Goal: Task Accomplishment & Management: Use online tool/utility

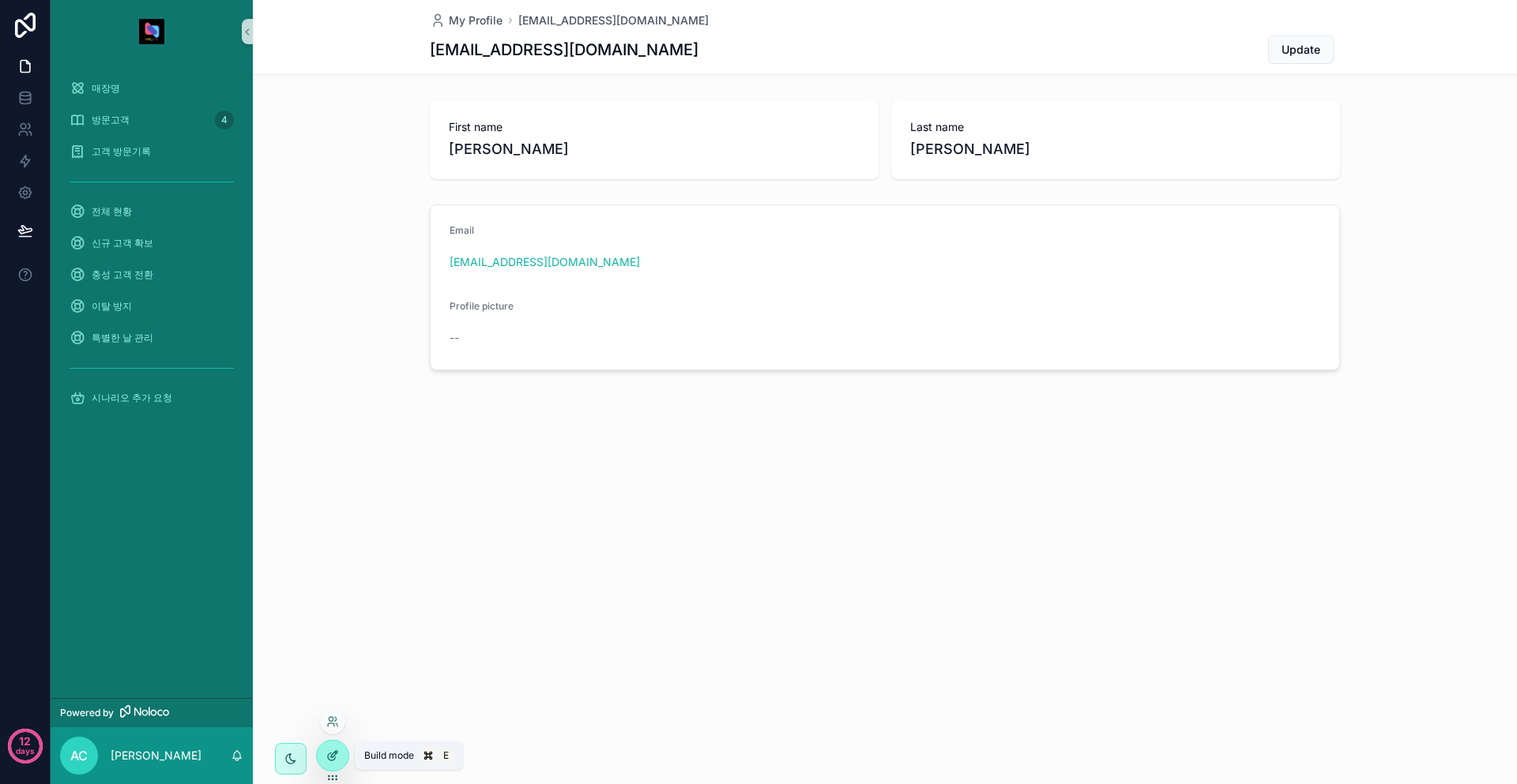
click at [339, 751] on div at bounding box center [332, 756] width 31 height 30
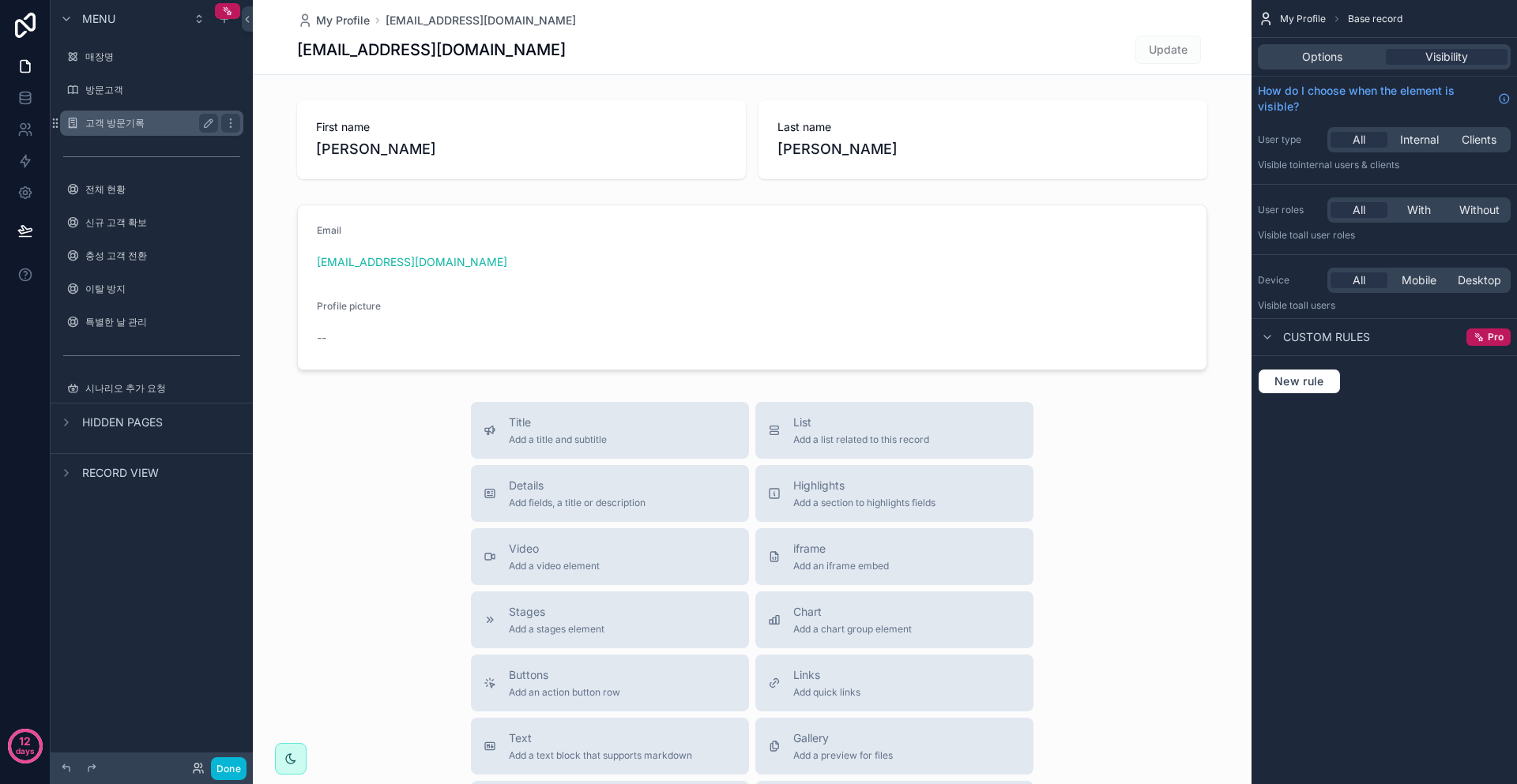
click at [132, 133] on div "고객 방문기록" at bounding box center [151, 123] width 177 height 25
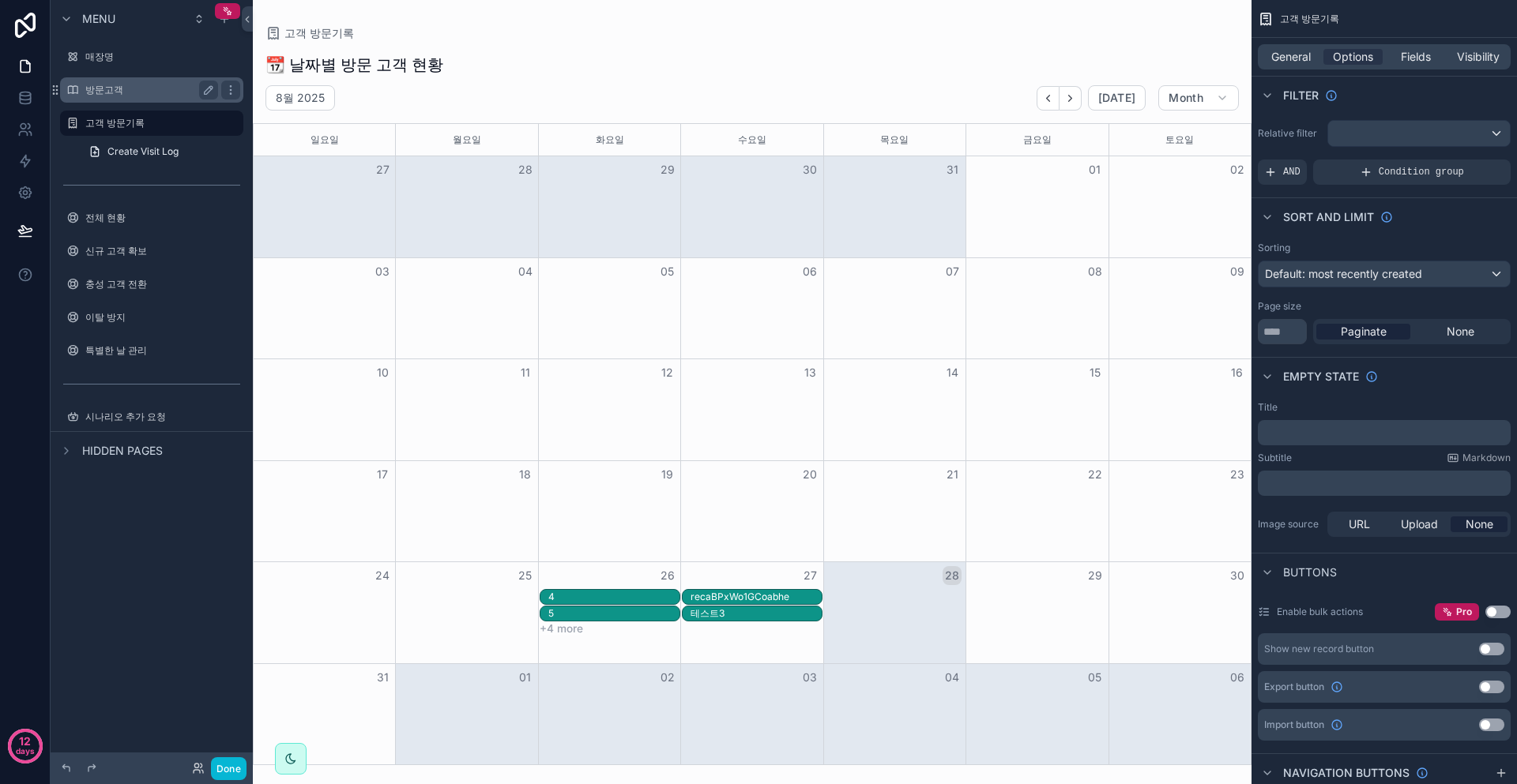
click at [139, 94] on label "방문고객" at bounding box center [148, 90] width 127 height 13
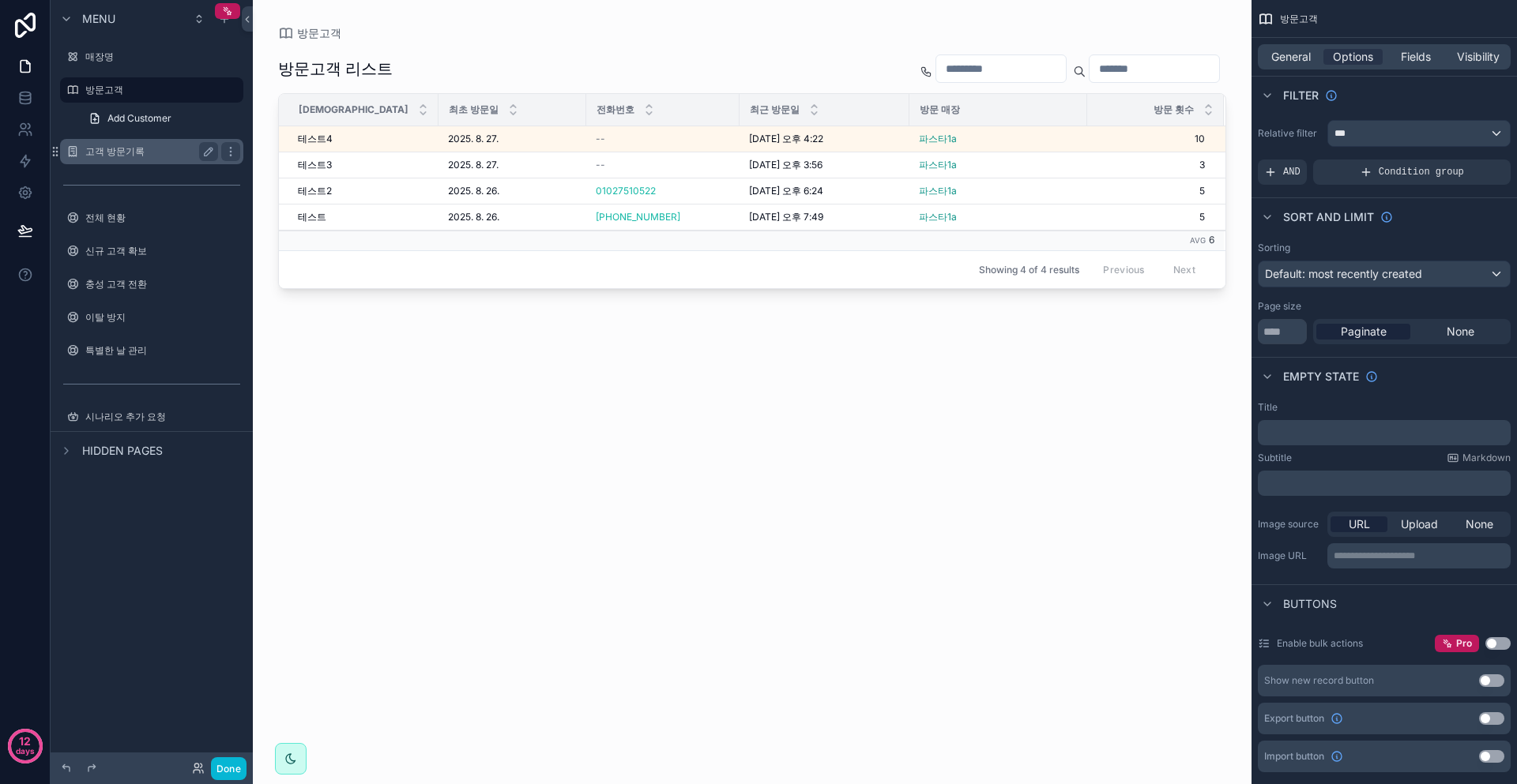
click at [146, 156] on label "고객 방문기록" at bounding box center [148, 152] width 127 height 13
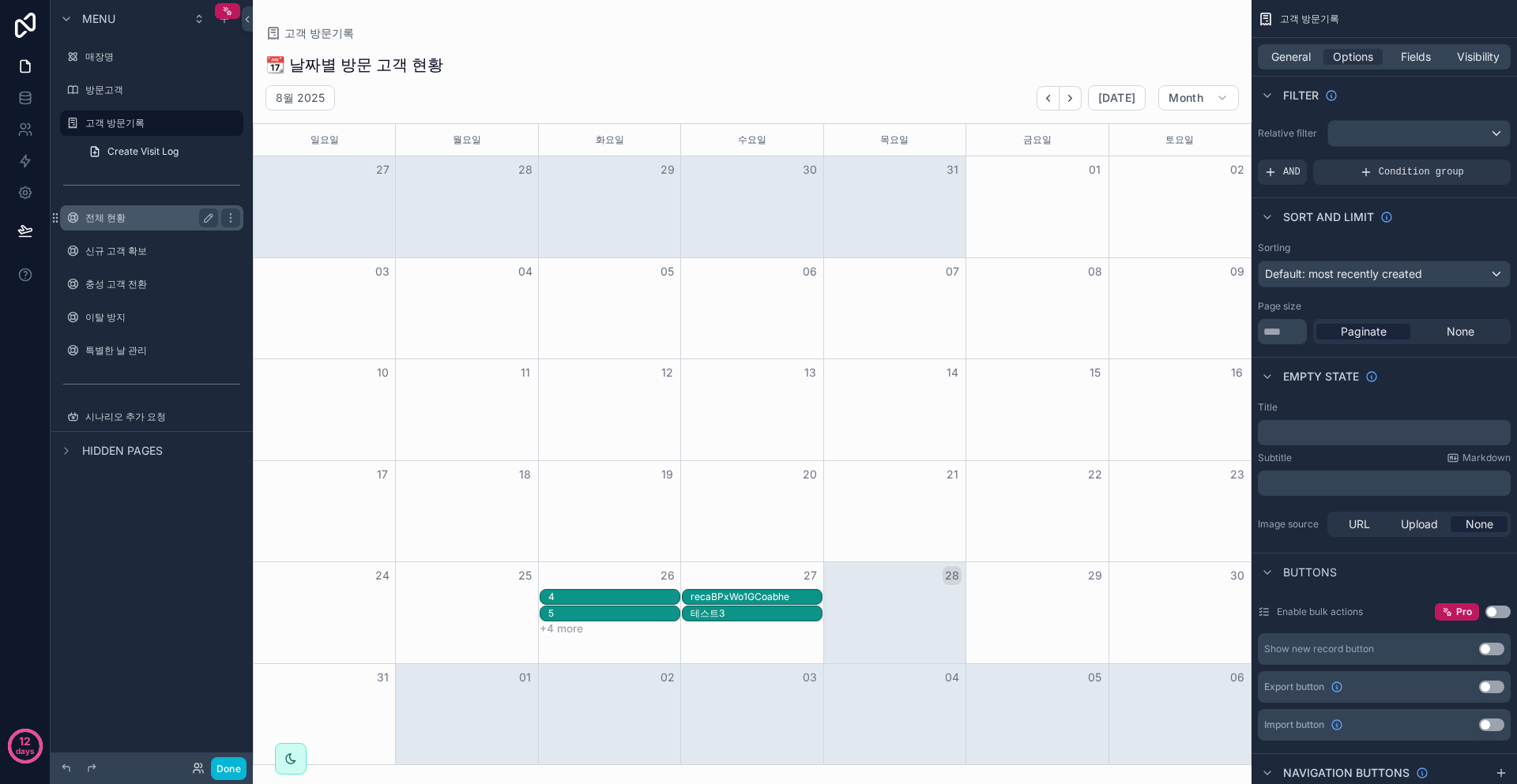
click at [170, 214] on label "전체 현황" at bounding box center [148, 218] width 127 height 13
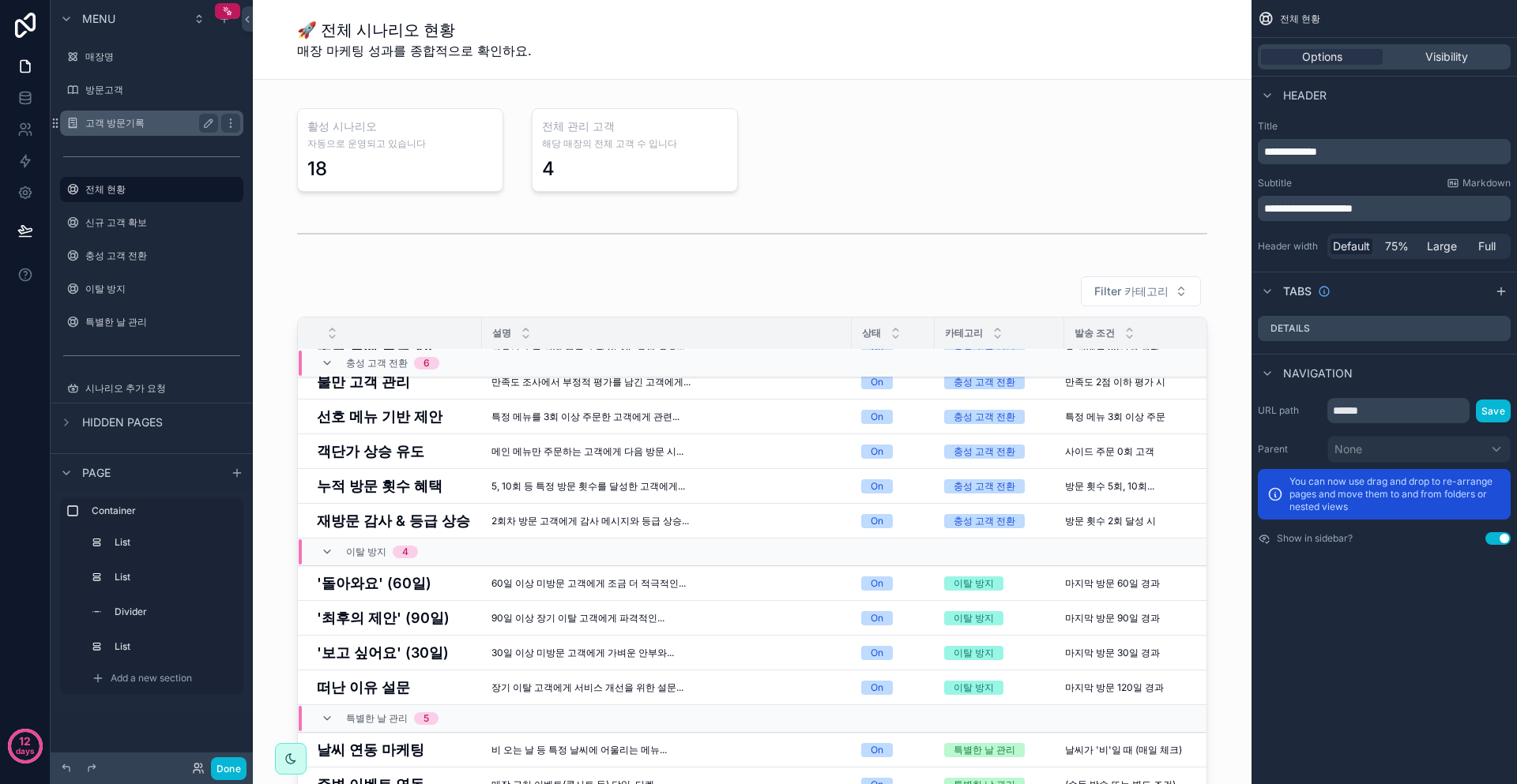
click at [157, 133] on div "고객 방문기록" at bounding box center [151, 123] width 177 height 25
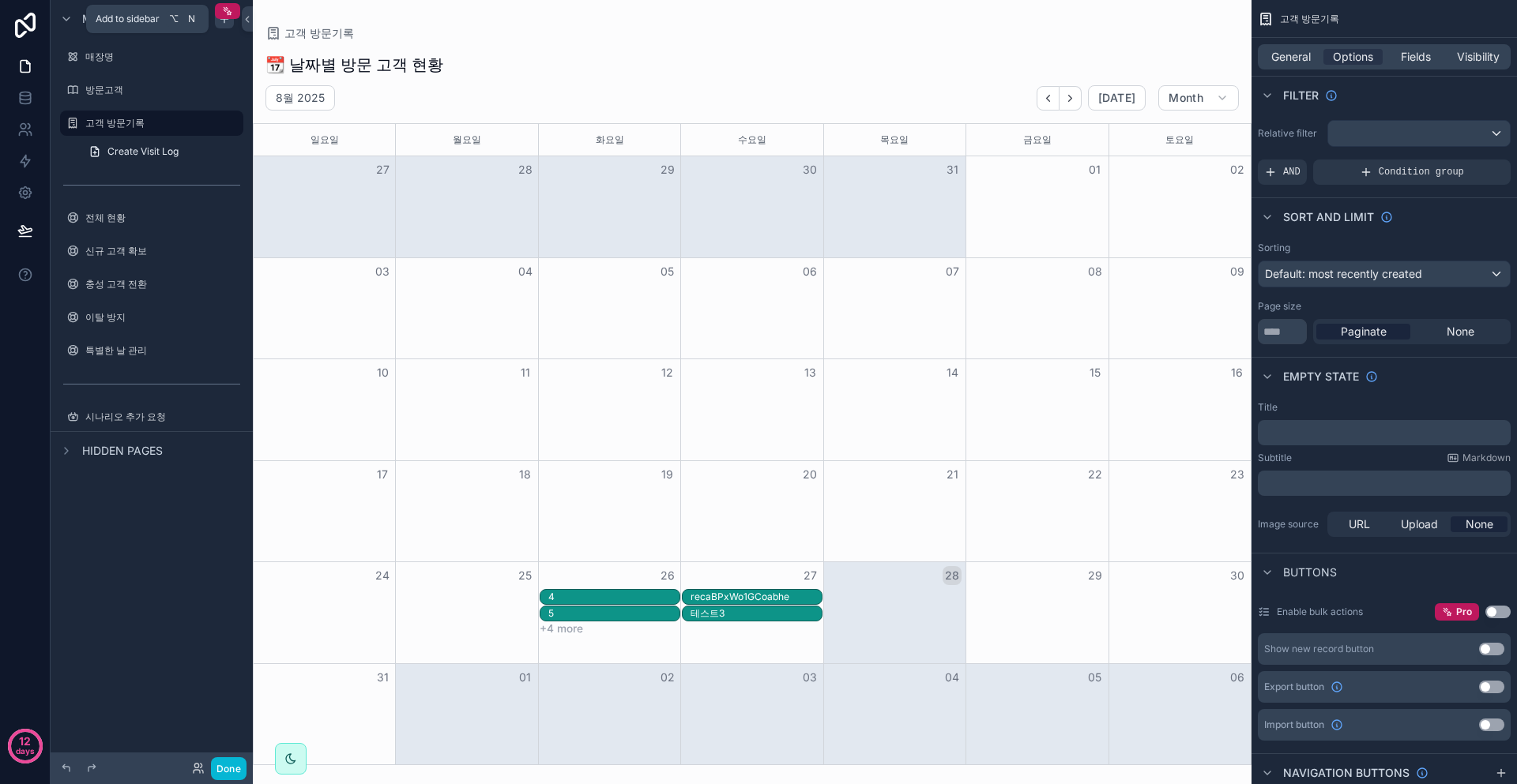
click at [228, 26] on div "scrollable content" at bounding box center [224, 19] width 19 height 19
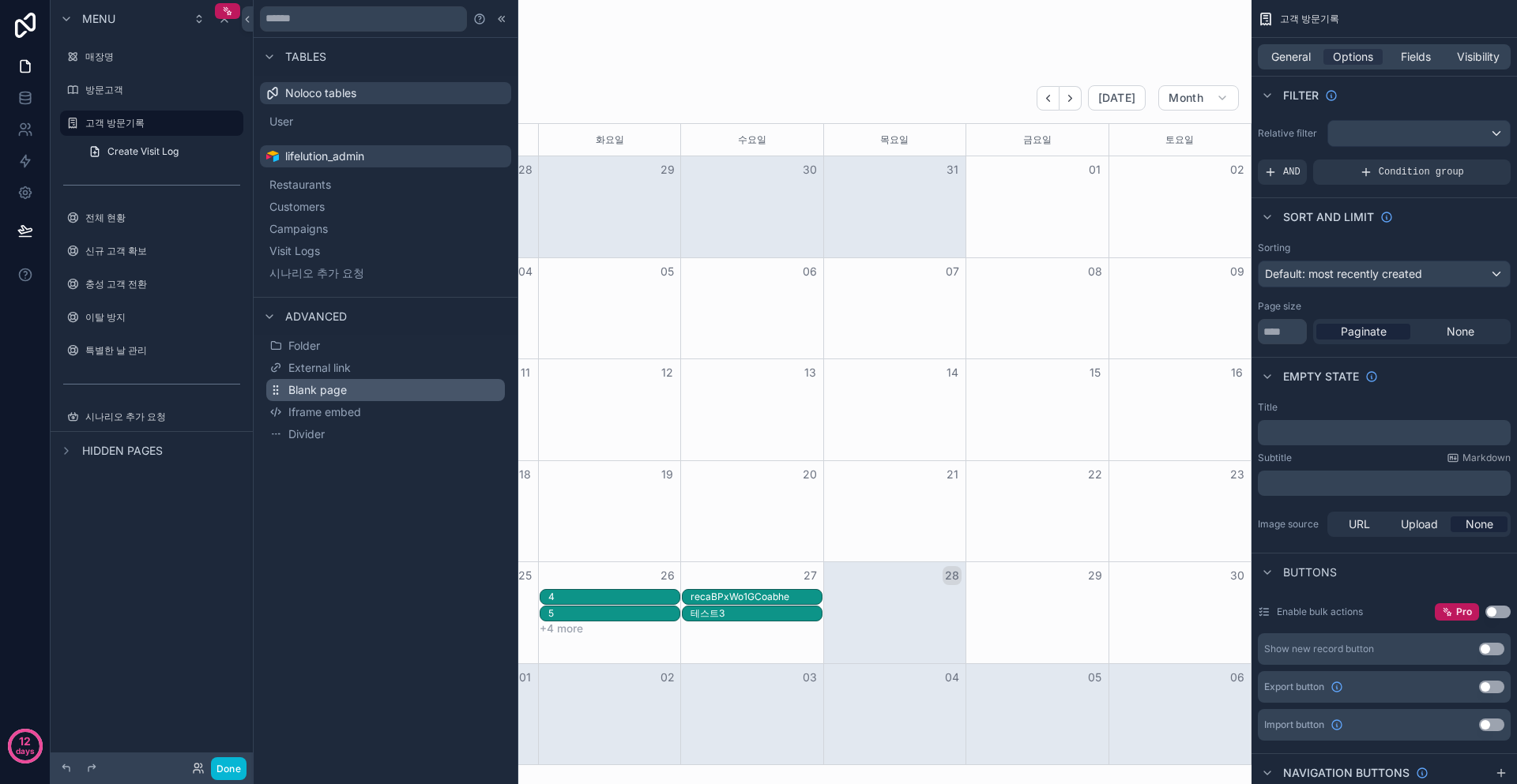
click at [375, 386] on button "Blank page" at bounding box center [386, 390] width 239 height 22
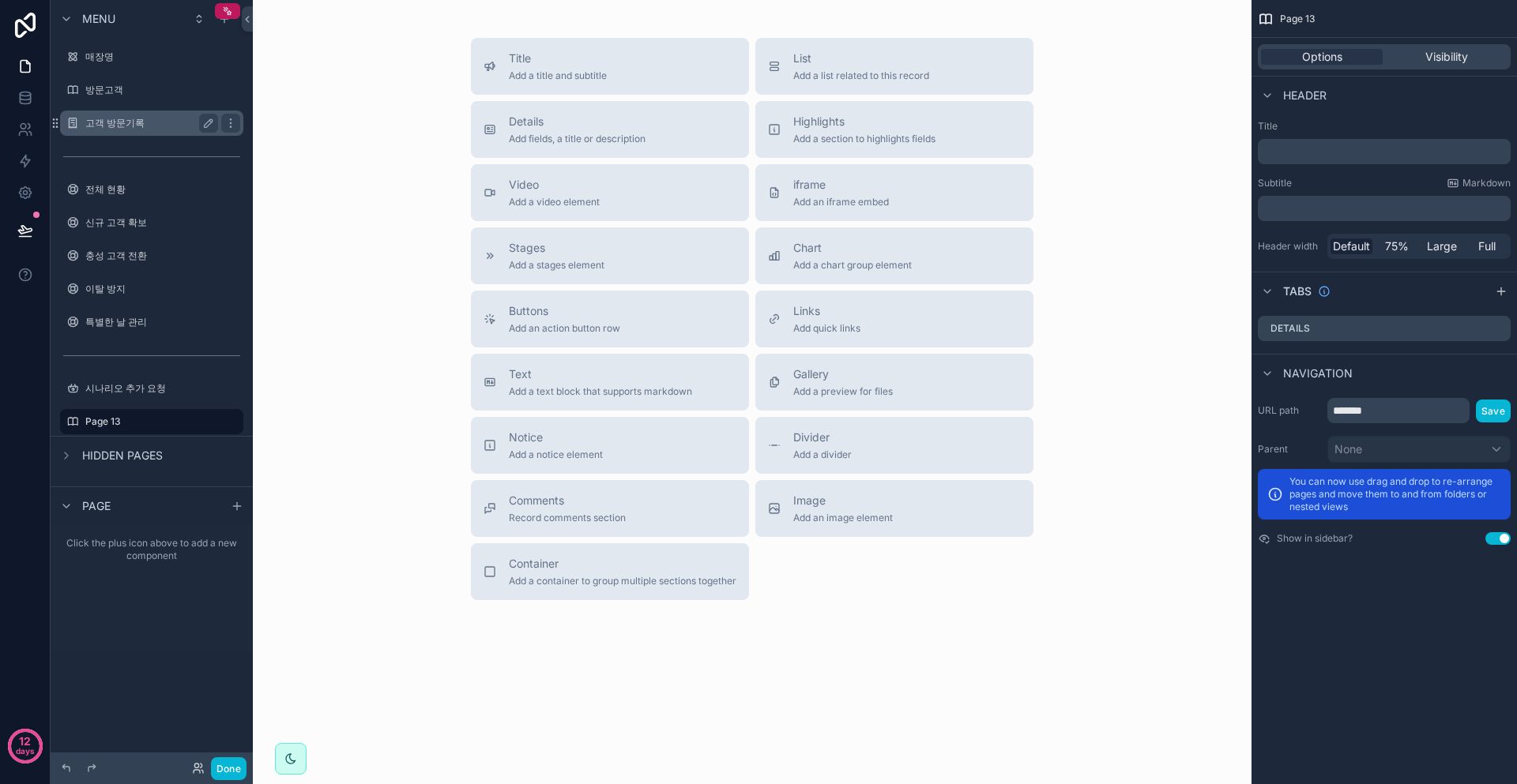
click at [94, 118] on label "고객 방문기록" at bounding box center [148, 123] width 127 height 13
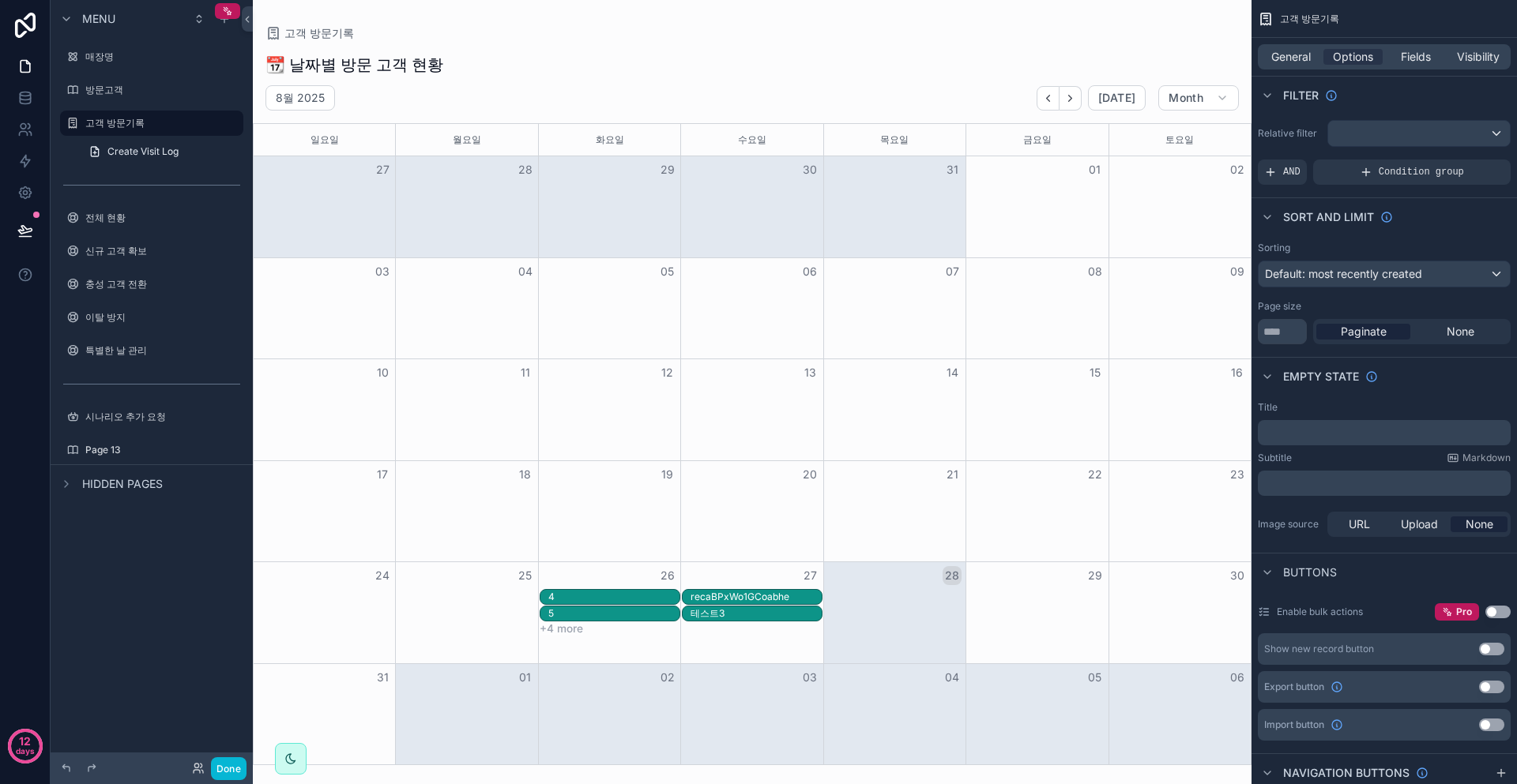
drag, startPoint x: 421, startPoint y: 60, endPoint x: 295, endPoint y: 60, distance: 126.0
click at [295, 60] on div "scrollable content" at bounding box center [752, 392] width 999 height 784
click at [1288, 52] on span "General" at bounding box center [1291, 57] width 40 height 16
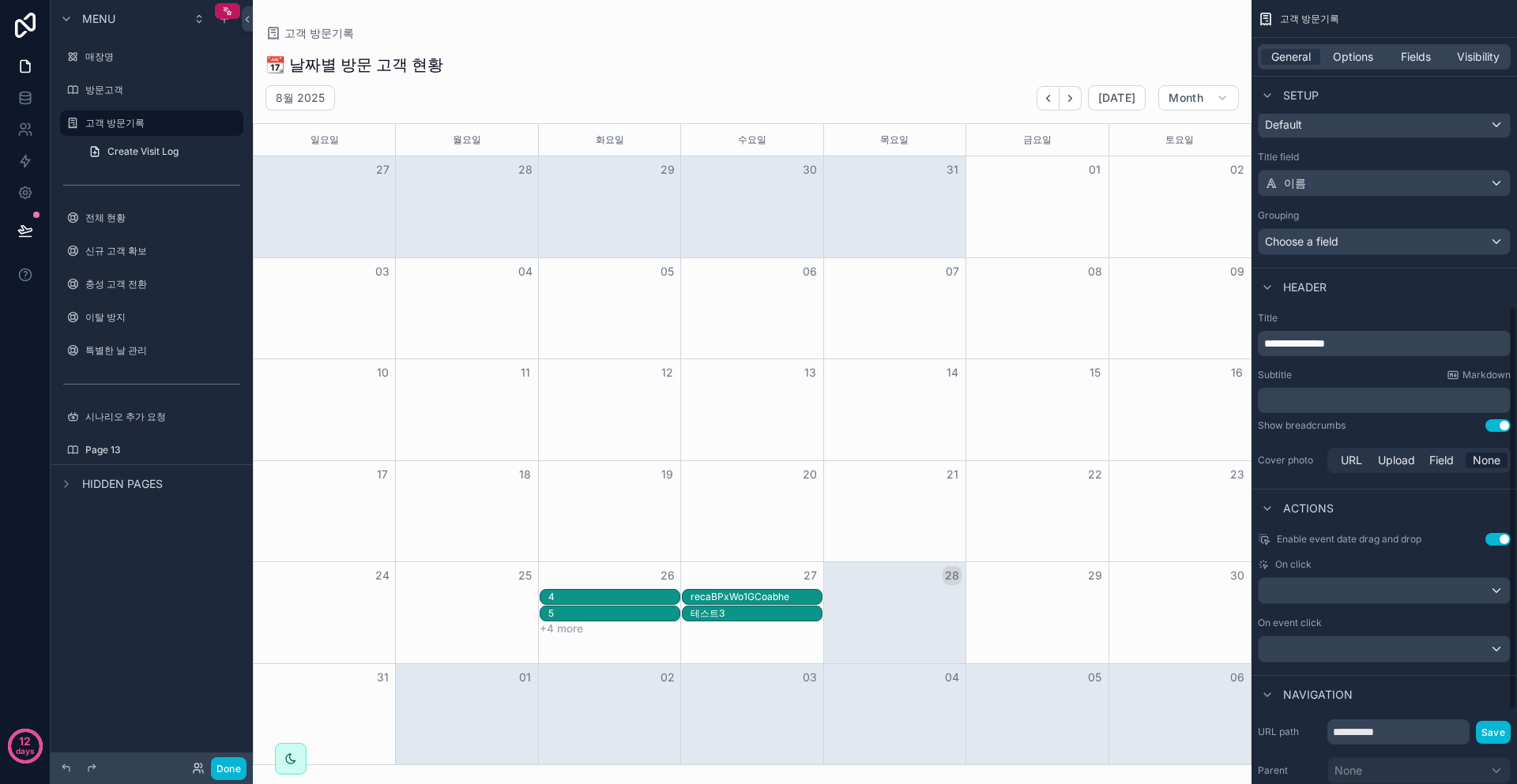
scroll to position [586, 0]
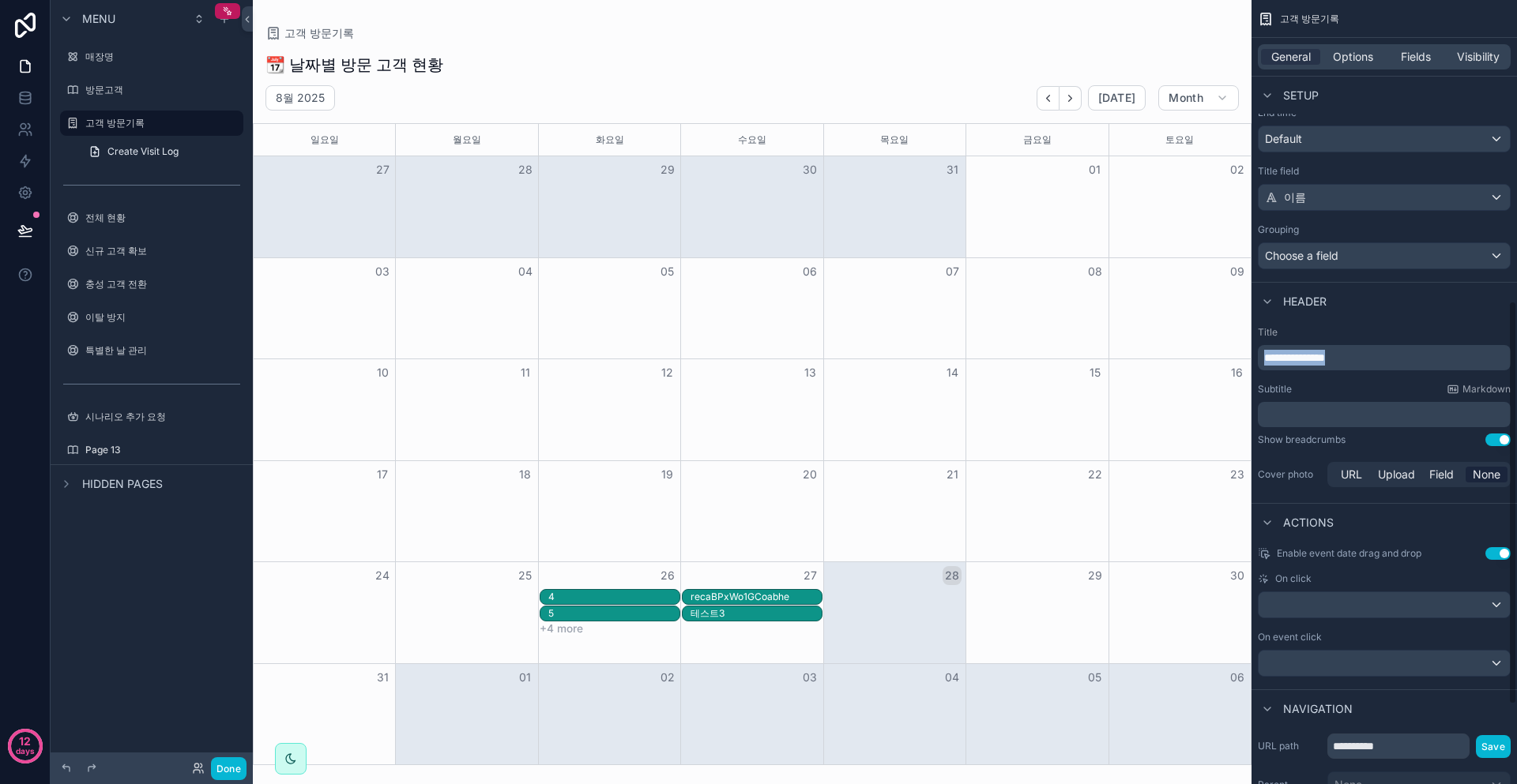
drag, startPoint x: 1398, startPoint y: 353, endPoint x: 1260, endPoint y: 357, distance: 138.1
click at [1260, 355] on div "**********" at bounding box center [1384, 357] width 253 height 25
copy span "**********"
drag, startPoint x: 134, startPoint y: 414, endPoint x: 120, endPoint y: 407, distance: 15.7
click at [134, 414] on label "시나리오 추가 요청" at bounding box center [163, 417] width 155 height 13
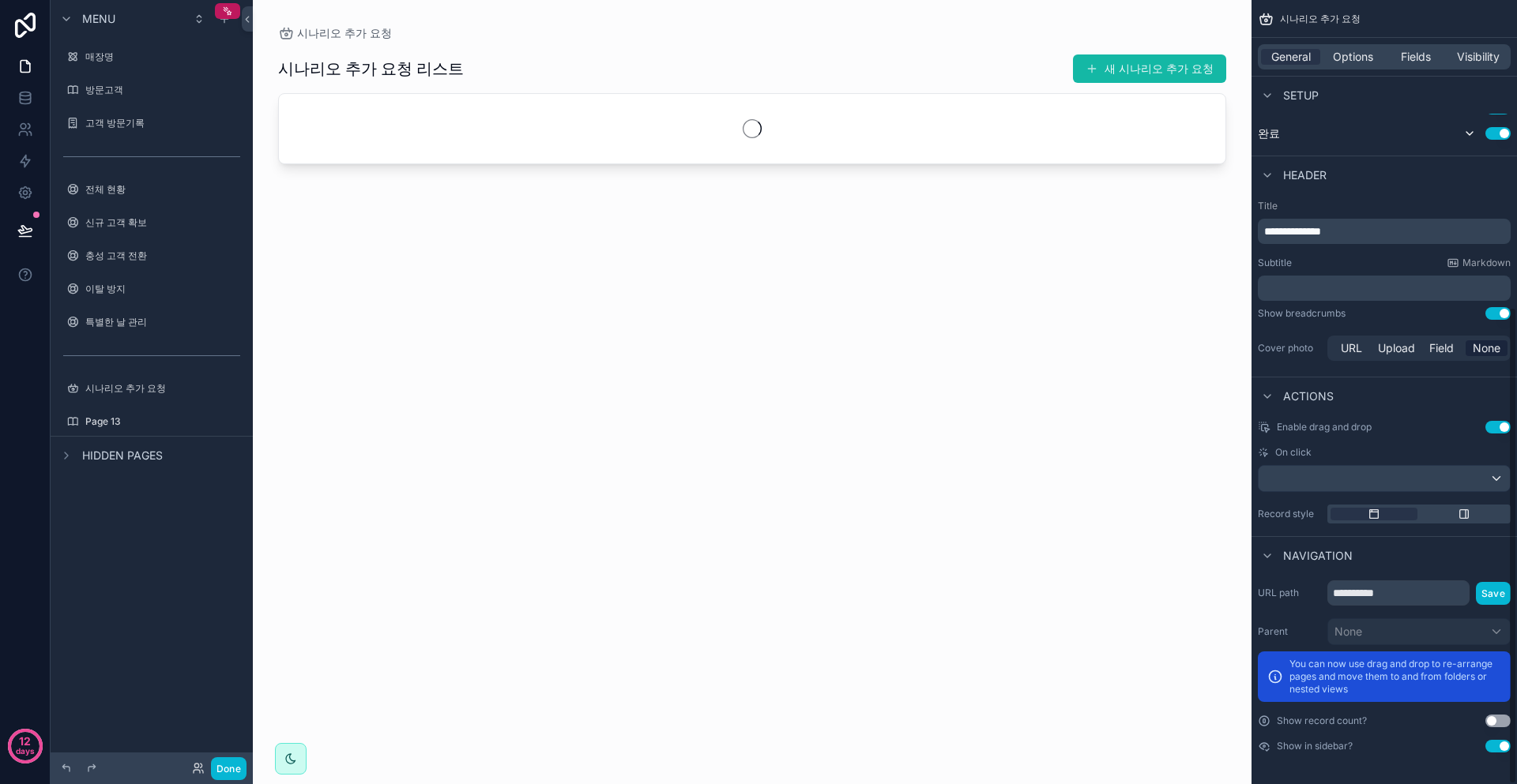
scroll to position [505, 0]
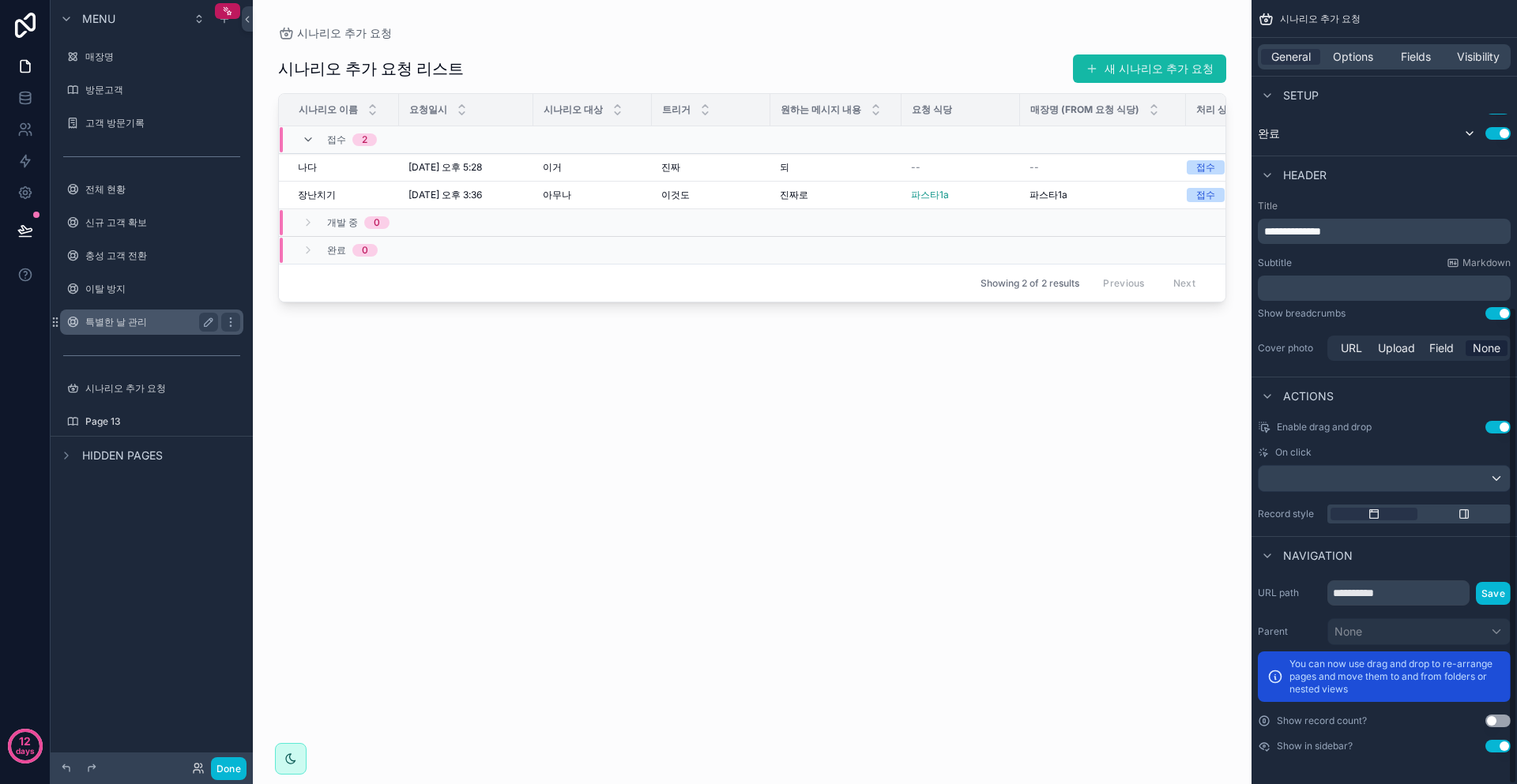
drag, startPoint x: 127, startPoint y: 419, endPoint x: 228, endPoint y: 329, distance: 135.3
click at [127, 419] on label "Page 13" at bounding box center [163, 422] width 155 height 13
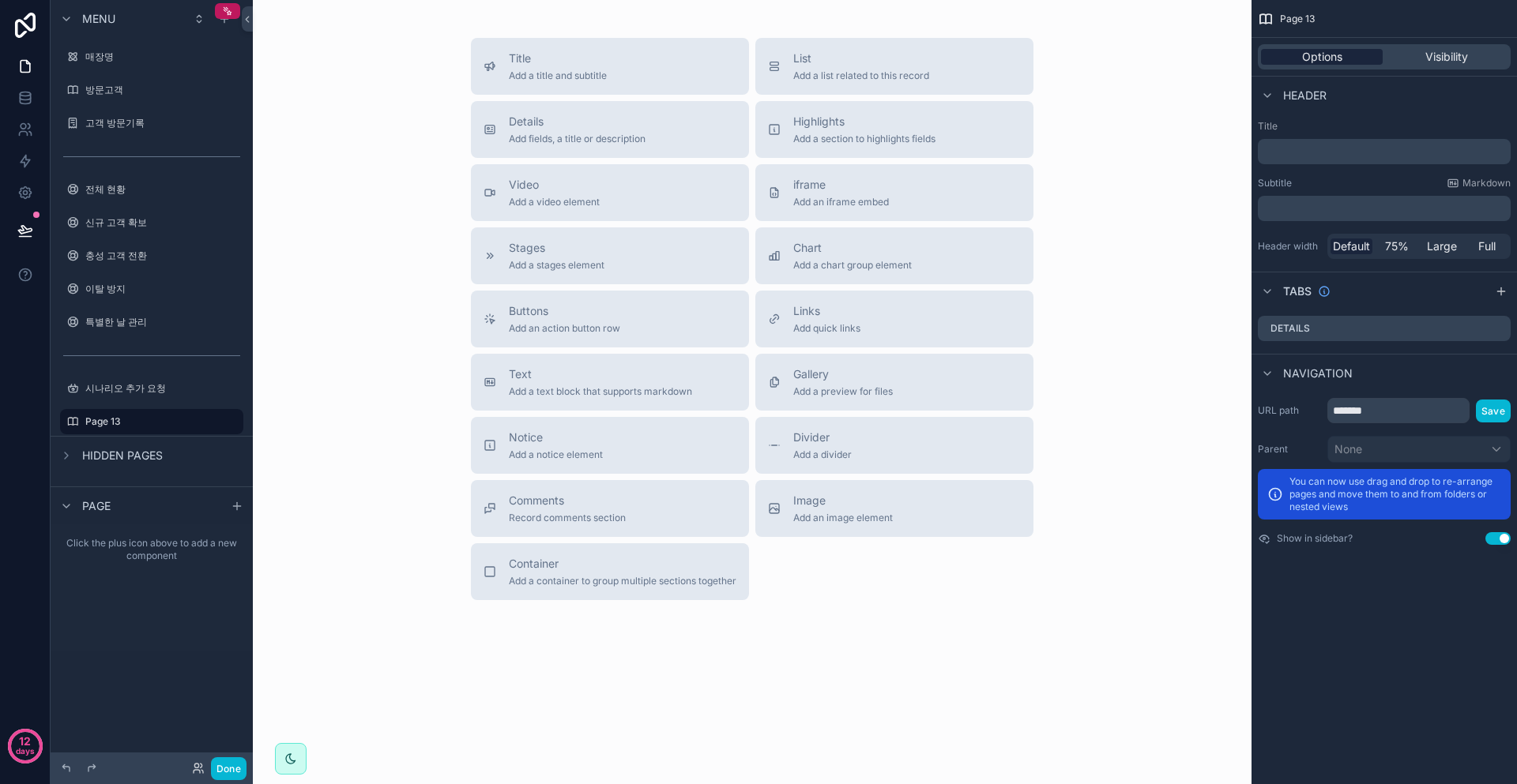
click at [1310, 57] on span "Options" at bounding box center [1323, 57] width 40 height 16
click at [1325, 144] on p "﻿" at bounding box center [1386, 152] width 244 height 16
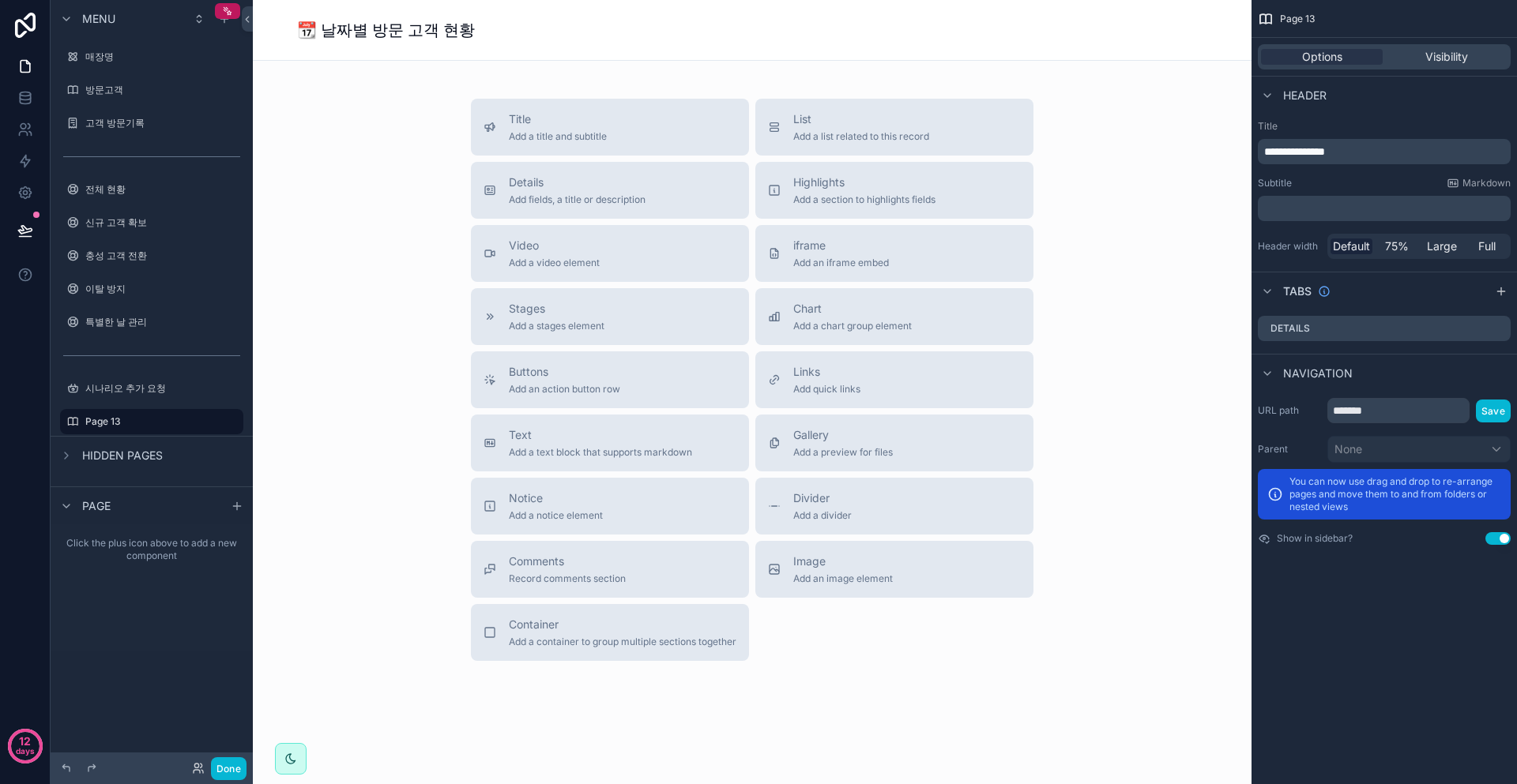
click at [1398, 148] on p "**********" at bounding box center [1386, 152] width 244 height 16
drag, startPoint x: 1311, startPoint y: 149, endPoint x: 1260, endPoint y: 150, distance: 51.0
click at [1259, 150] on div "**********" at bounding box center [1384, 151] width 253 height 25
click at [933, 307] on div "Chart Add a chart group element" at bounding box center [894, 316] width 253 height 31
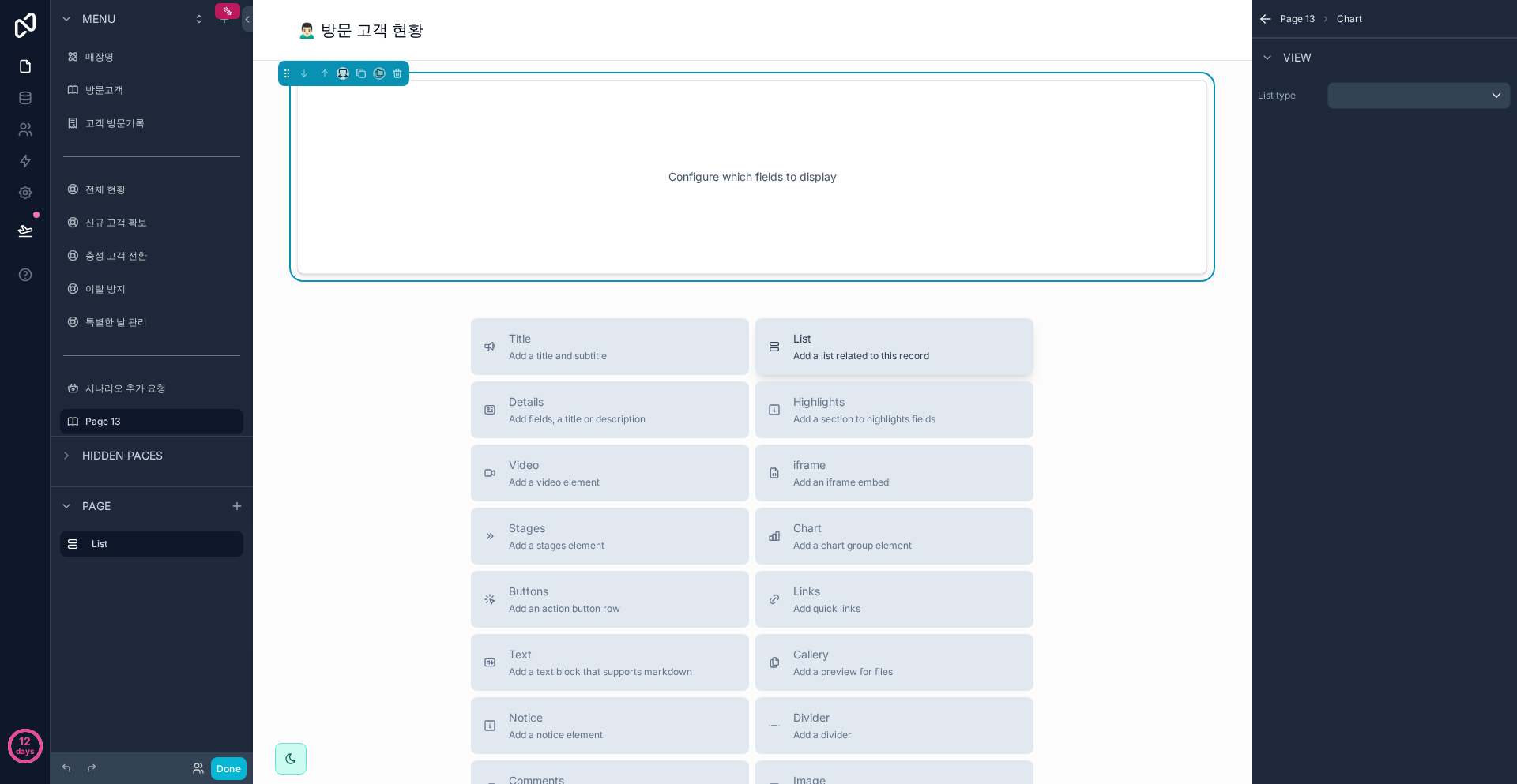
click at [858, 349] on div "List Add a list related to this record" at bounding box center [861, 346] width 136 height 31
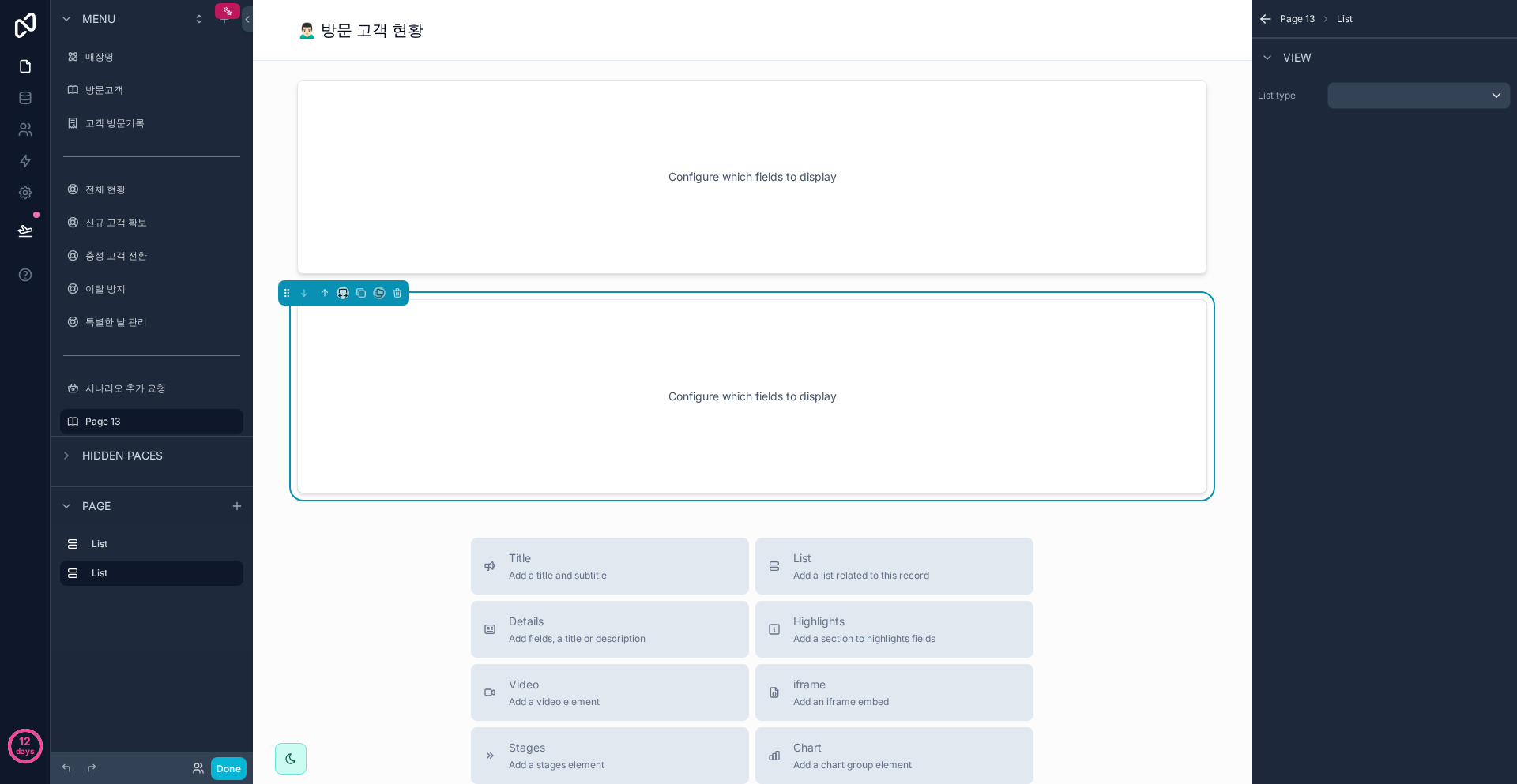
scroll to position [4, 0]
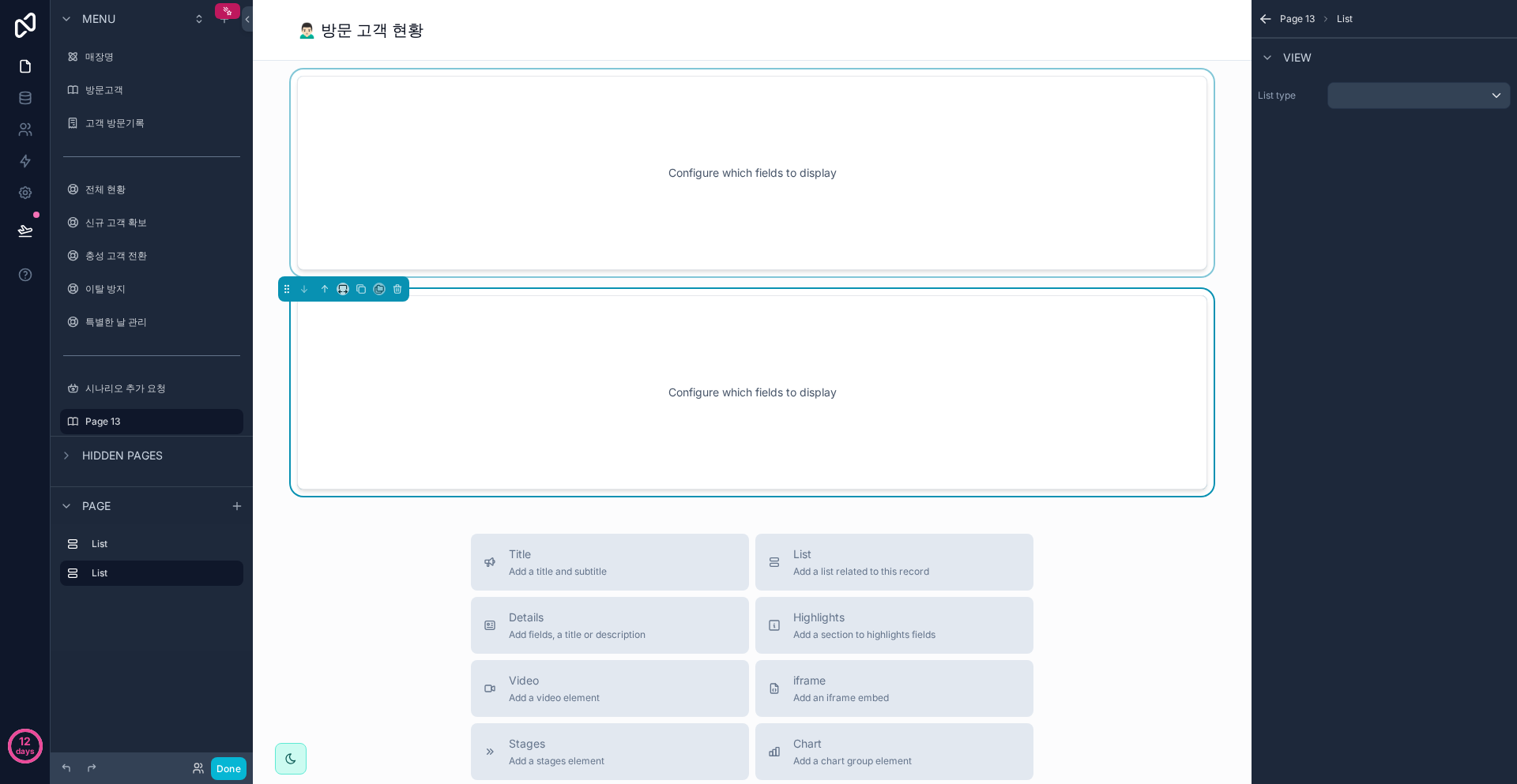
click at [1075, 177] on div "scrollable content" at bounding box center [752, 173] width 973 height 207
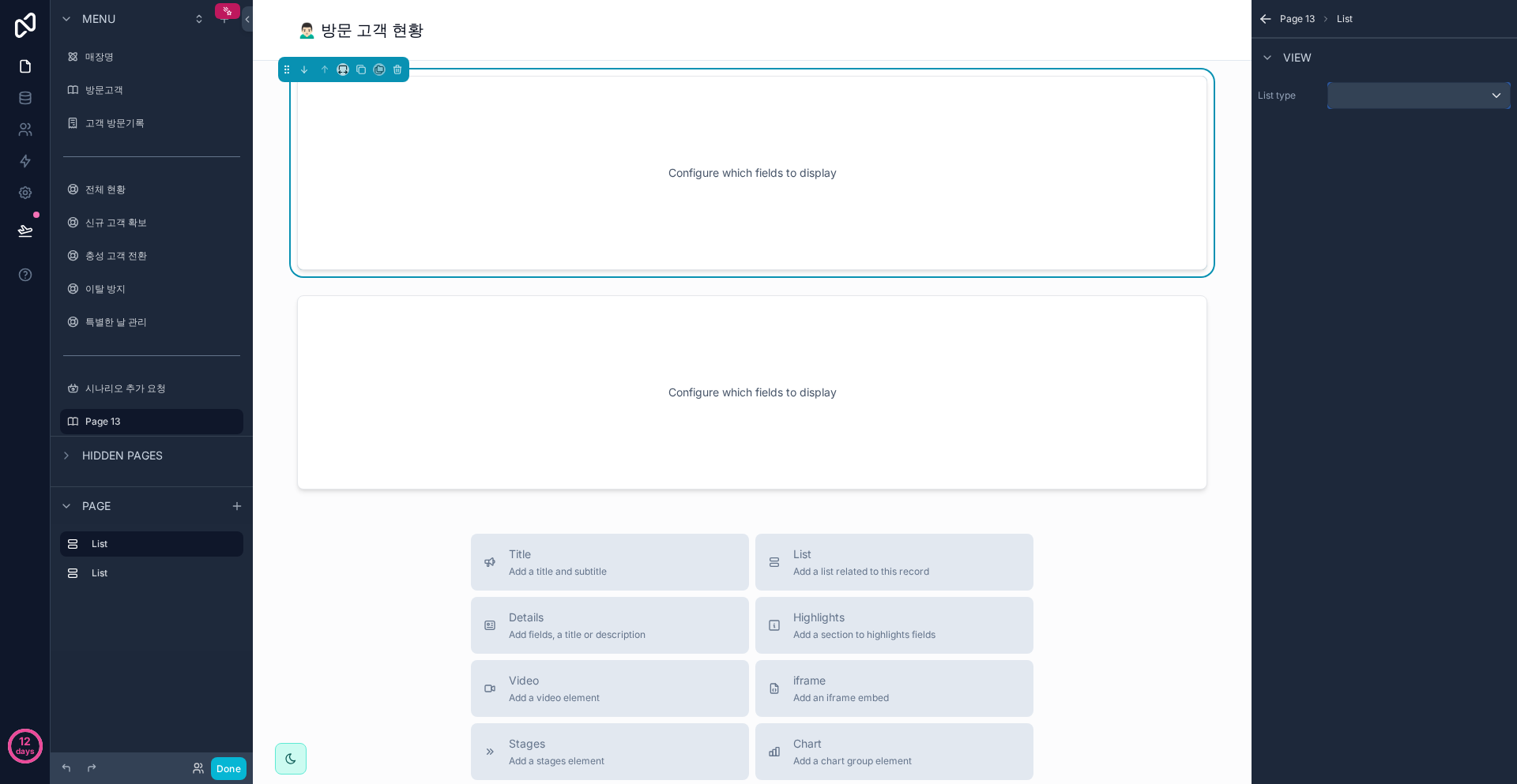
click at [1364, 101] on div "scrollable content" at bounding box center [1419, 95] width 182 height 25
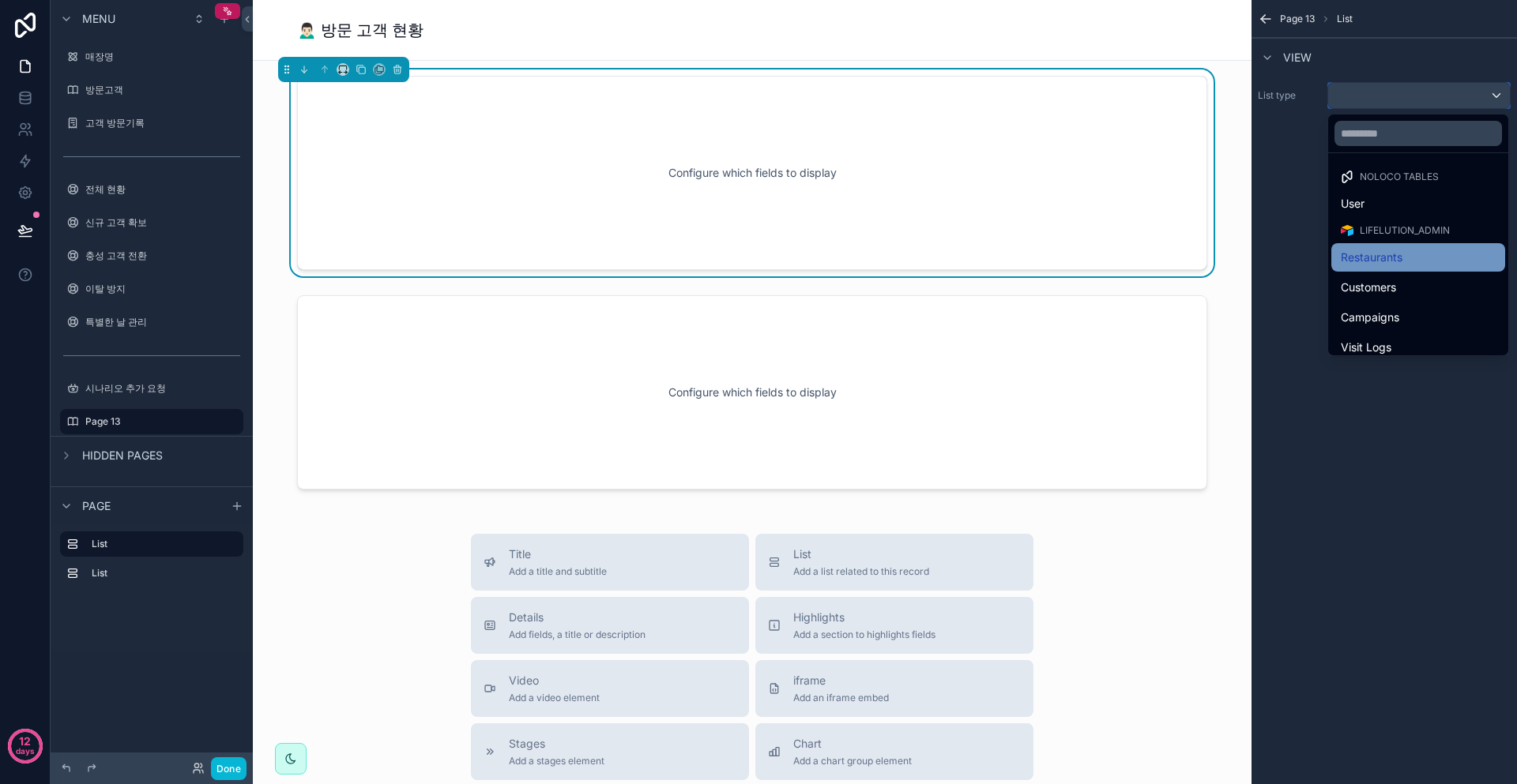
scroll to position [40, 0]
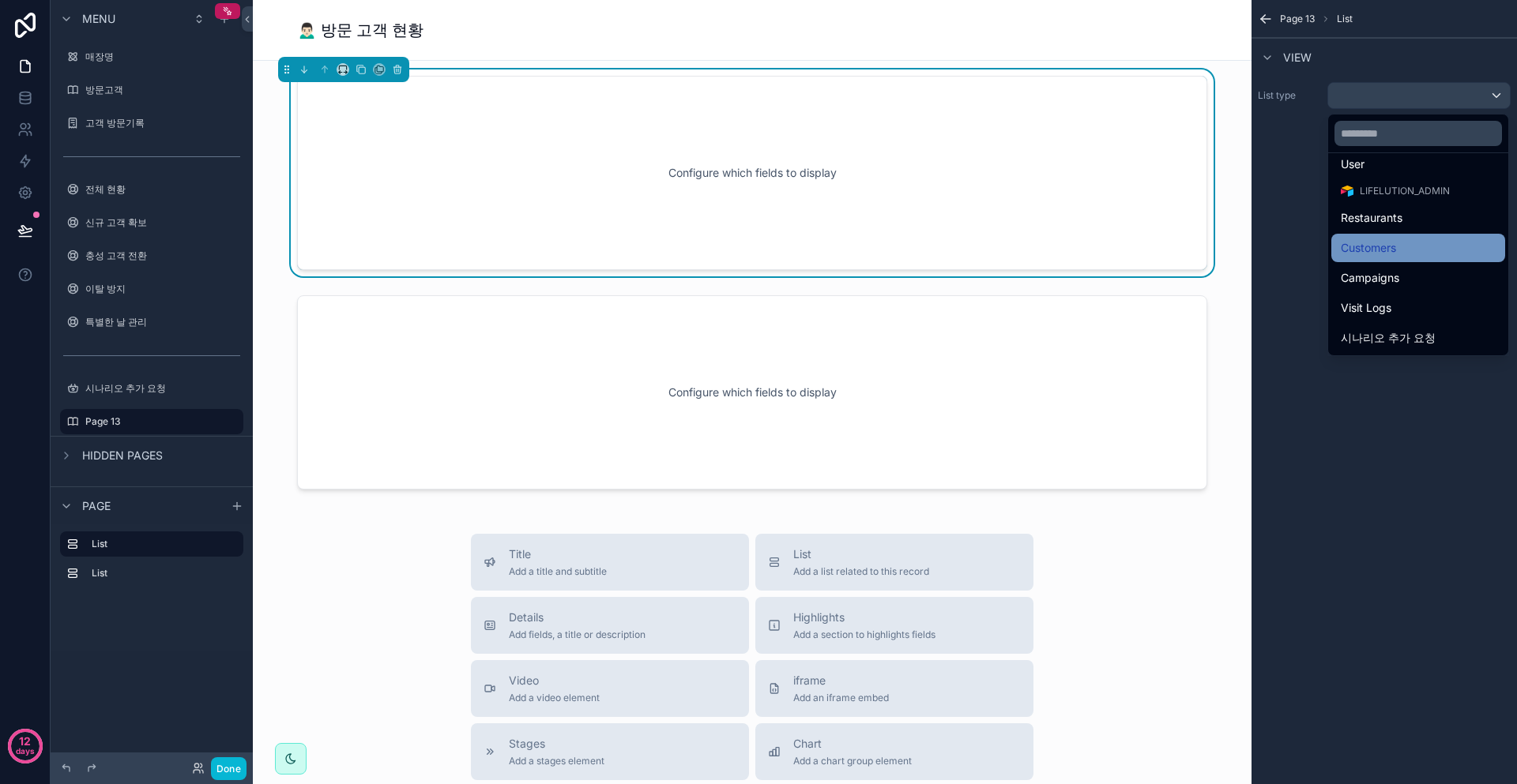
click at [1431, 248] on div "Customers" at bounding box center [1419, 248] width 155 height 19
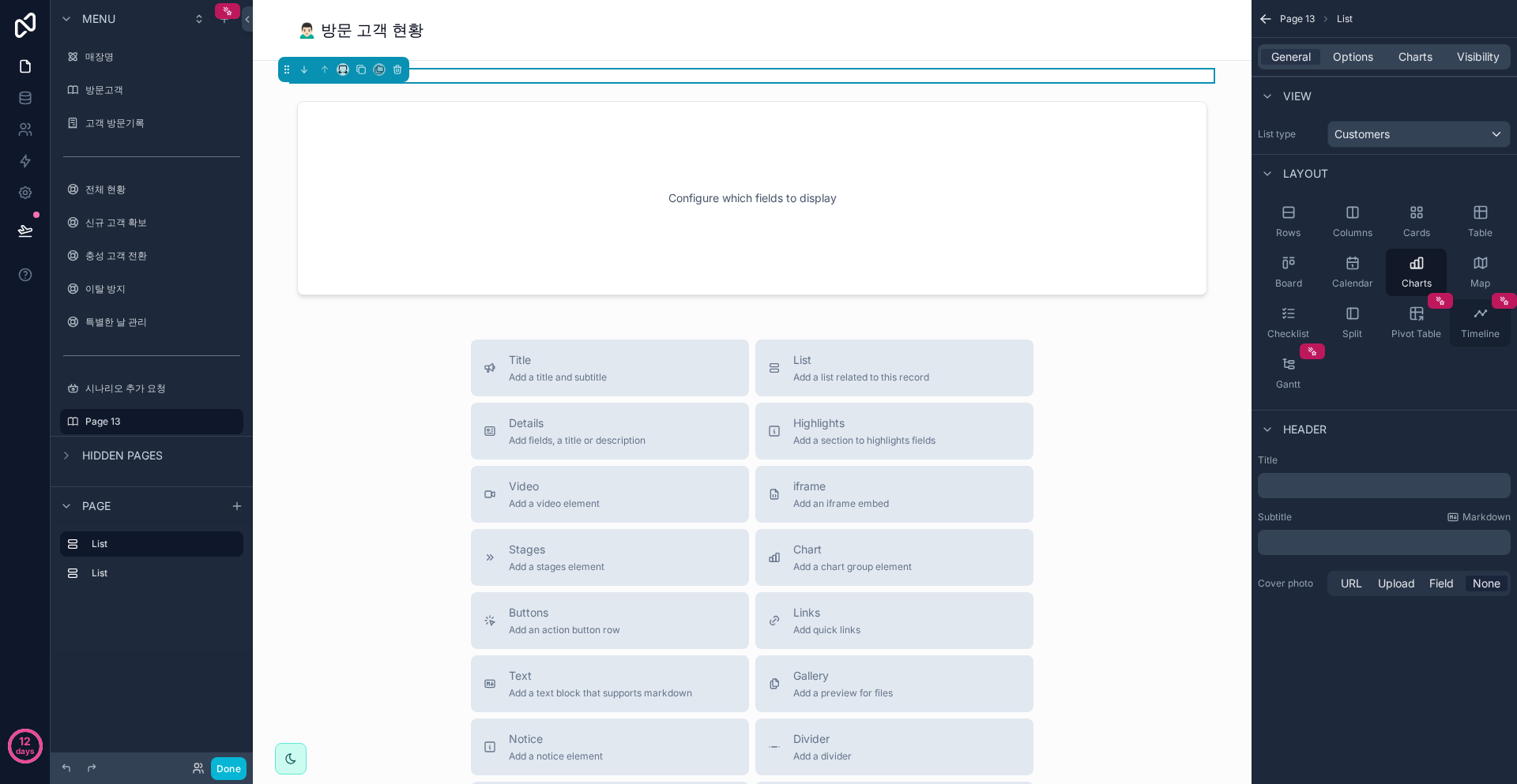
click at [1484, 322] on div "Timeline" at bounding box center [1480, 323] width 61 height 48
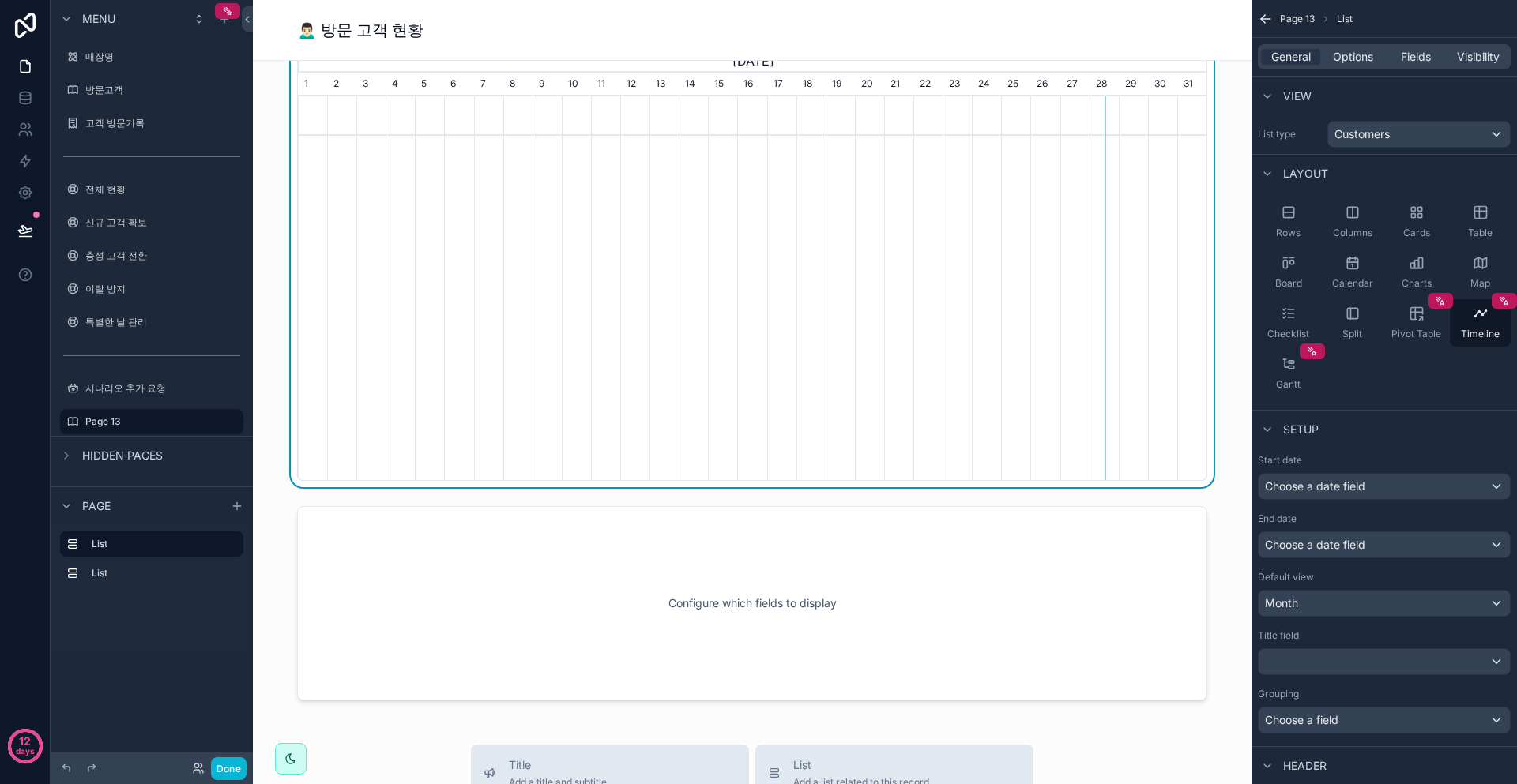
scroll to position [0, 0]
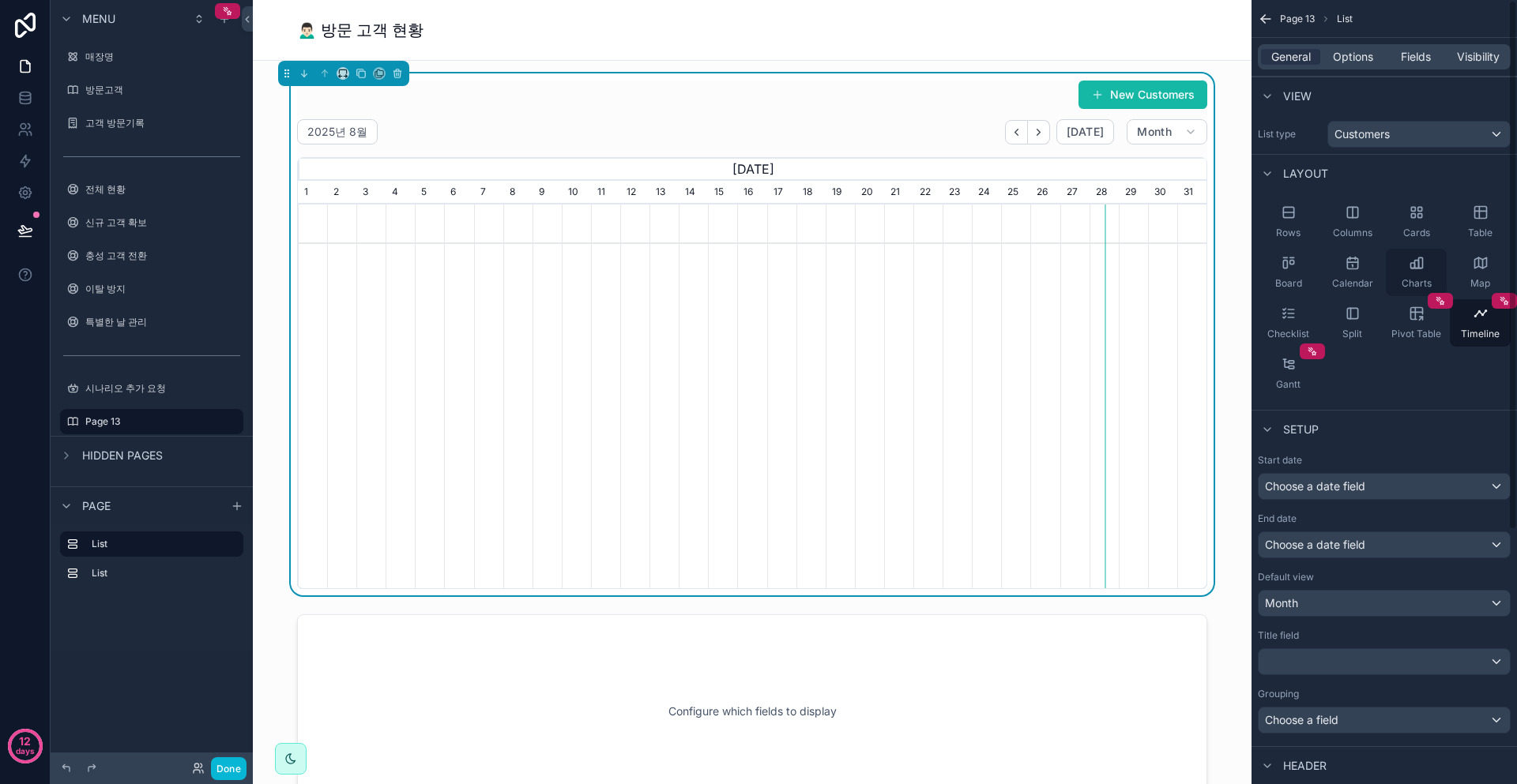
click at [1427, 270] on div "Charts" at bounding box center [1416, 272] width 61 height 48
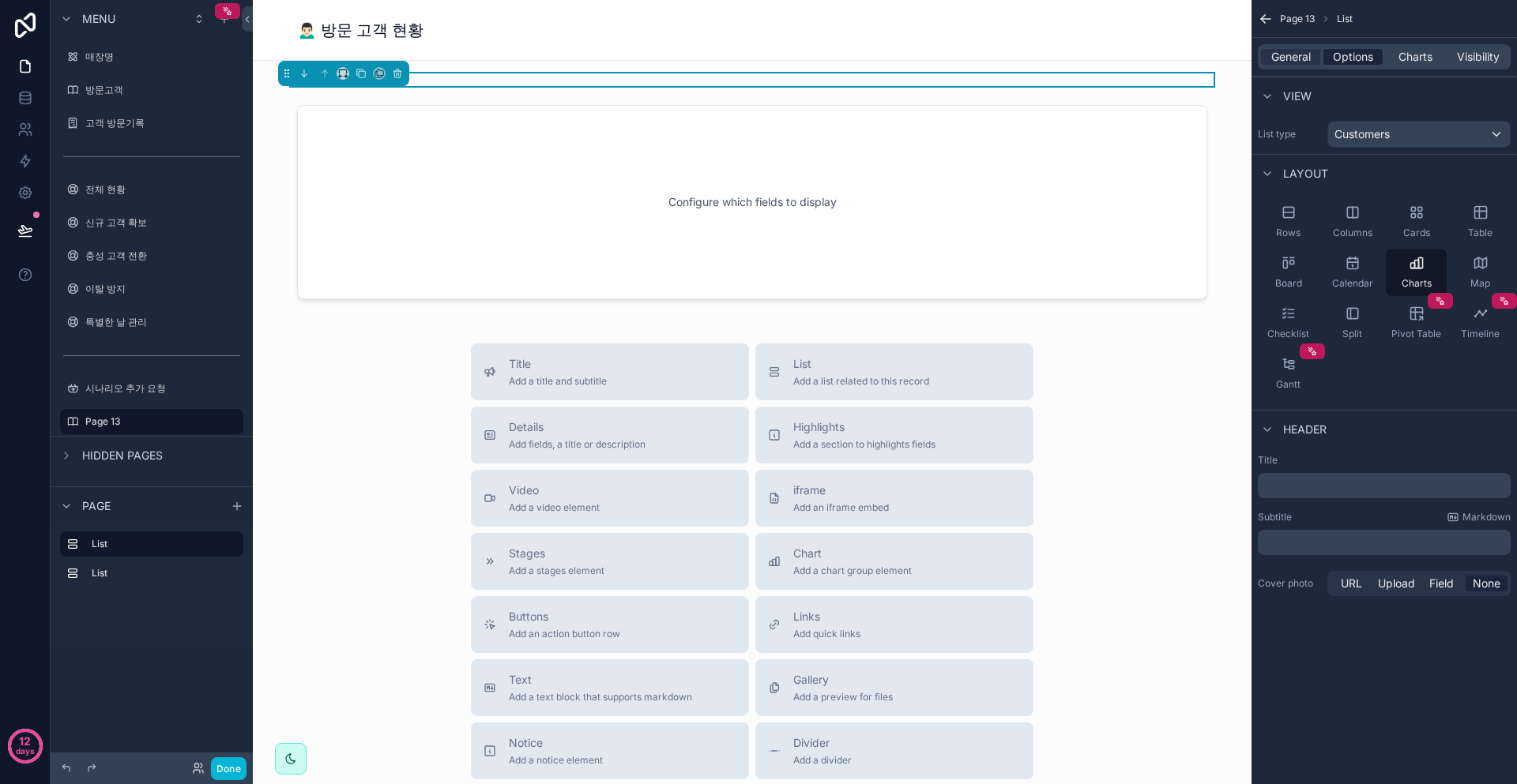
click at [1359, 53] on span "Options" at bounding box center [1353, 57] width 40 height 16
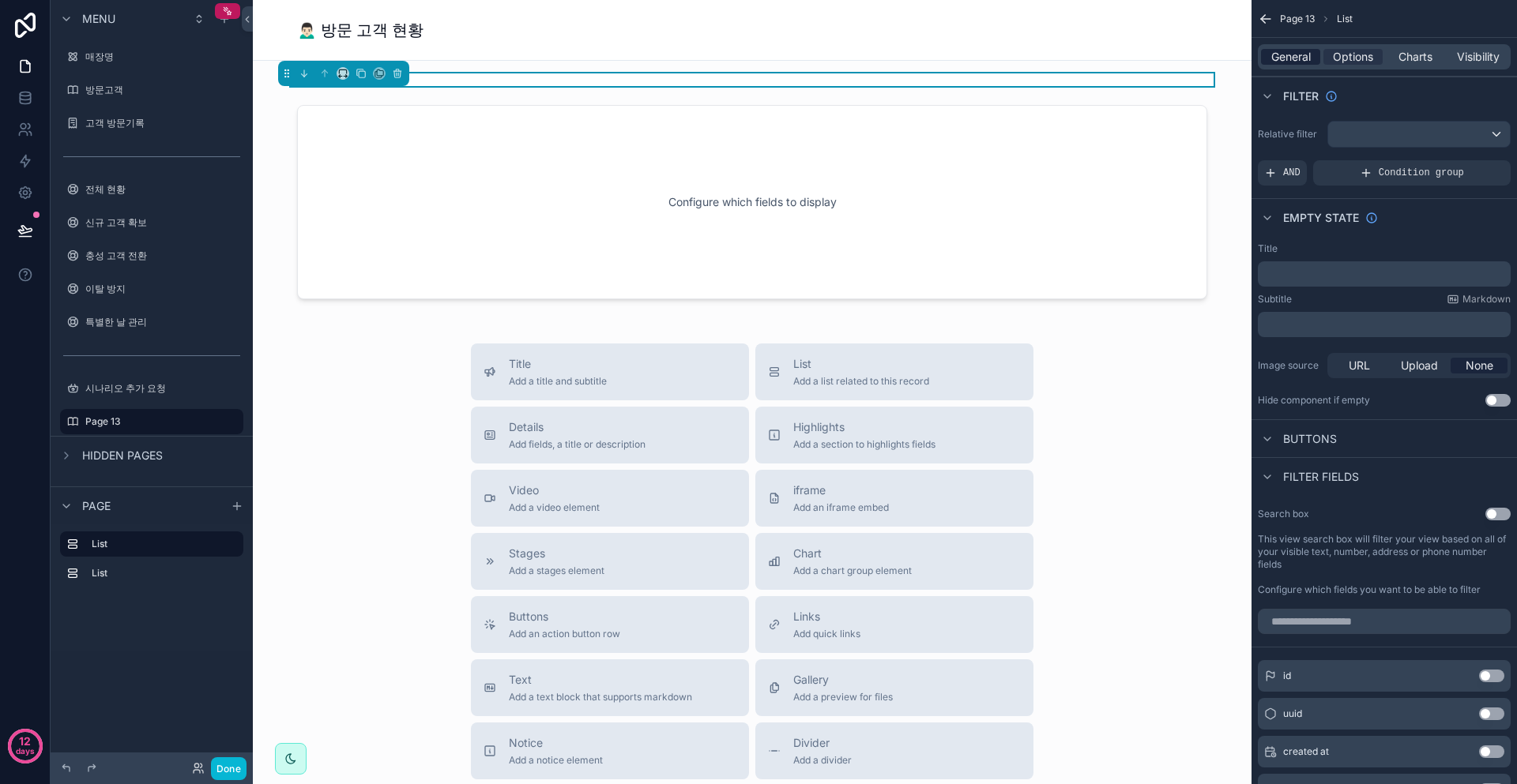
click at [1286, 54] on span "General" at bounding box center [1291, 57] width 40 height 16
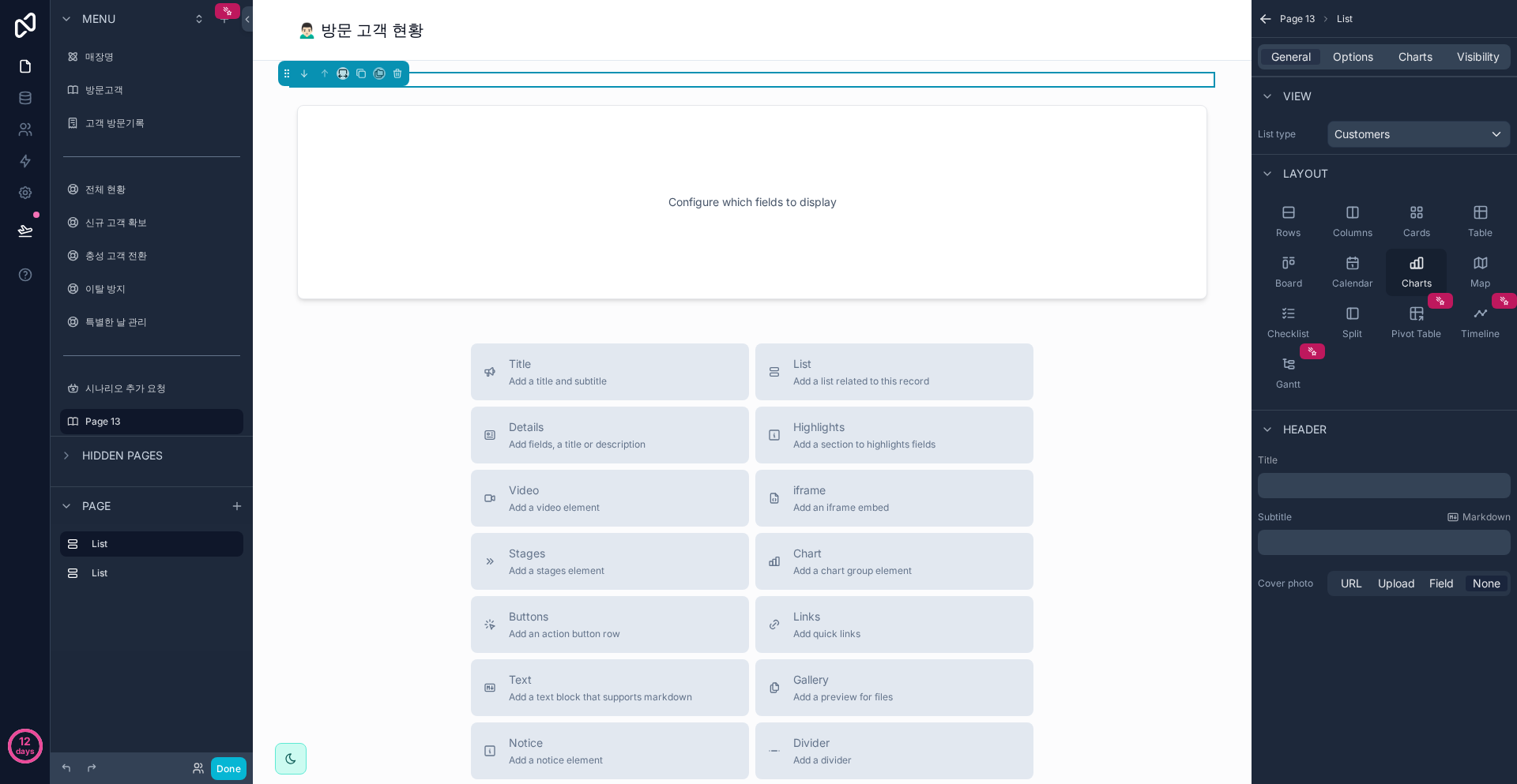
drag, startPoint x: 1417, startPoint y: 247, endPoint x: 1415, endPoint y: 261, distance: 14.1
click at [1417, 247] on div "Rows Columns Cards Table Board Calendar Charts Map Checklist Split Pivot Table …" at bounding box center [1384, 298] width 265 height 211
click at [1415, 261] on icon "scrollable content" at bounding box center [1417, 263] width 16 height 16
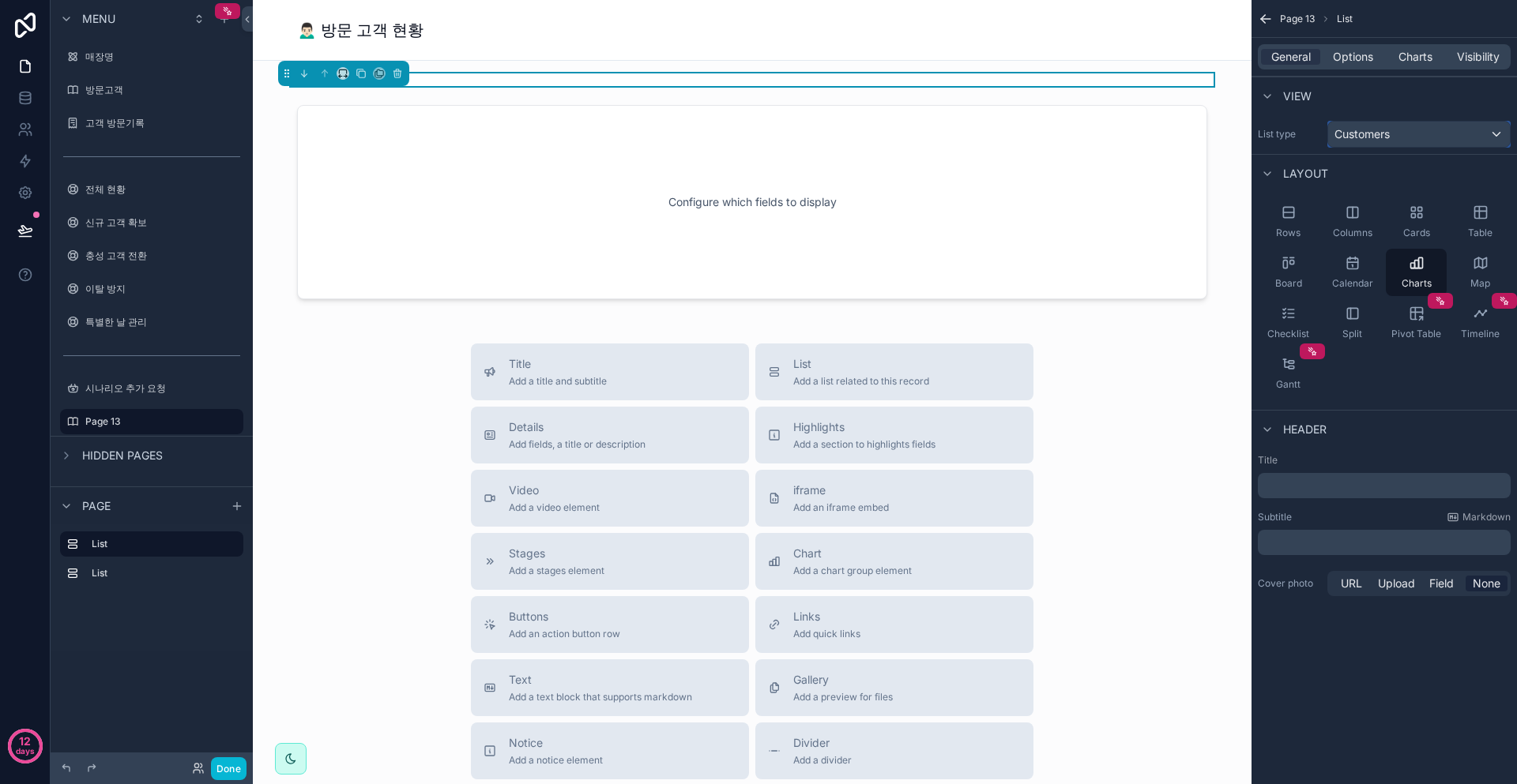
click at [1403, 131] on div "Customers" at bounding box center [1419, 134] width 182 height 25
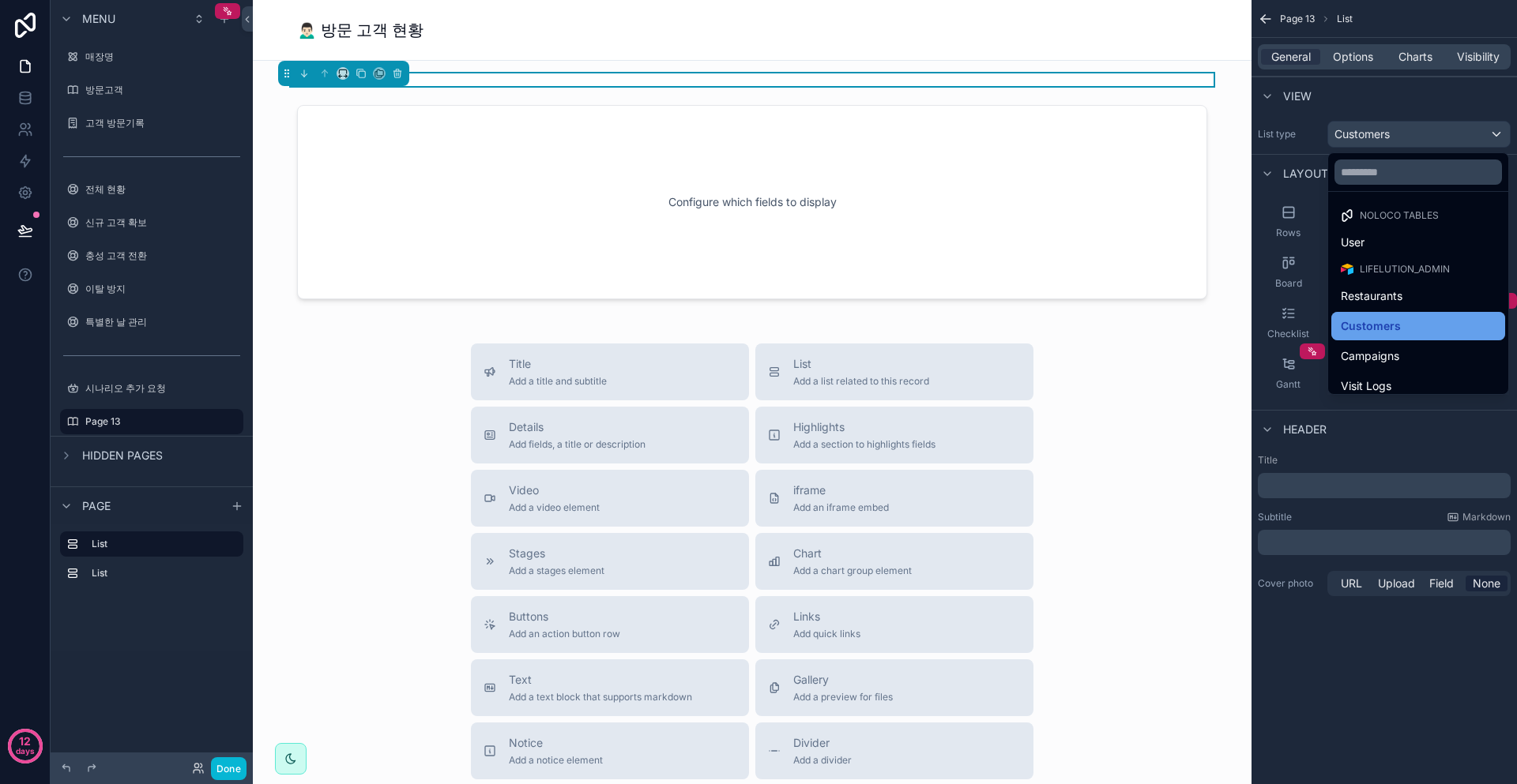
click at [1433, 324] on div "Customers" at bounding box center [1419, 327] width 155 height 19
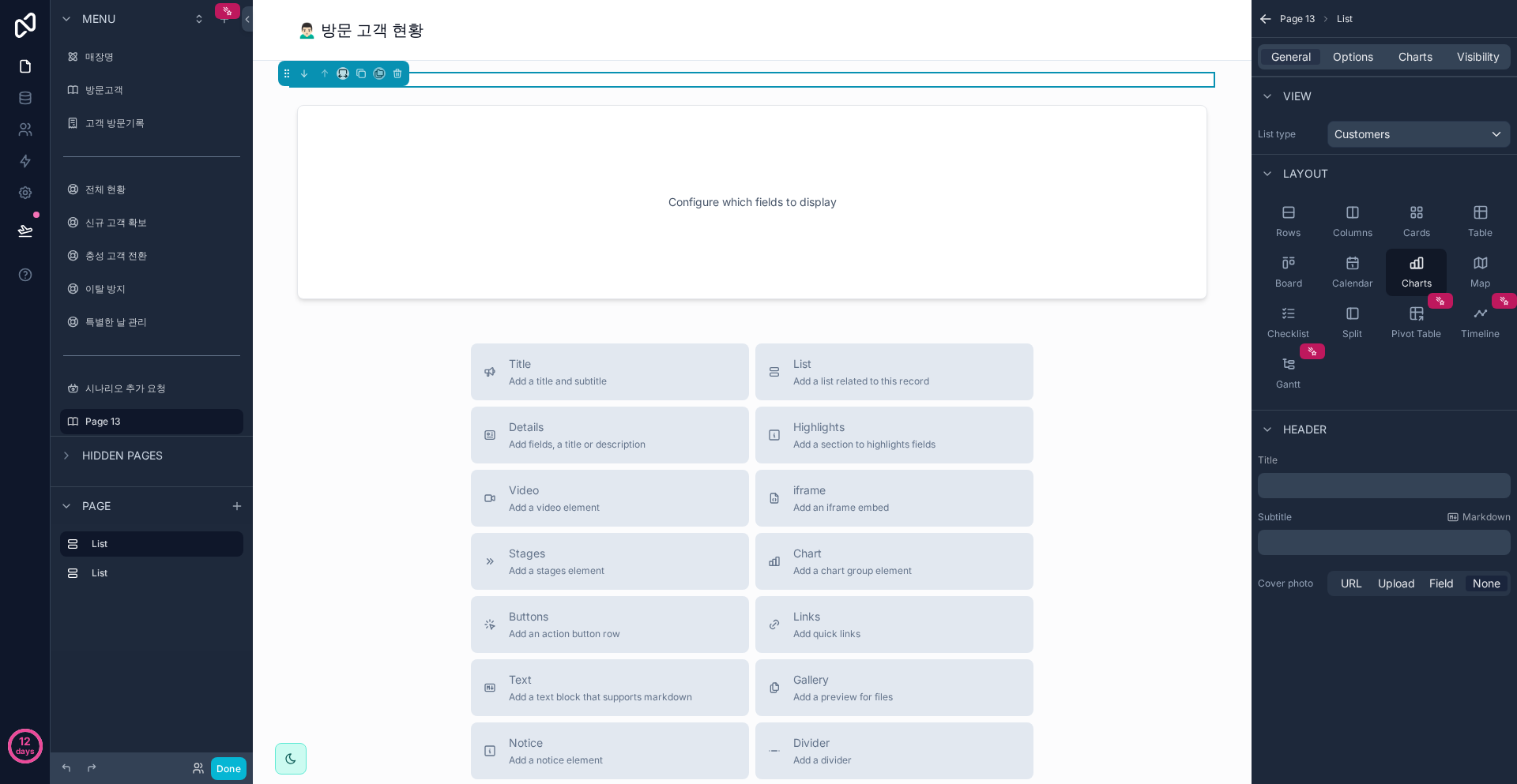
click at [1345, 48] on div "General Options Charts Visibility" at bounding box center [1384, 56] width 253 height 25
click at [1344, 52] on span "Options" at bounding box center [1353, 57] width 40 height 16
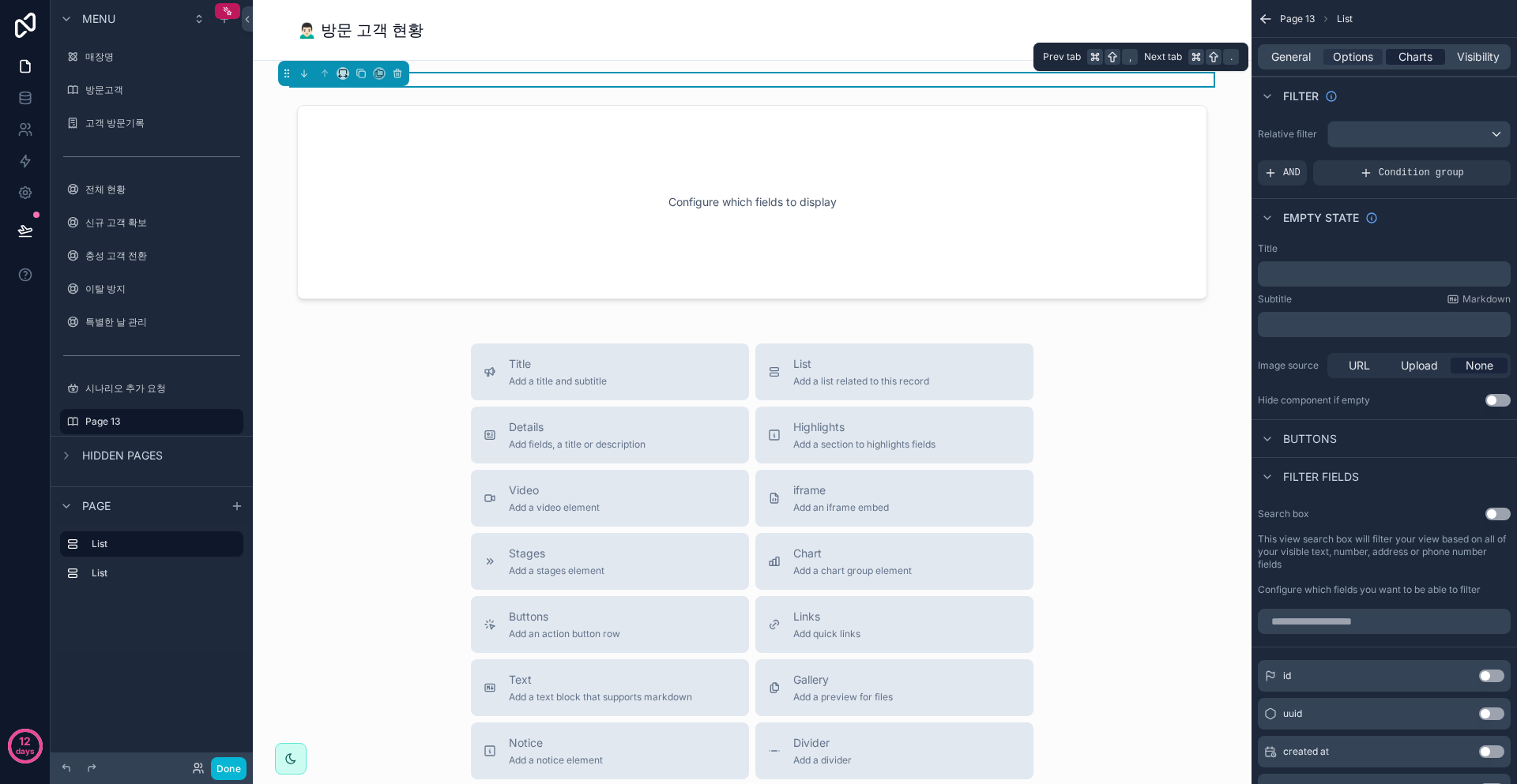
click at [1421, 63] on span "Charts" at bounding box center [1415, 57] width 34 height 16
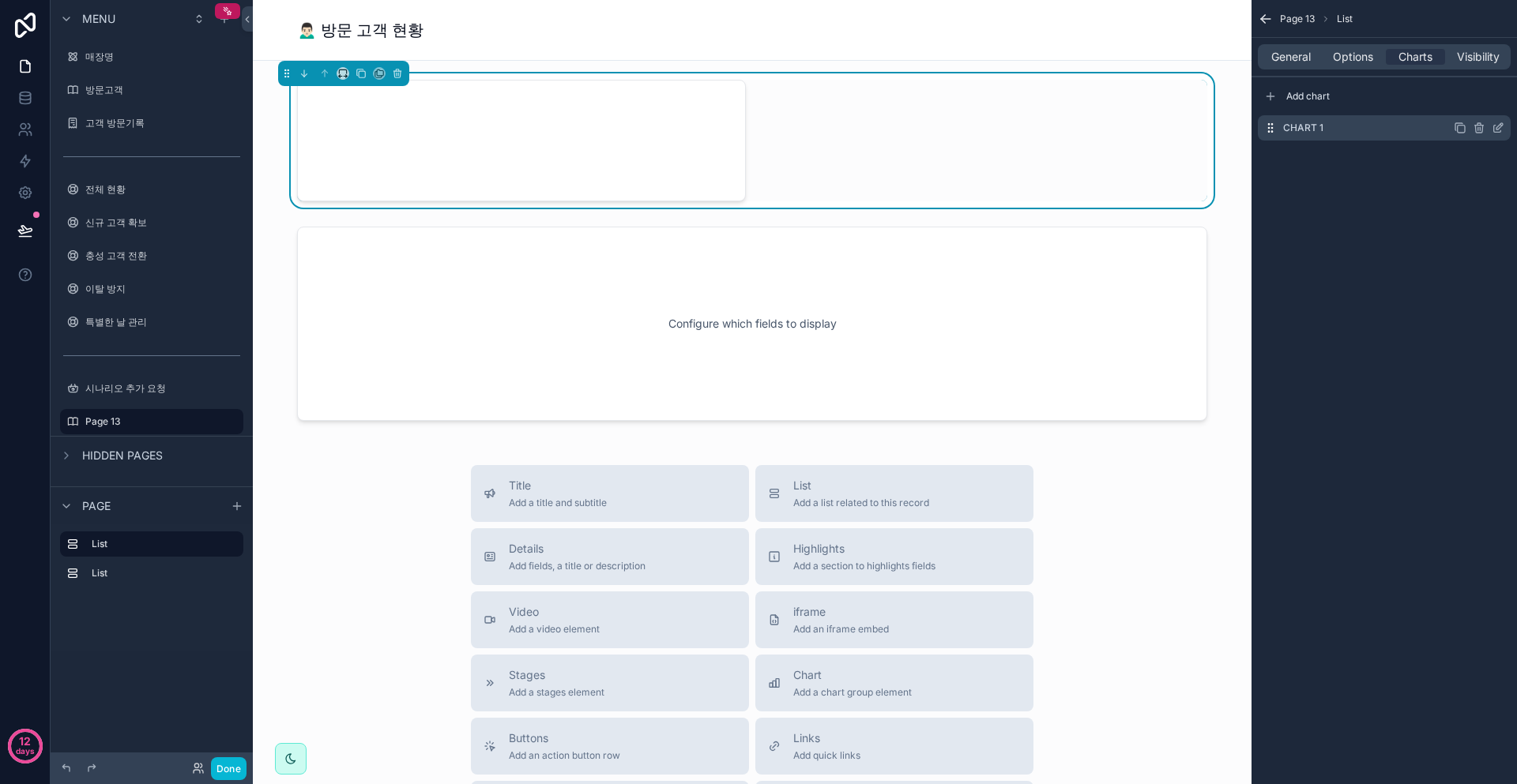
click at [1380, 130] on div "Chart 1" at bounding box center [1384, 127] width 253 height 25
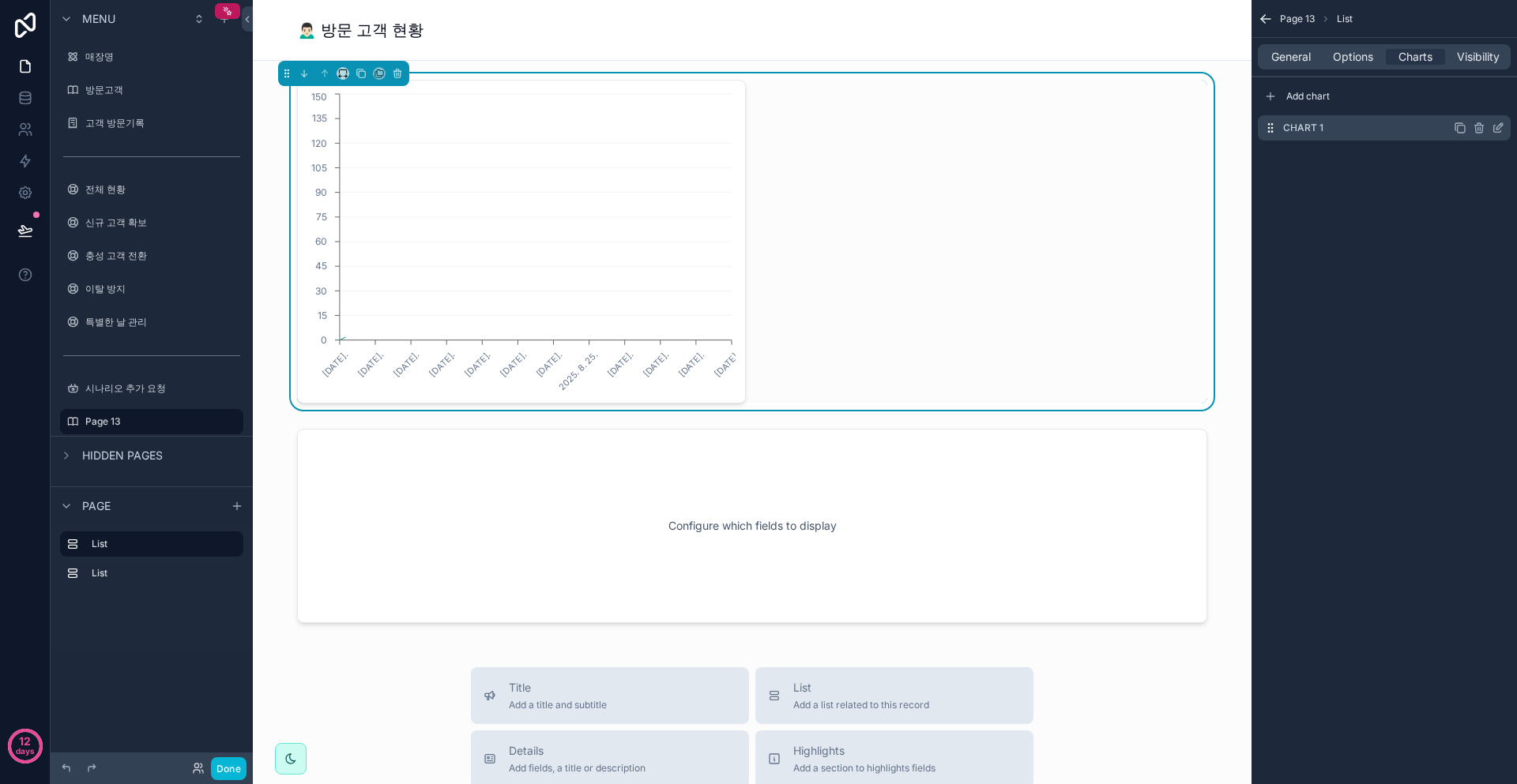
click at [1502, 128] on icon "scrollable content" at bounding box center [1498, 128] width 13 height 13
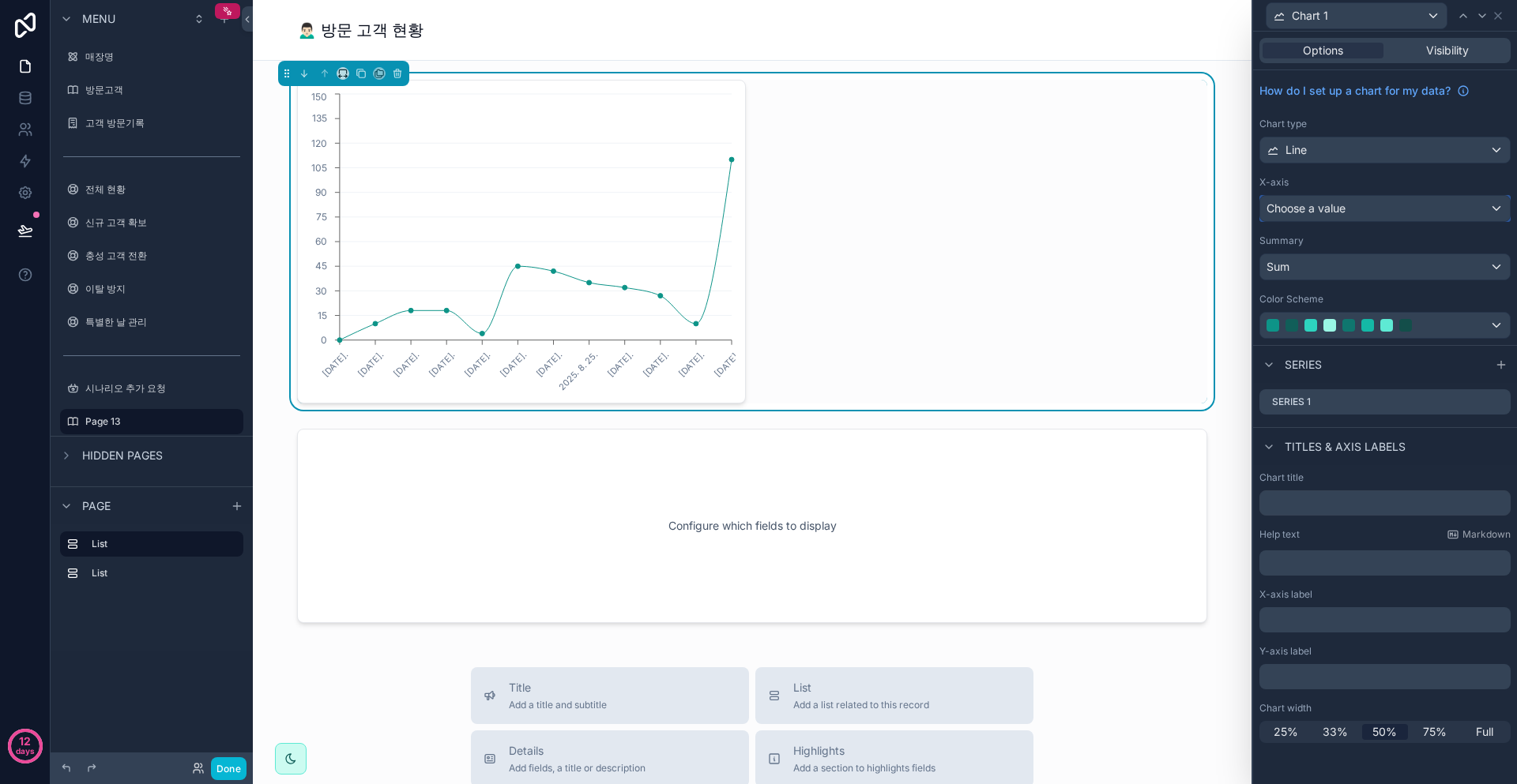
click at [1351, 211] on div "Choose a value" at bounding box center [1385, 208] width 249 height 25
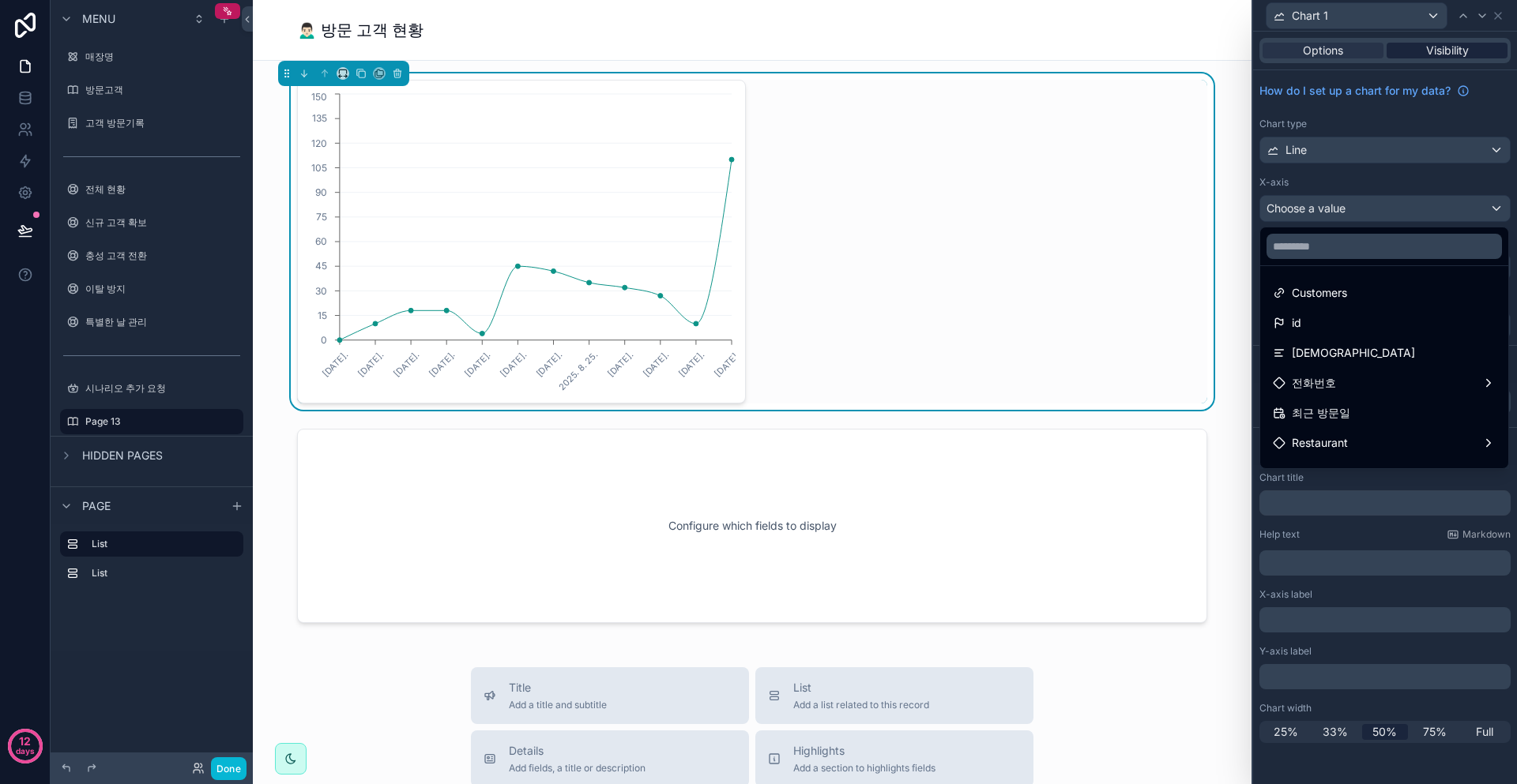
drag, startPoint x: 1348, startPoint y: 52, endPoint x: 1422, endPoint y: 51, distance: 74.0
click at [1352, 52] on div at bounding box center [1385, 392] width 264 height 784
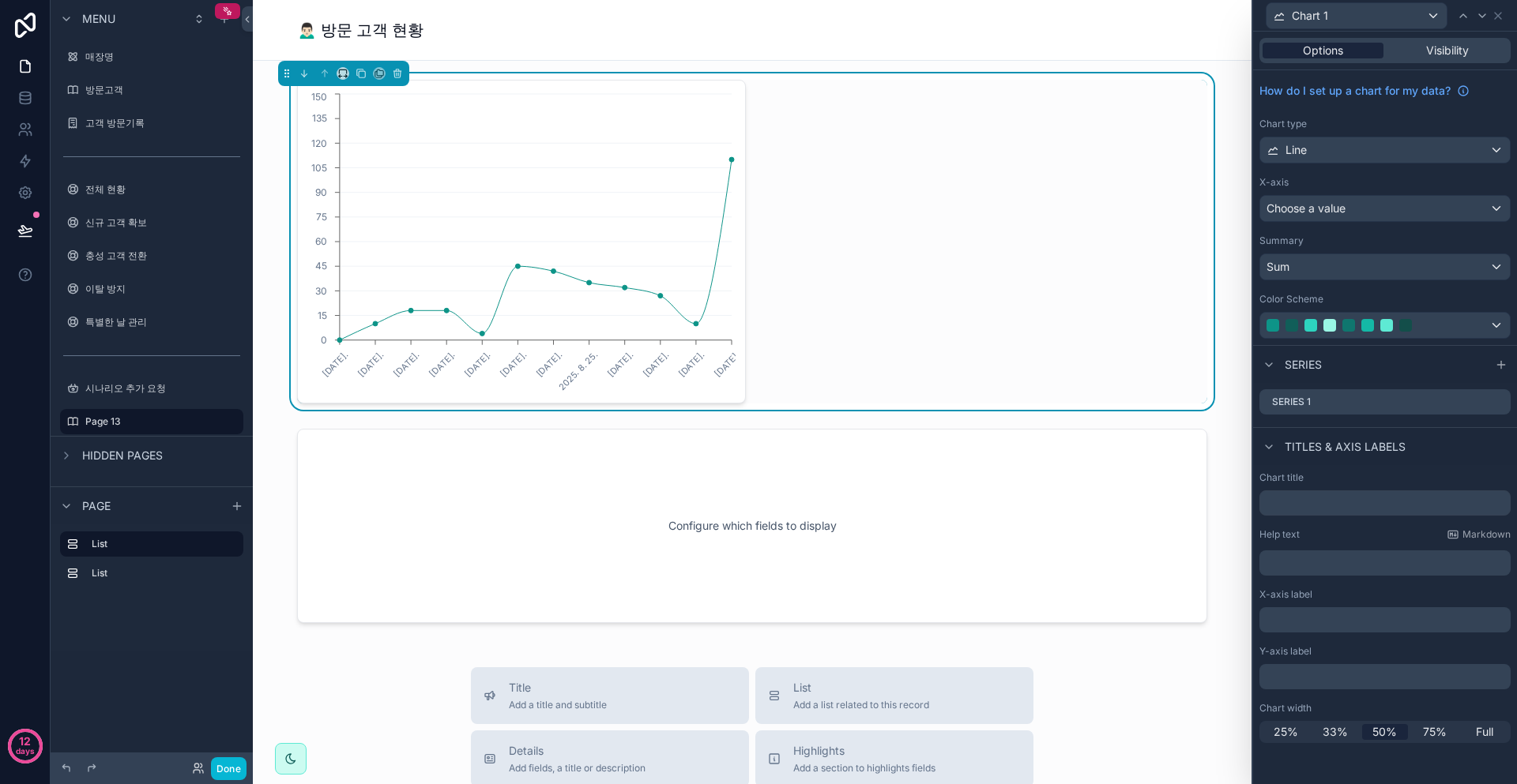
click at [1322, 51] on span "Options" at bounding box center [1323, 51] width 40 height 16
click at [1500, 19] on icon at bounding box center [1498, 16] width 13 height 13
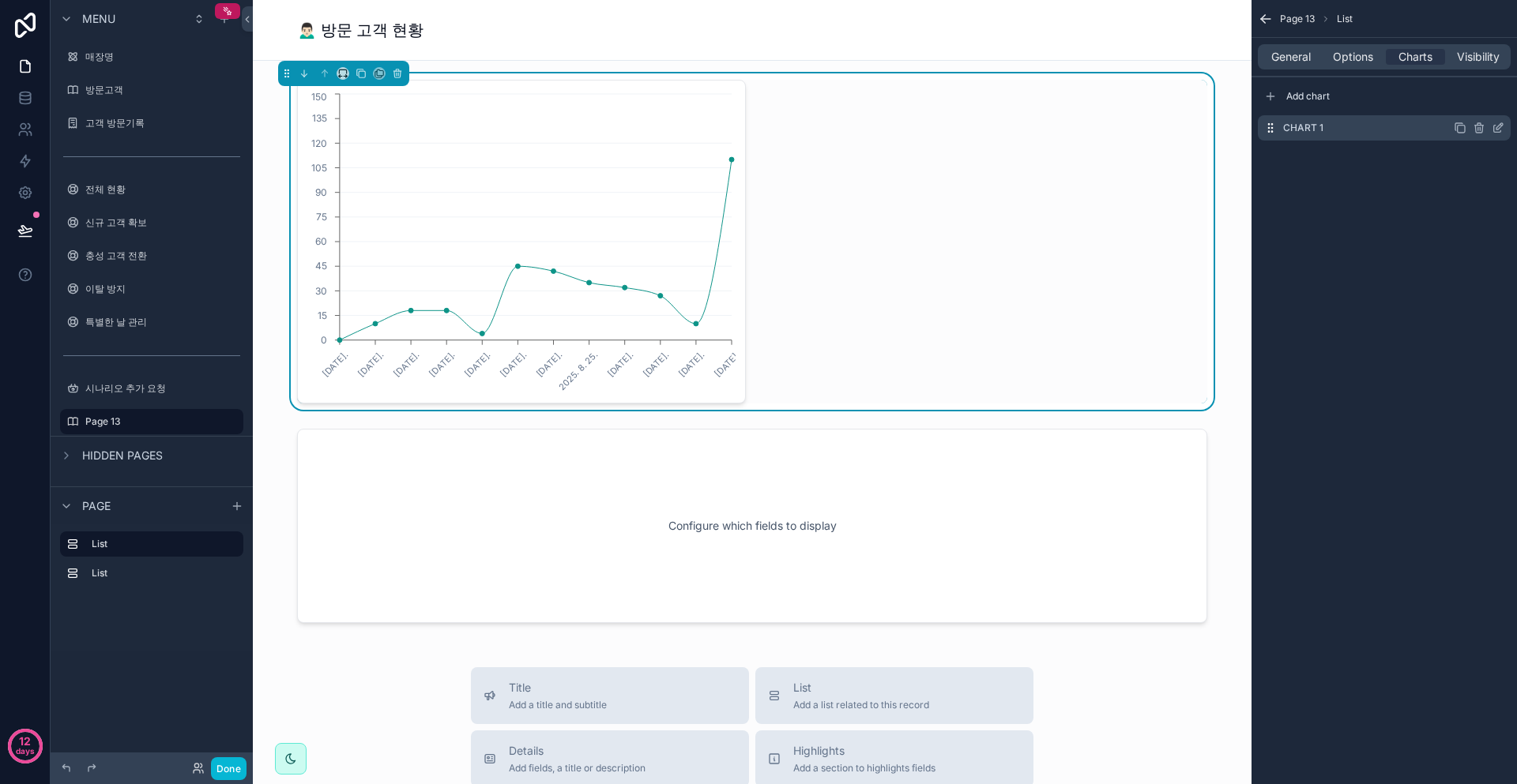
click at [1498, 129] on icon "scrollable content" at bounding box center [1500, 127] width 6 height 6
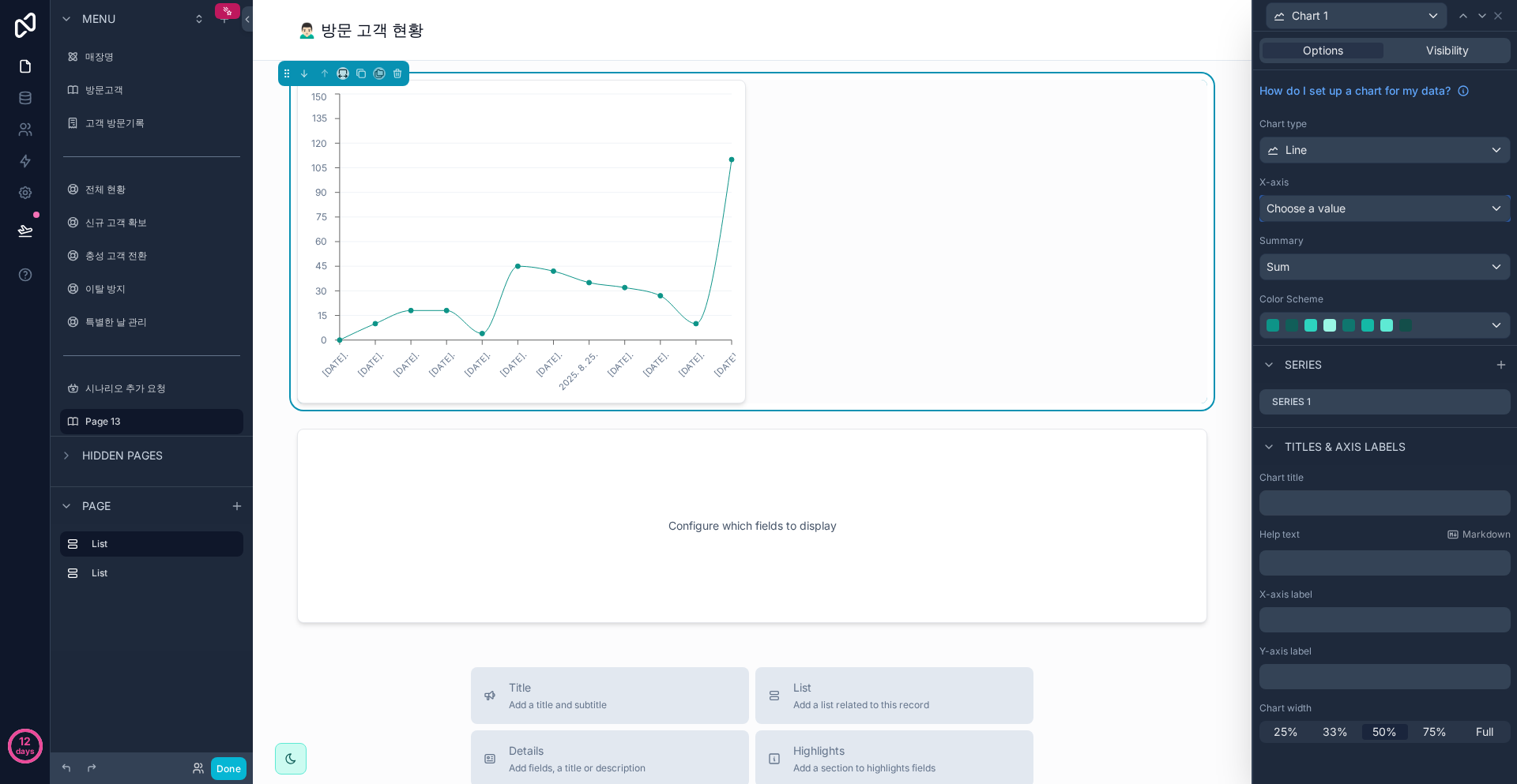
click at [1351, 216] on div "Choose a value" at bounding box center [1385, 208] width 249 height 25
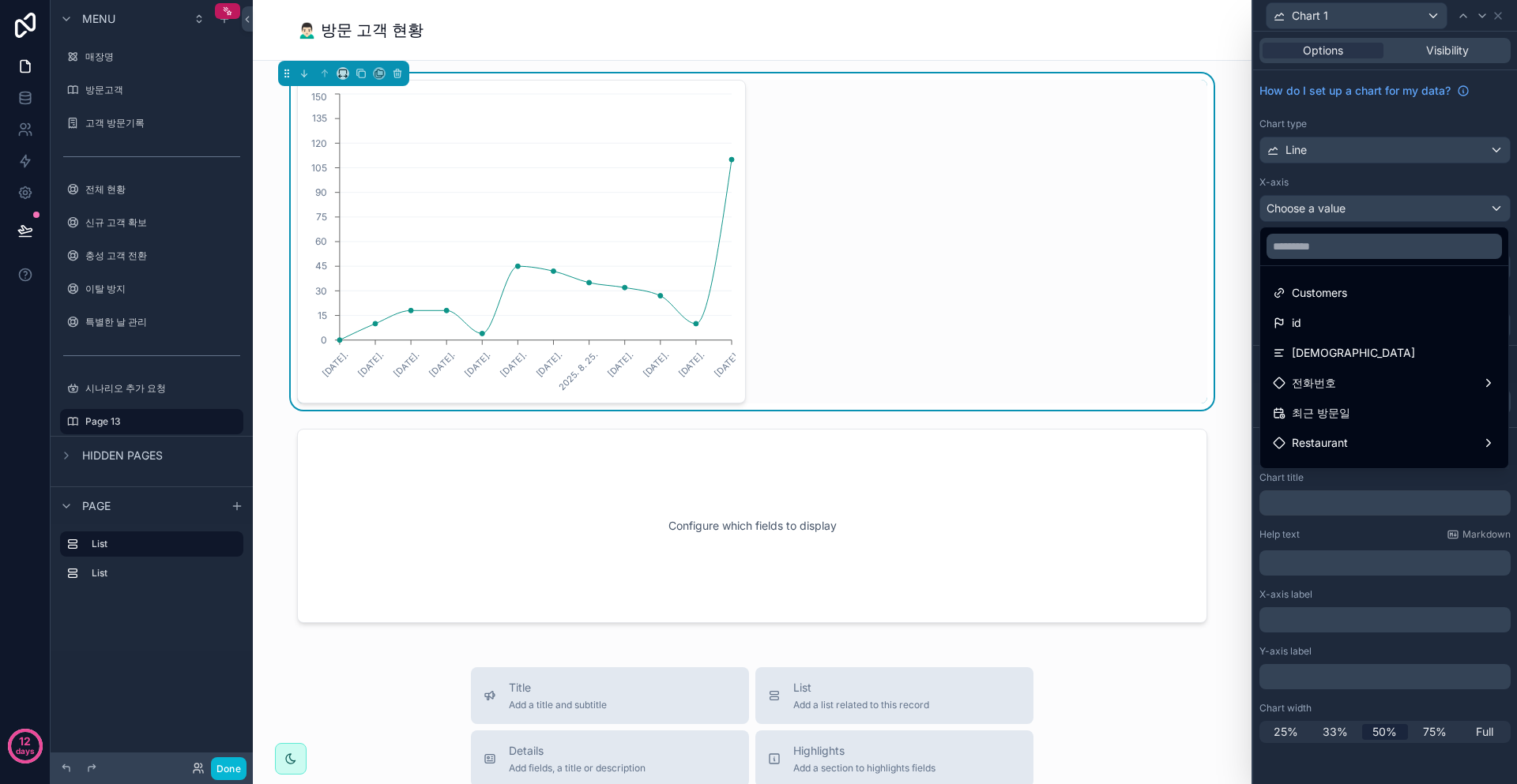
click at [1360, 212] on div at bounding box center [1385, 392] width 264 height 784
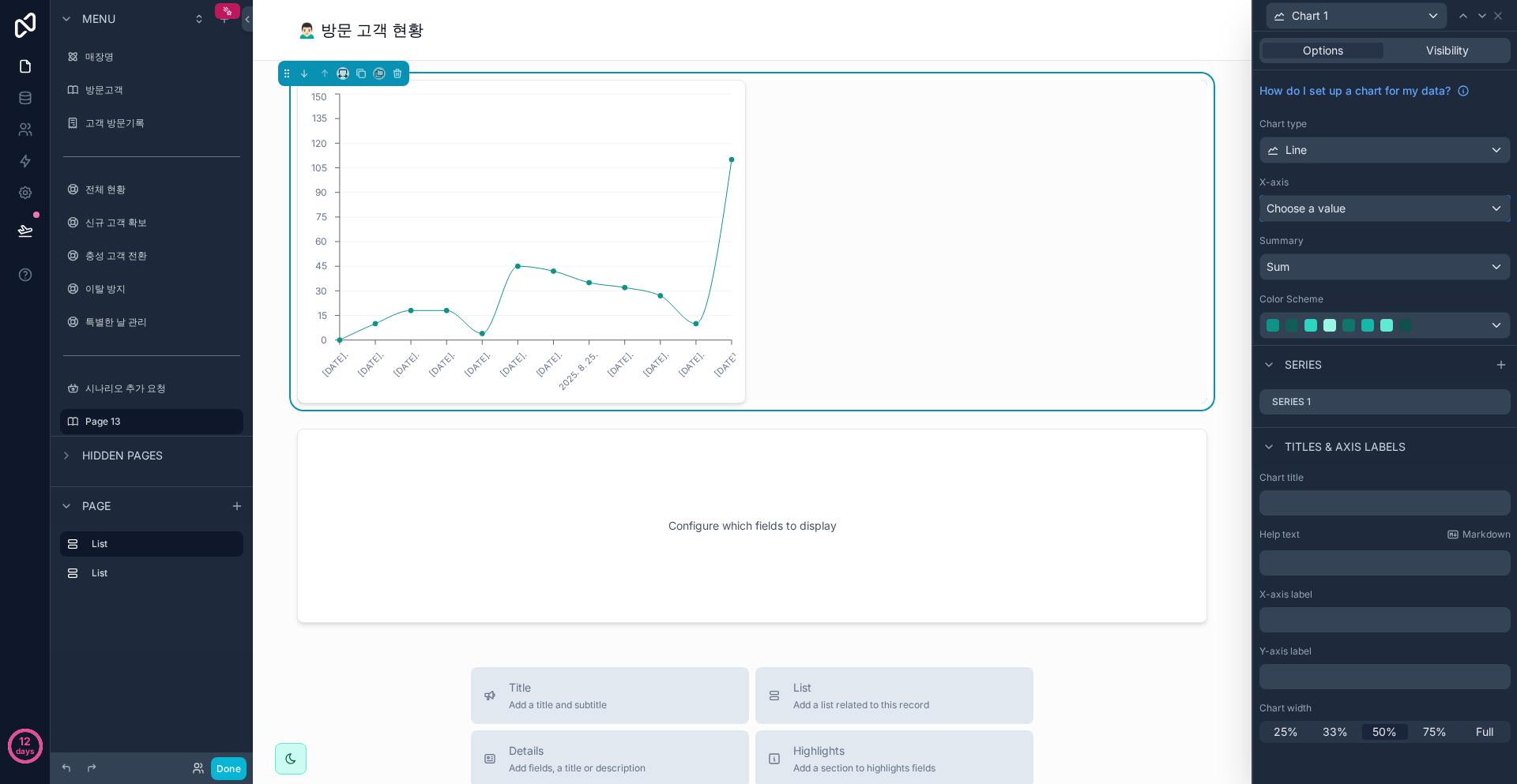
click at [1360, 211] on div "Choose a value" at bounding box center [1385, 208] width 249 height 25
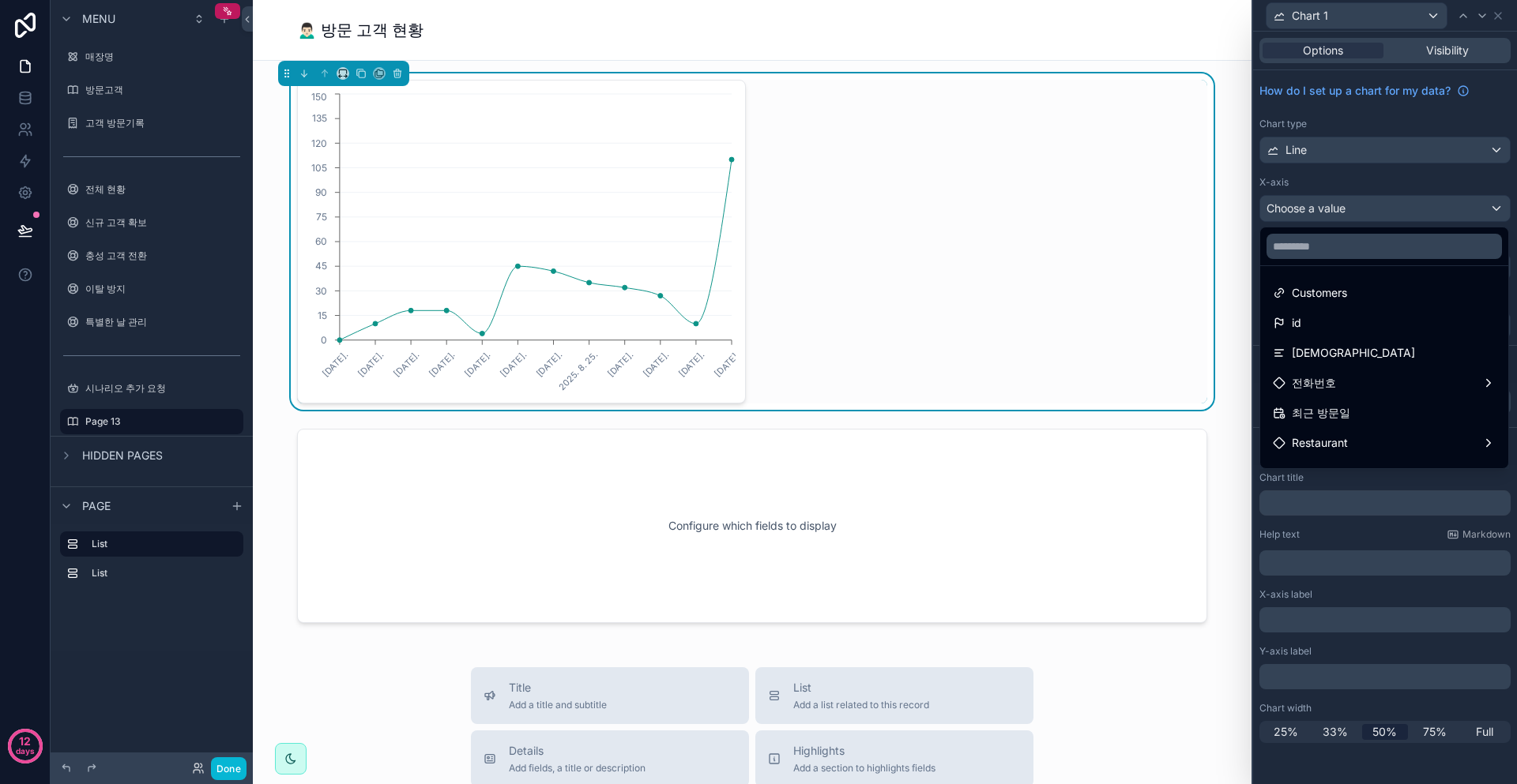
click at [1360, 211] on div at bounding box center [1385, 392] width 264 height 784
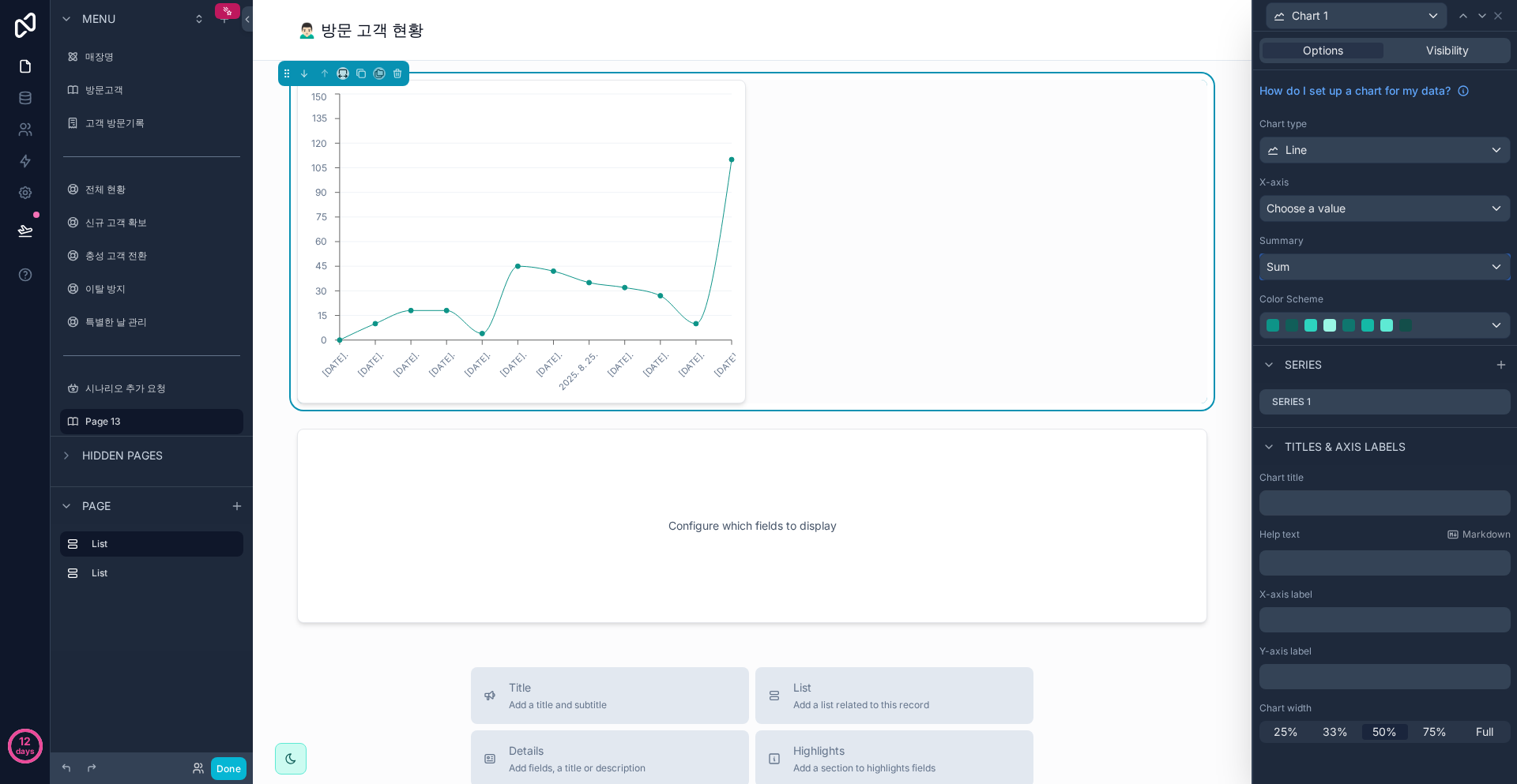
click at [1354, 261] on div "Sum" at bounding box center [1385, 266] width 249 height 25
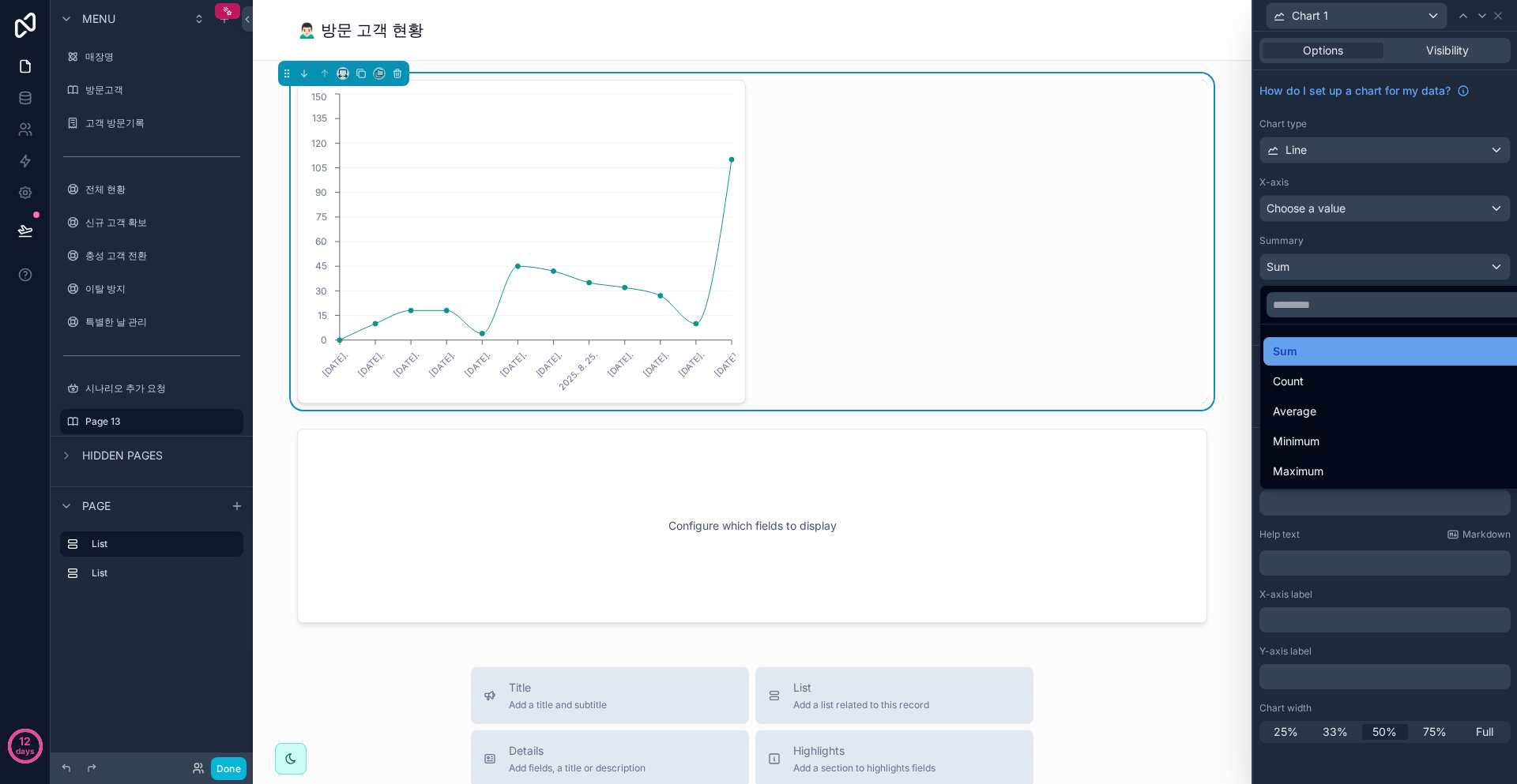
click at [1353, 352] on div "Sum" at bounding box center [1403, 352] width 261 height 19
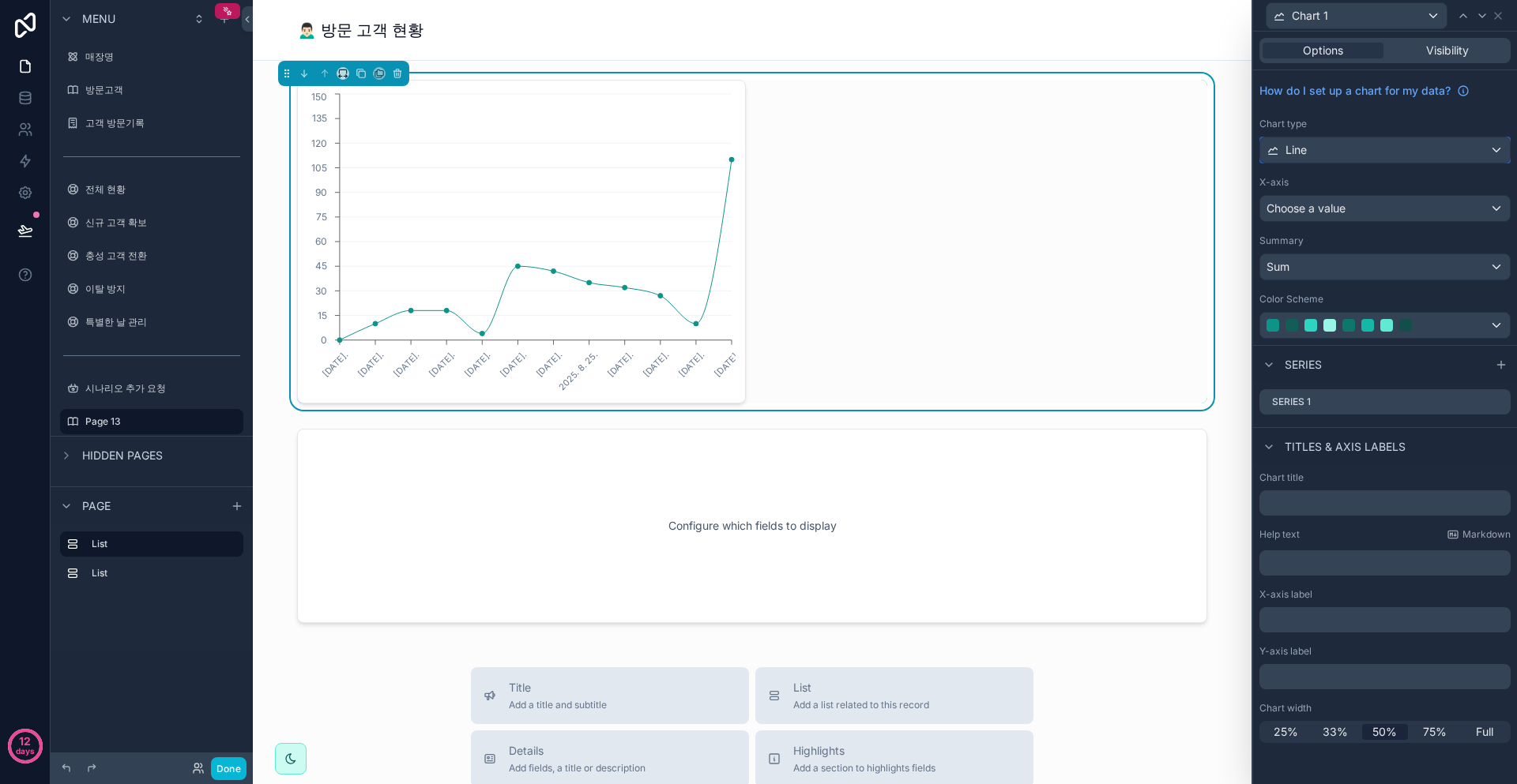
click at [1363, 156] on div "Line" at bounding box center [1385, 149] width 249 height 25
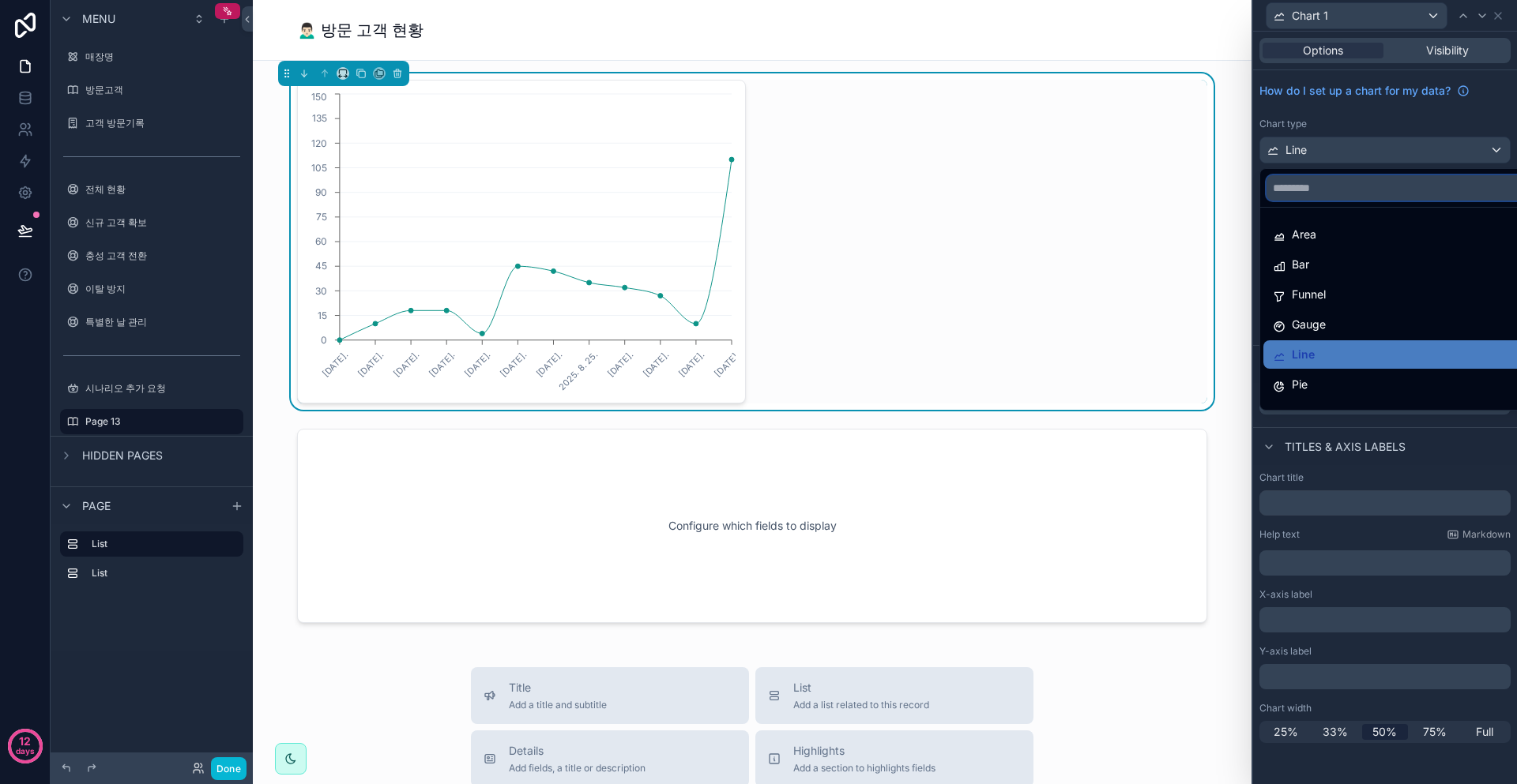
click at [1378, 180] on input "text" at bounding box center [1403, 187] width 274 height 25
click at [1384, 154] on div at bounding box center [1385, 392] width 264 height 784
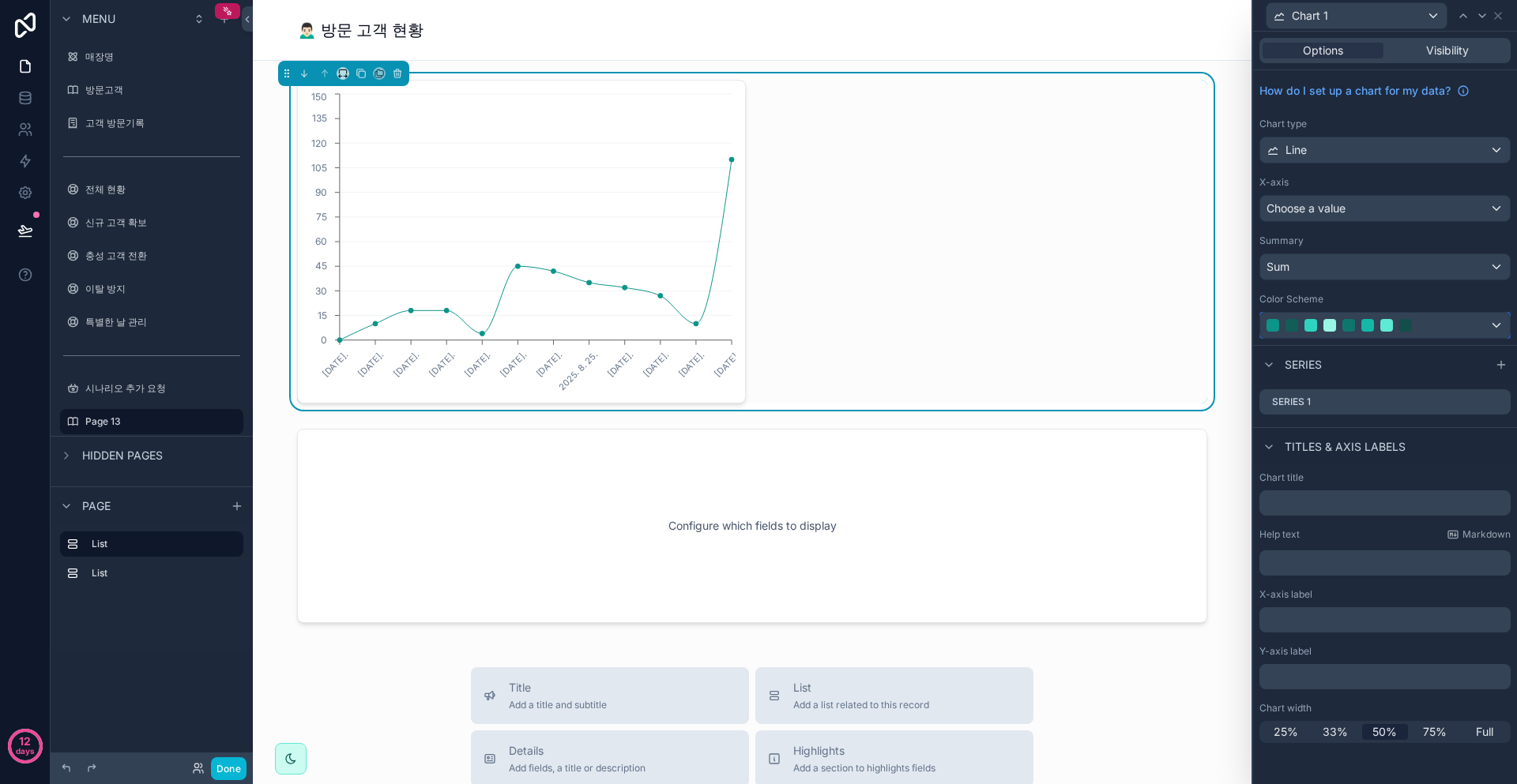
click at [1467, 335] on div at bounding box center [1385, 325] width 249 height 25
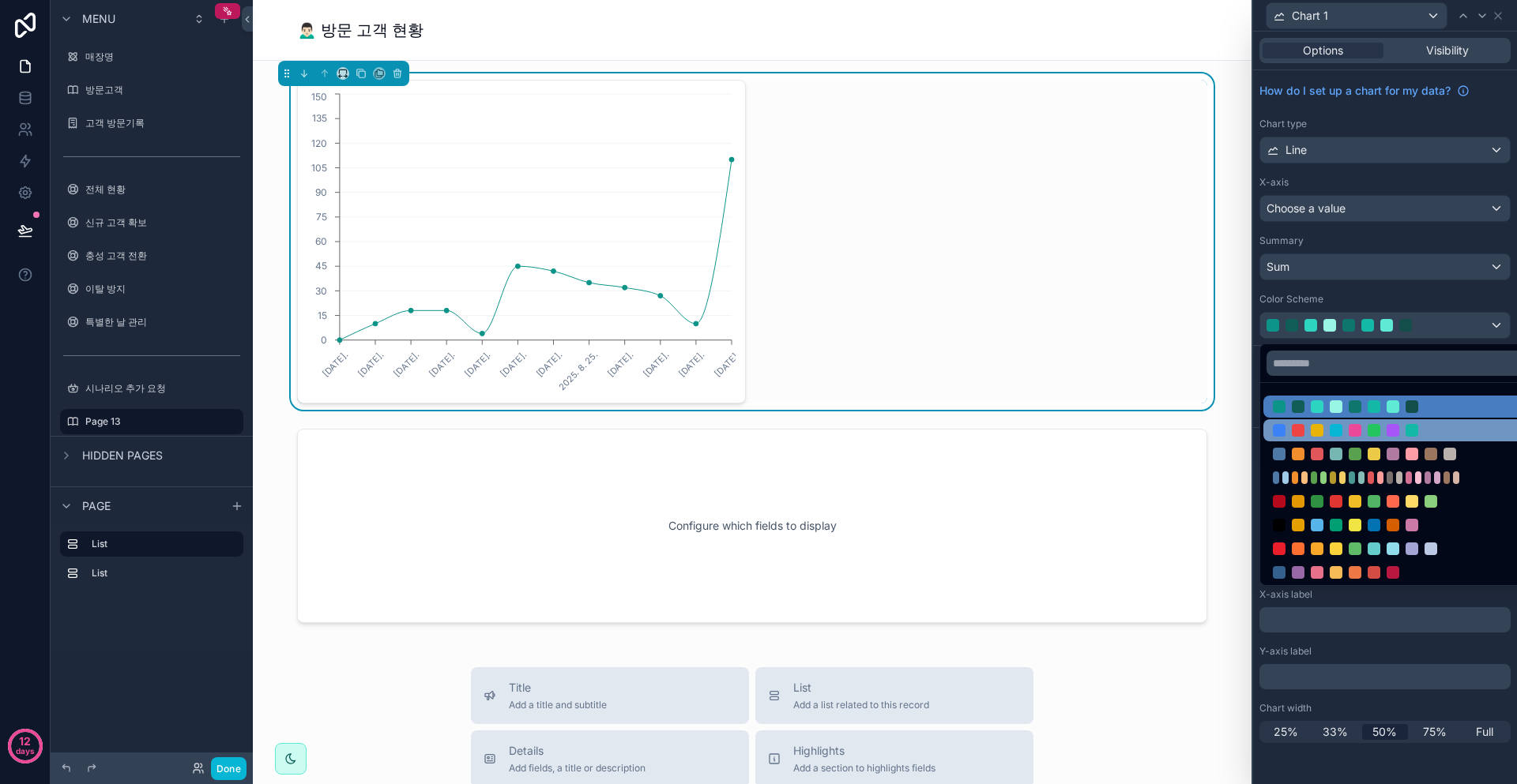
click at [1368, 431] on div at bounding box center [1374, 431] width 13 height 13
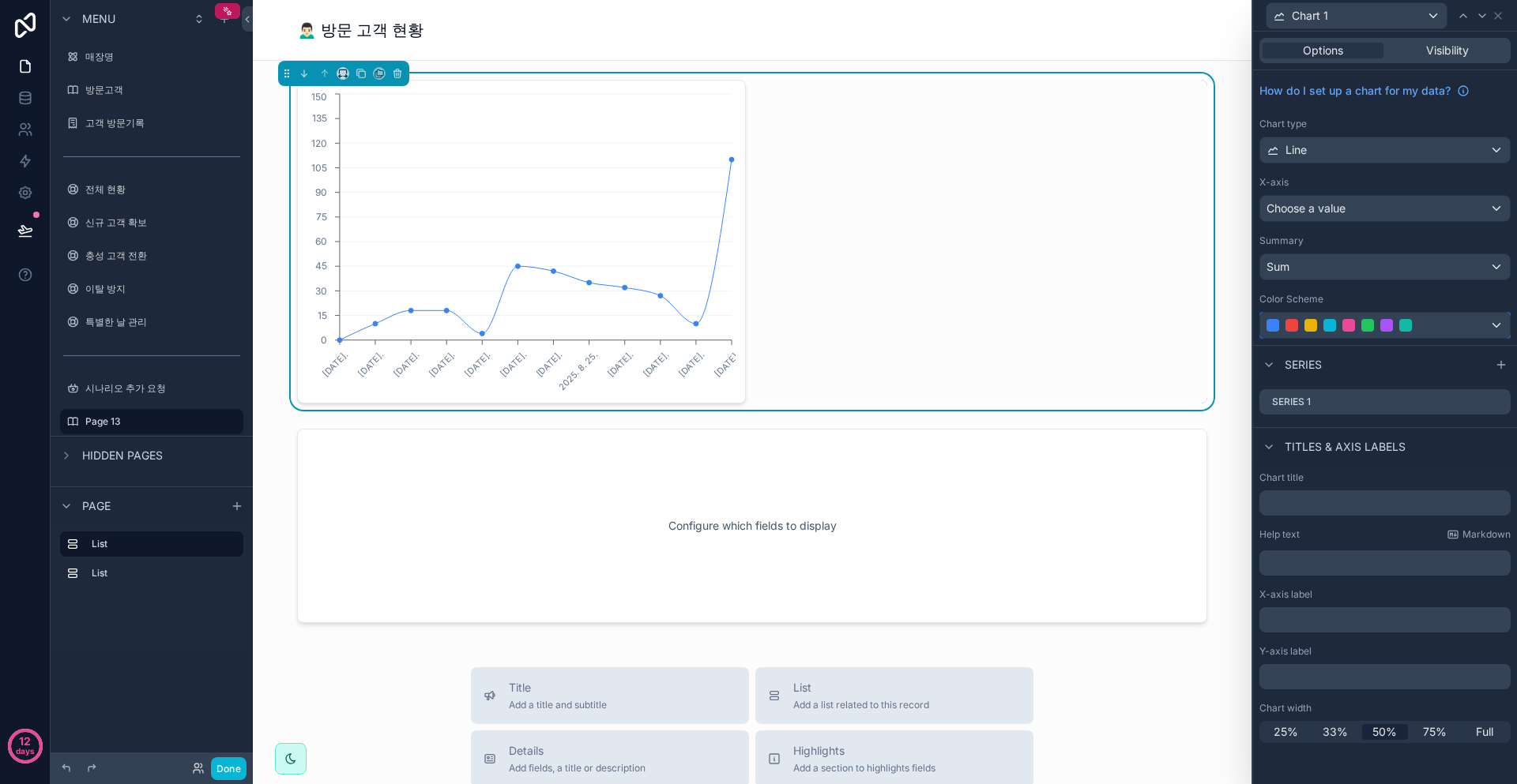
click at [1414, 327] on div at bounding box center [1368, 326] width 203 height 13
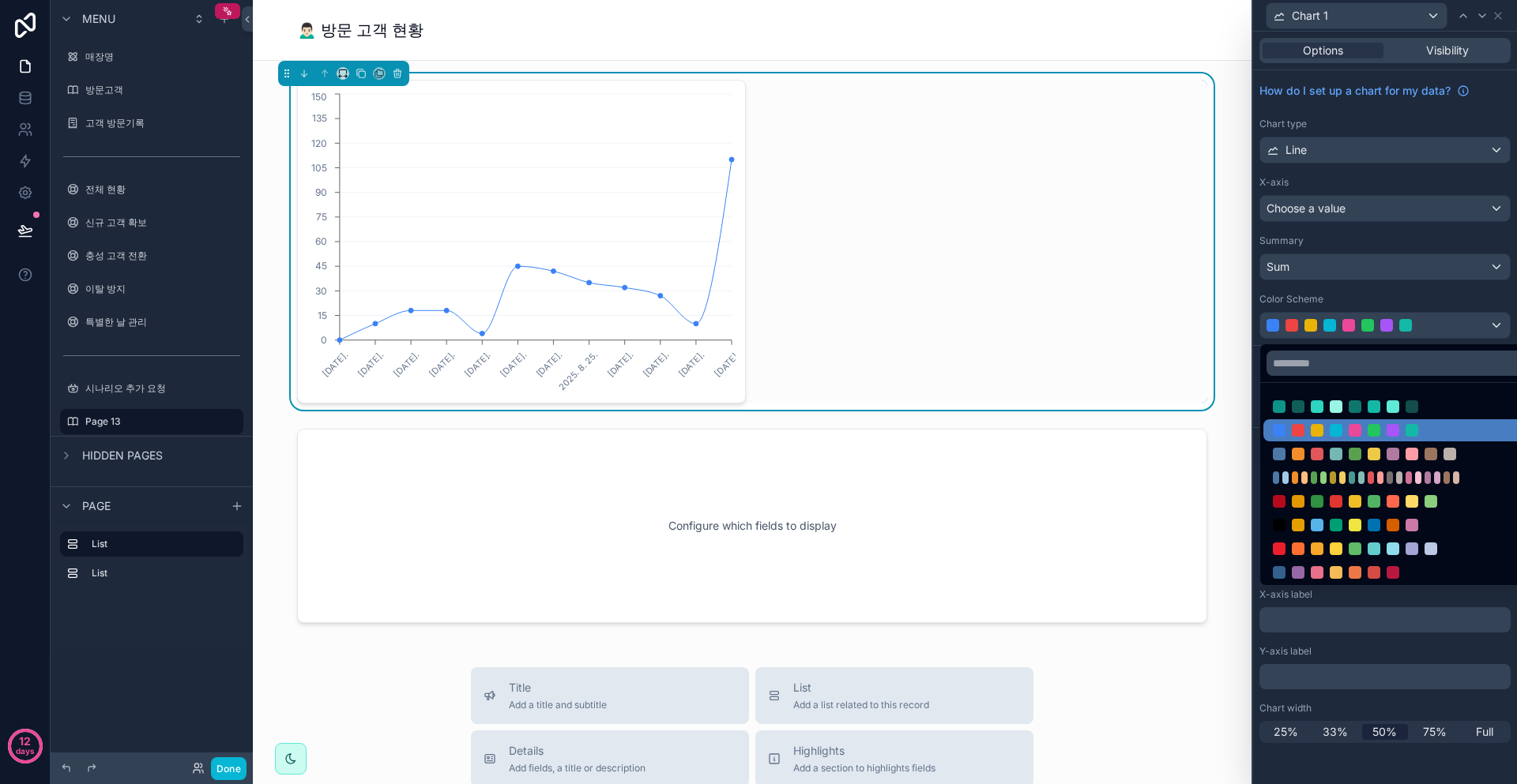
click at [1427, 326] on div at bounding box center [1385, 392] width 264 height 784
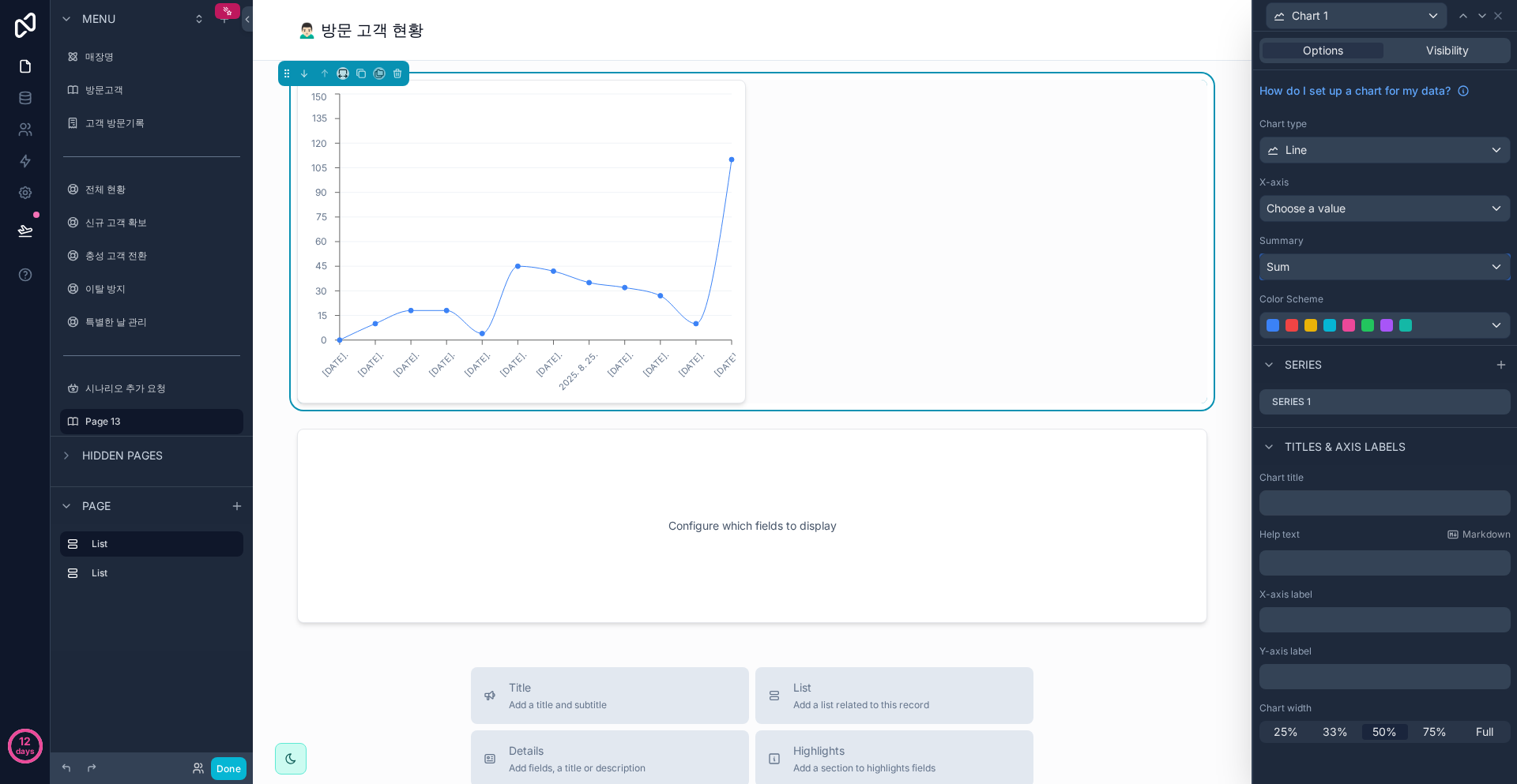
click at [1320, 277] on div "Sum" at bounding box center [1385, 266] width 249 height 25
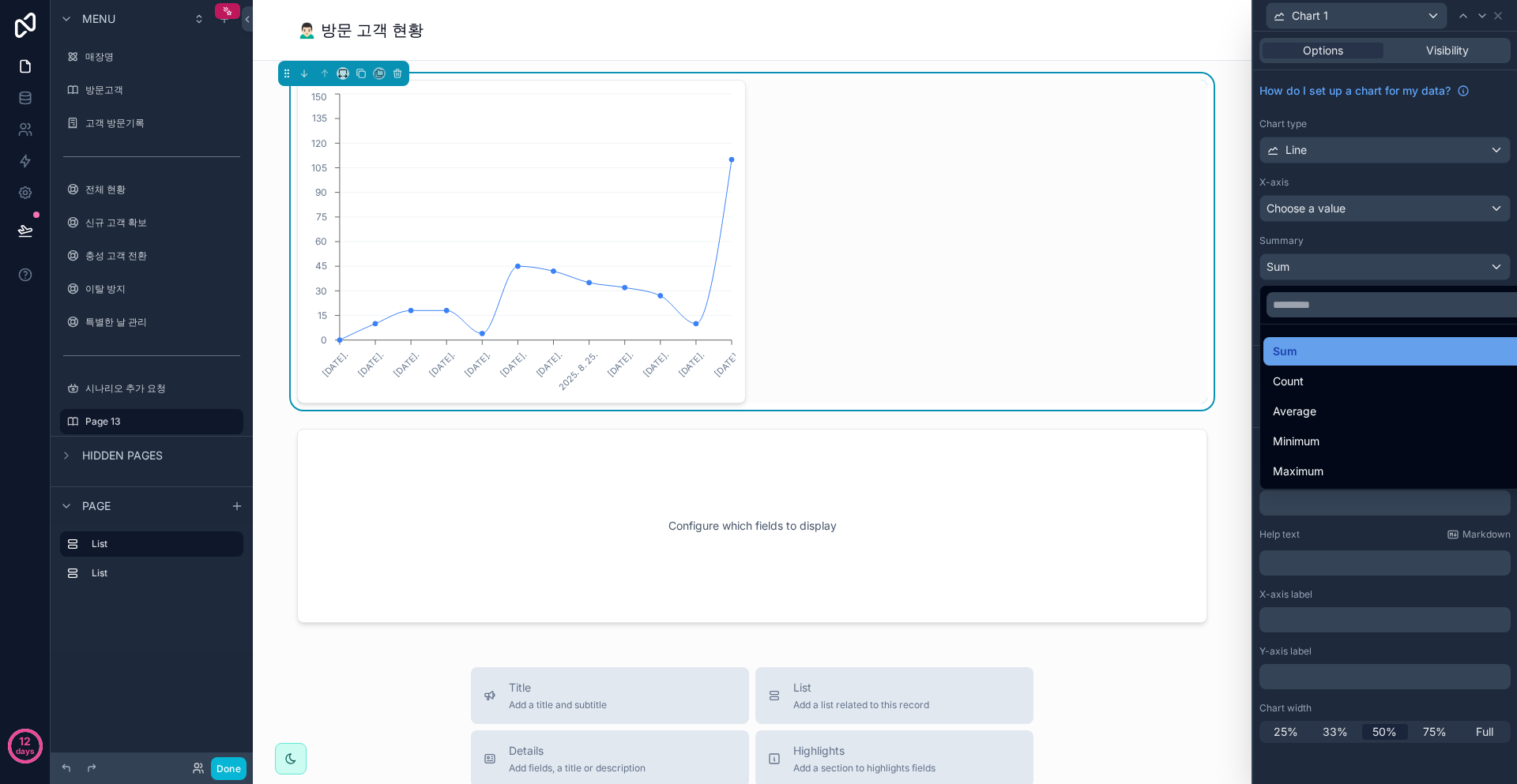
click at [1316, 361] on div "Sum" at bounding box center [1403, 352] width 261 height 19
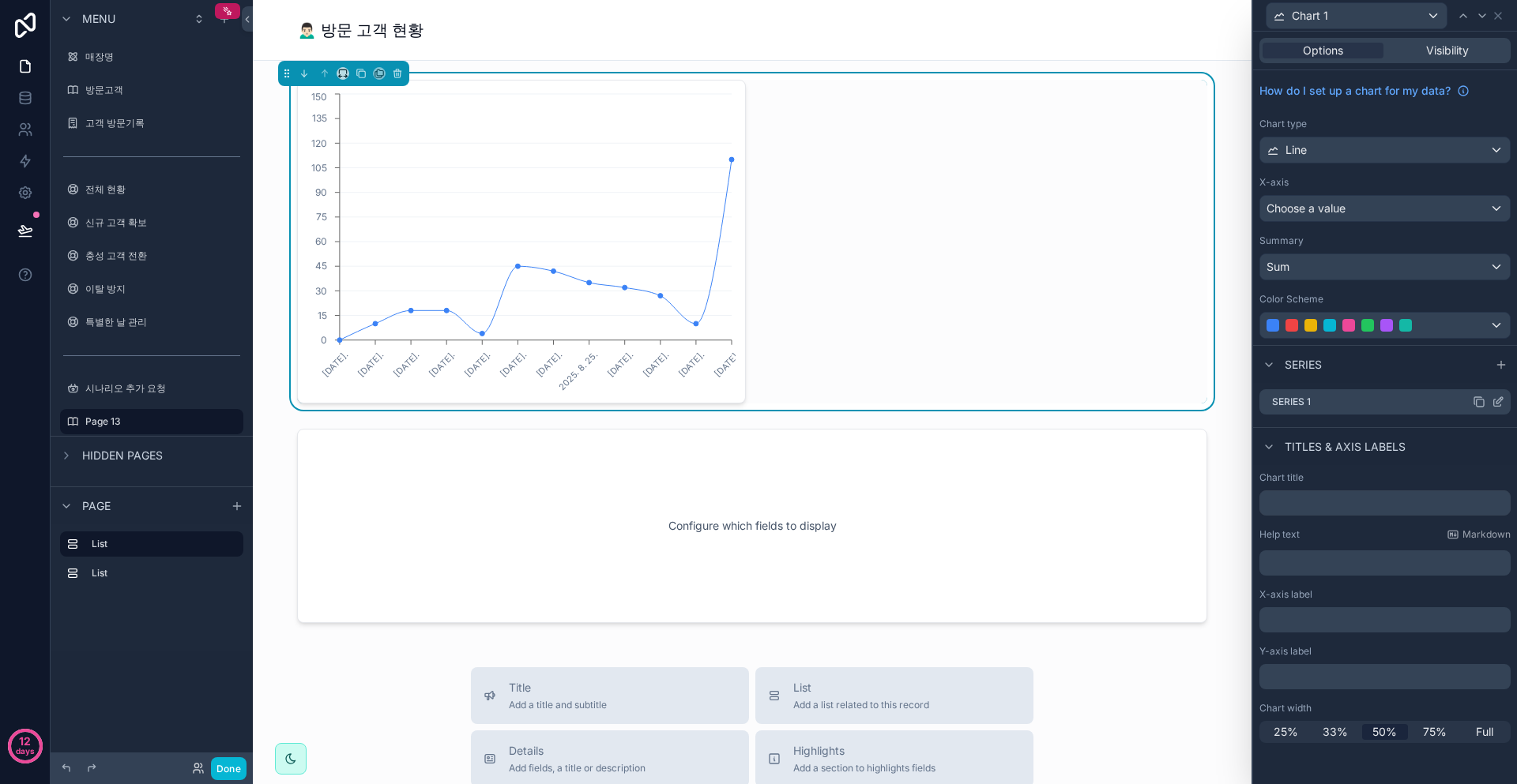
click at [1342, 402] on div "Series 1" at bounding box center [1385, 402] width 251 height 25
click at [1502, 402] on icon at bounding box center [1498, 402] width 13 height 13
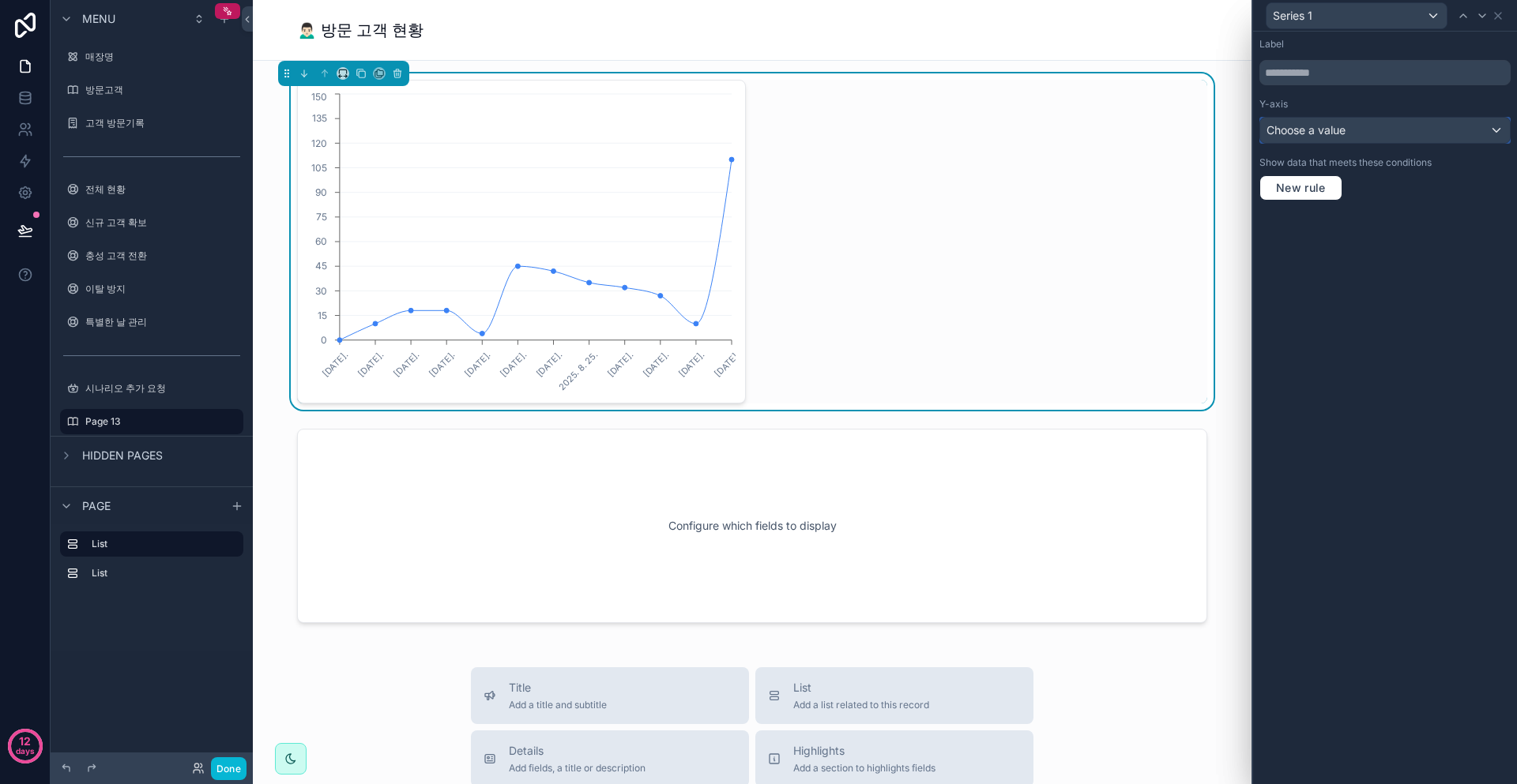
click at [1369, 121] on div "Choose a value" at bounding box center [1385, 130] width 249 height 25
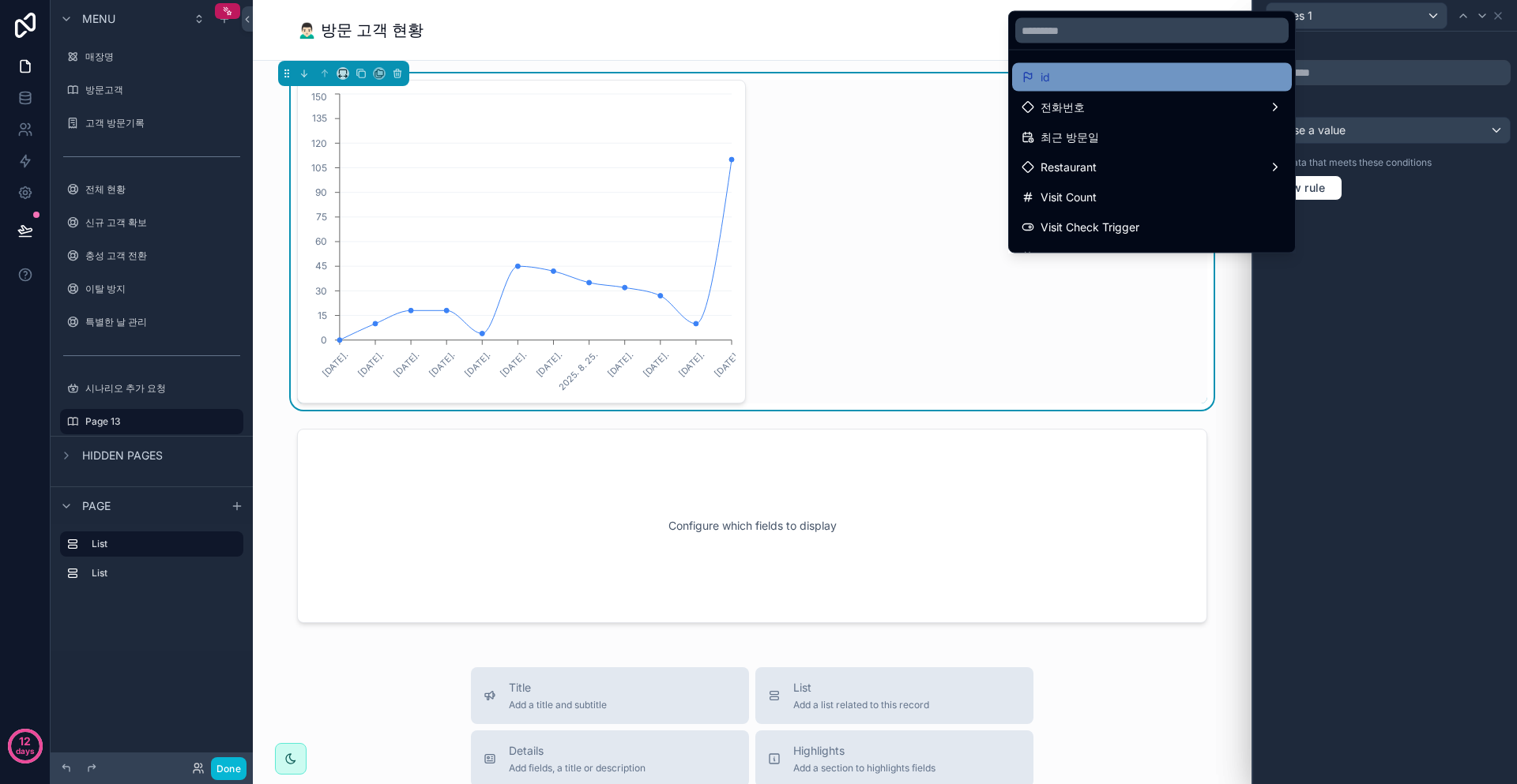
click at [1208, 79] on div "id" at bounding box center [1151, 77] width 261 height 19
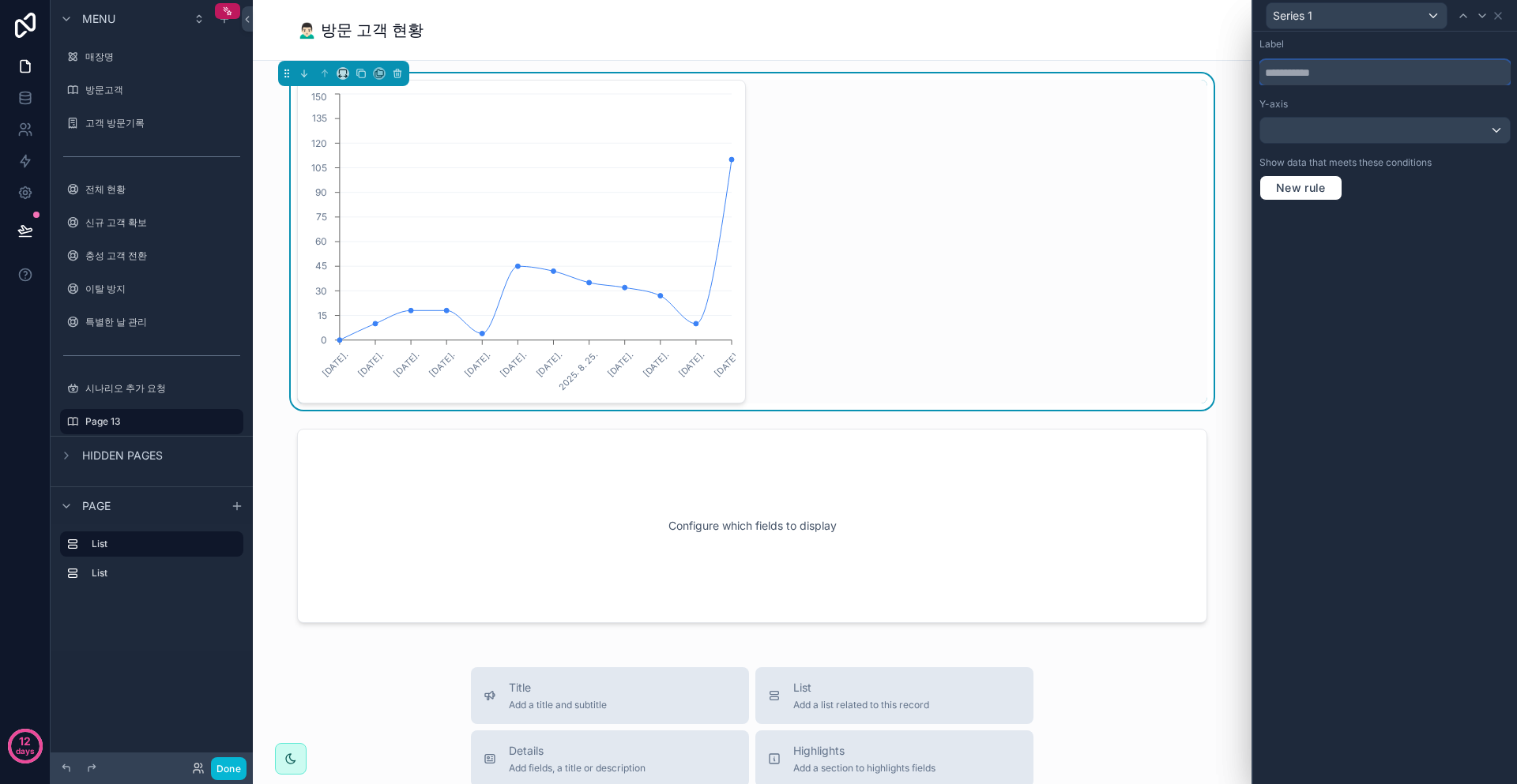
click at [1318, 74] on input "text" at bounding box center [1385, 72] width 251 height 25
type input "*****"
click at [1332, 127] on div at bounding box center [1385, 130] width 249 height 25
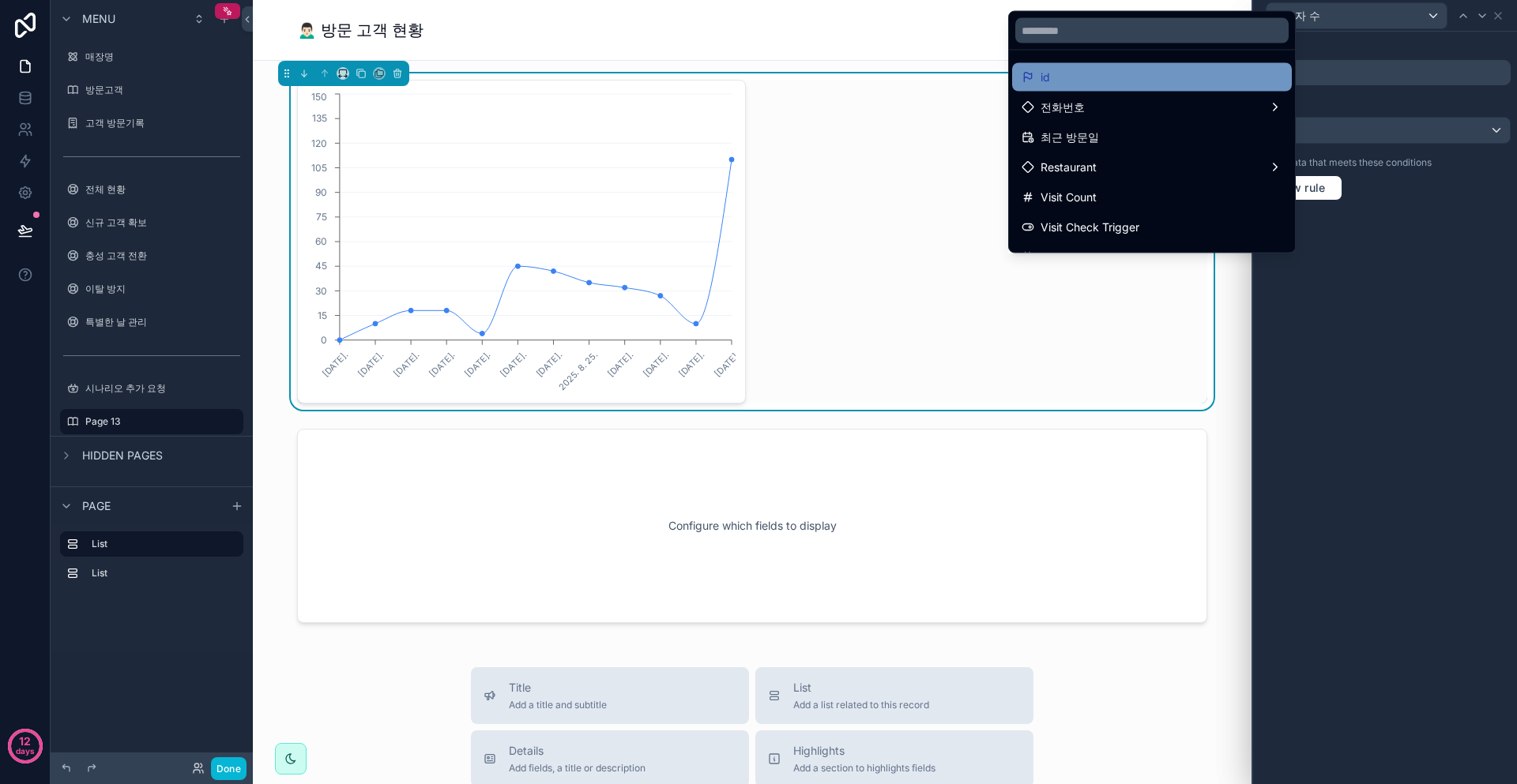
click at [1168, 81] on div "id" at bounding box center [1151, 77] width 261 height 19
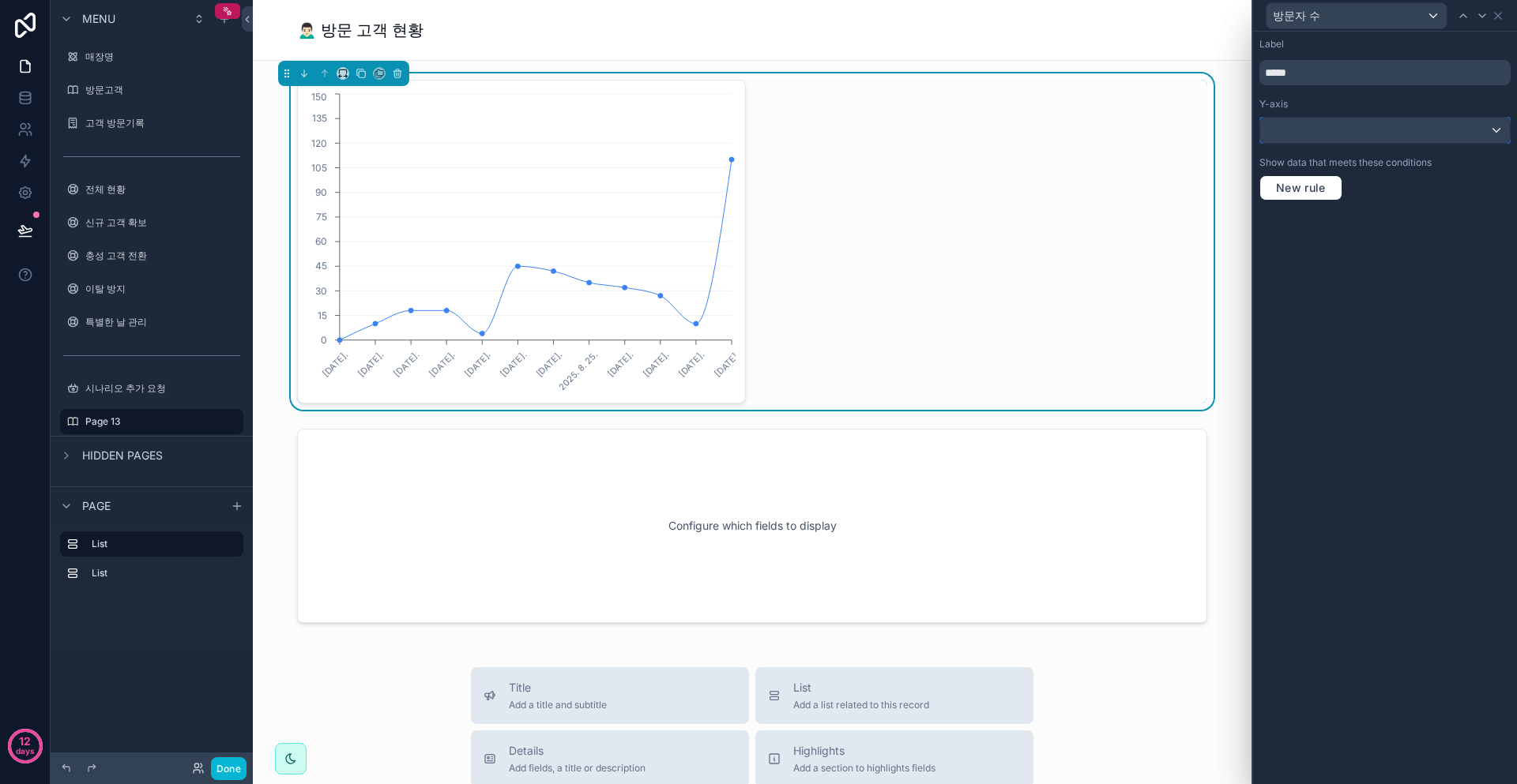
click at [1344, 131] on div at bounding box center [1385, 130] width 249 height 25
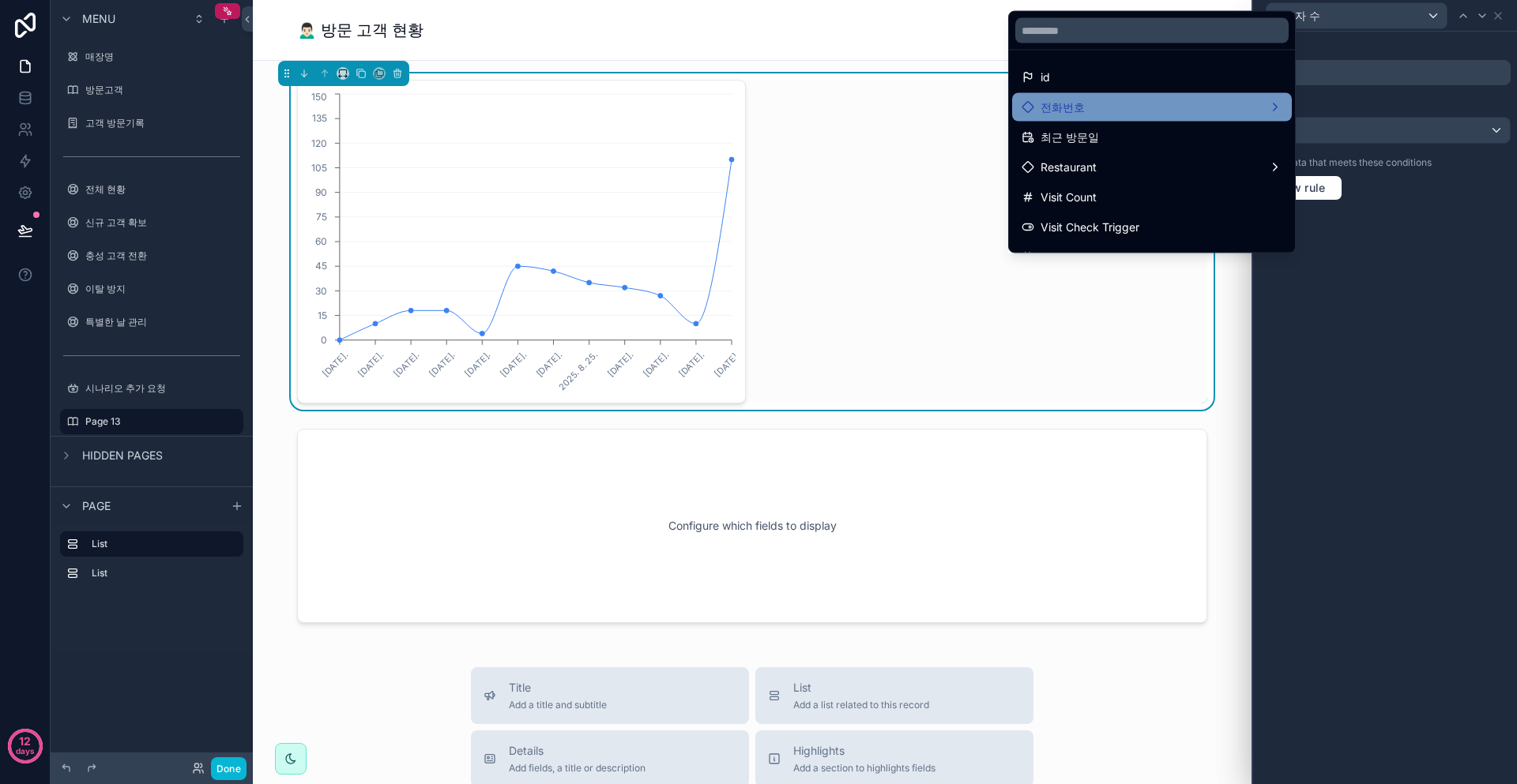
click at [1169, 119] on div "전화번호" at bounding box center [1151, 107] width 280 height 28
click at [1374, 58] on div "전화번호" at bounding box center [1352, 65] width 91 height 19
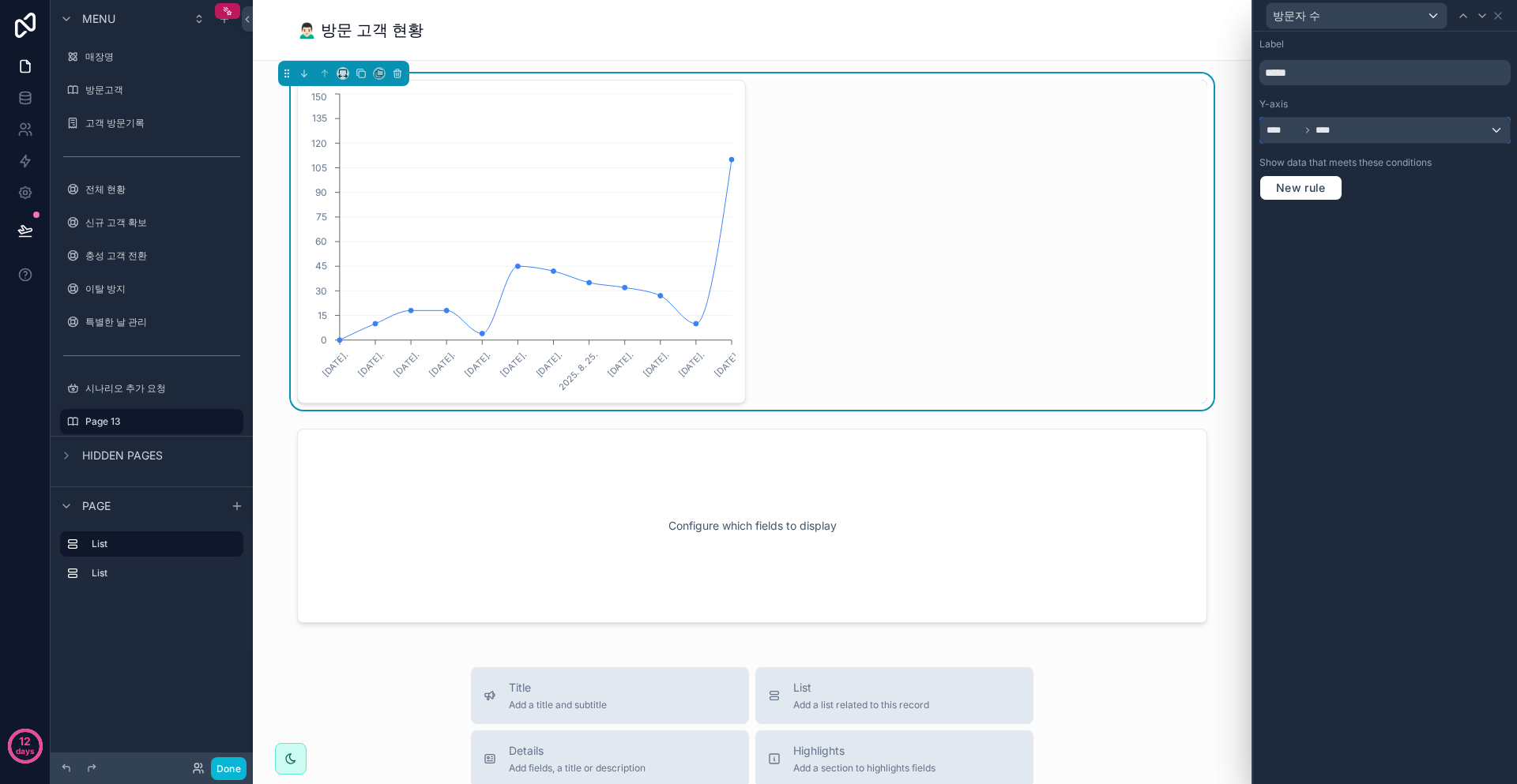
click at [1377, 133] on div "**** ****" at bounding box center [1385, 130] width 249 height 25
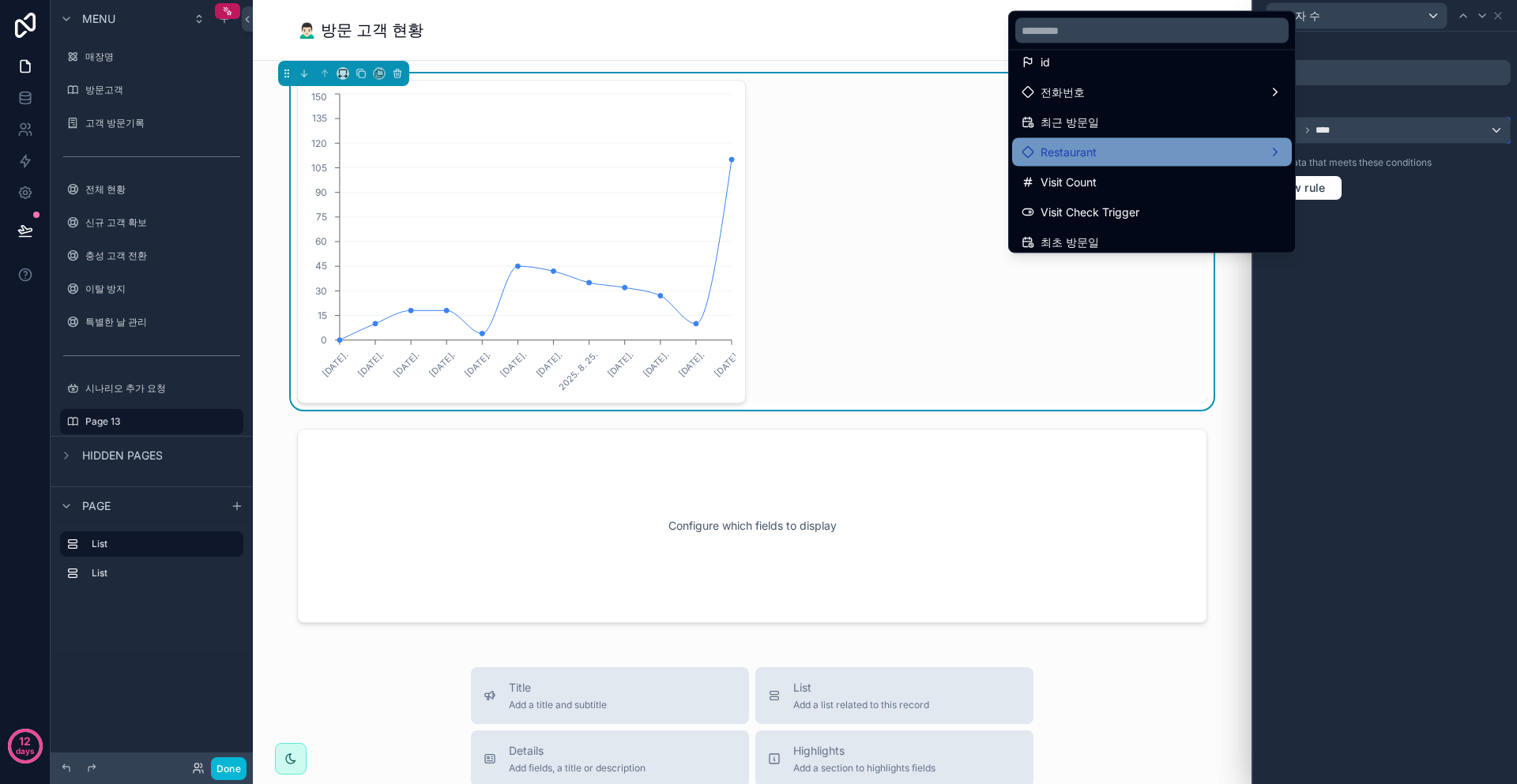
scroll to position [10, 0]
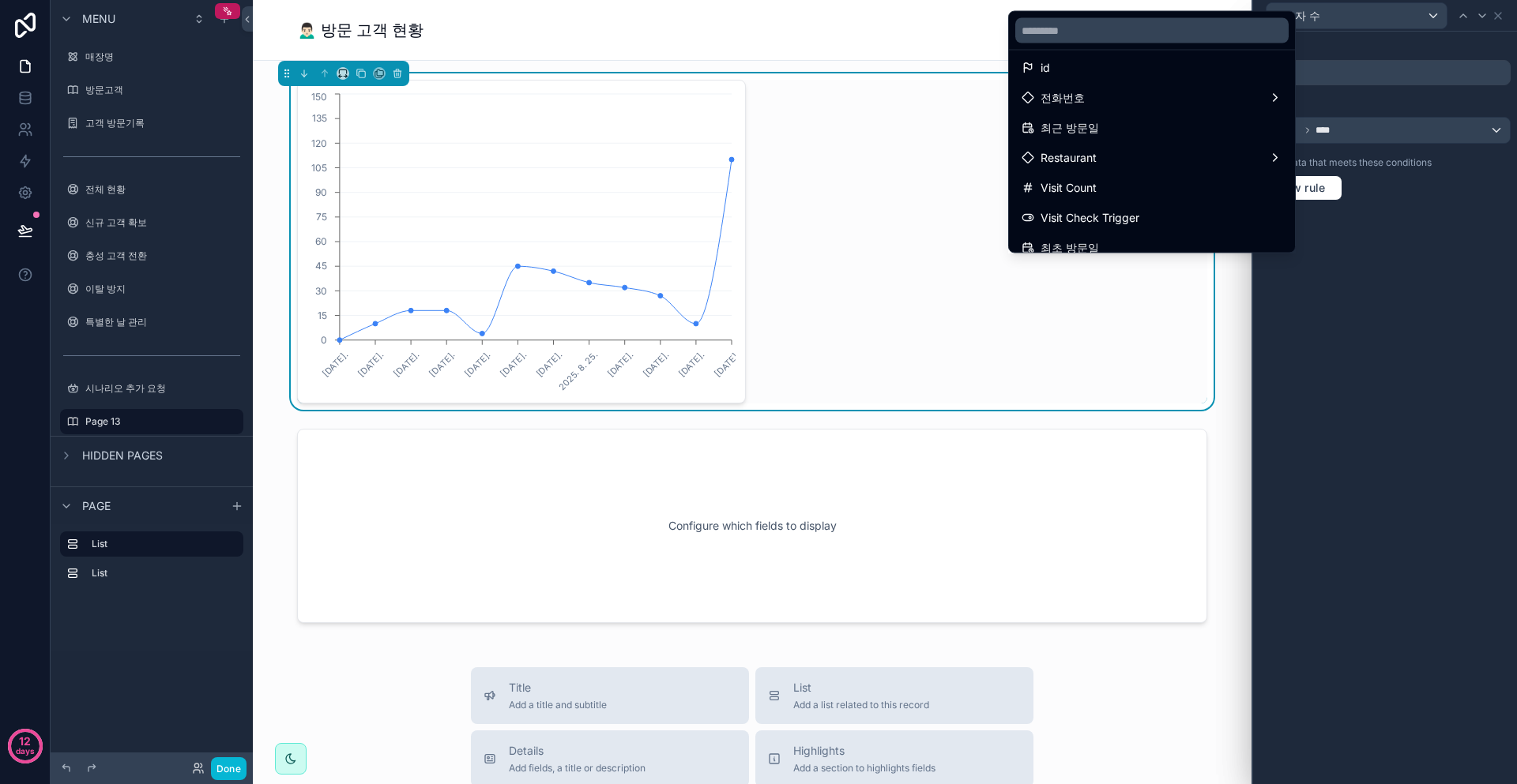
click at [1381, 357] on div at bounding box center [1385, 392] width 264 height 784
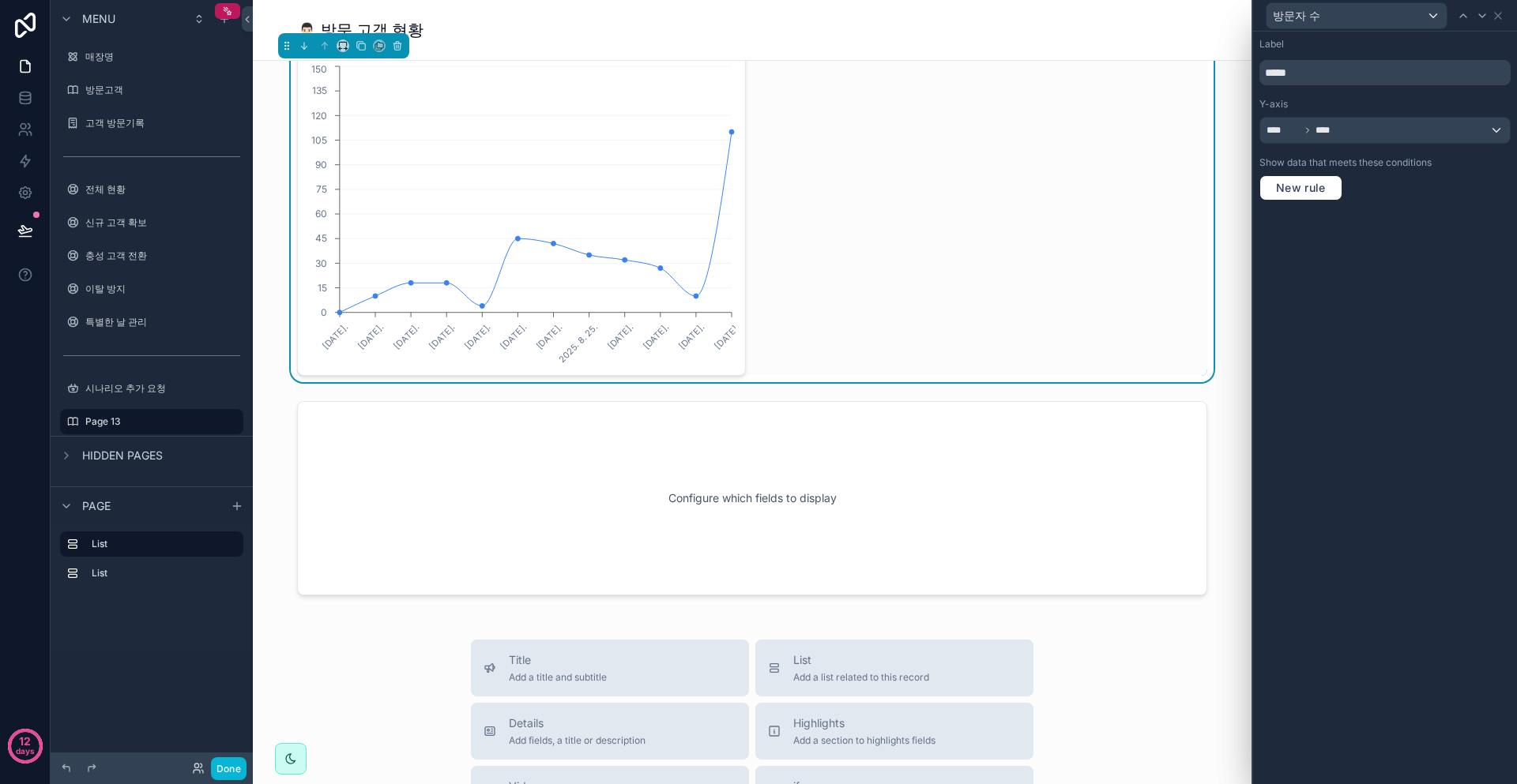
scroll to position [0, 0]
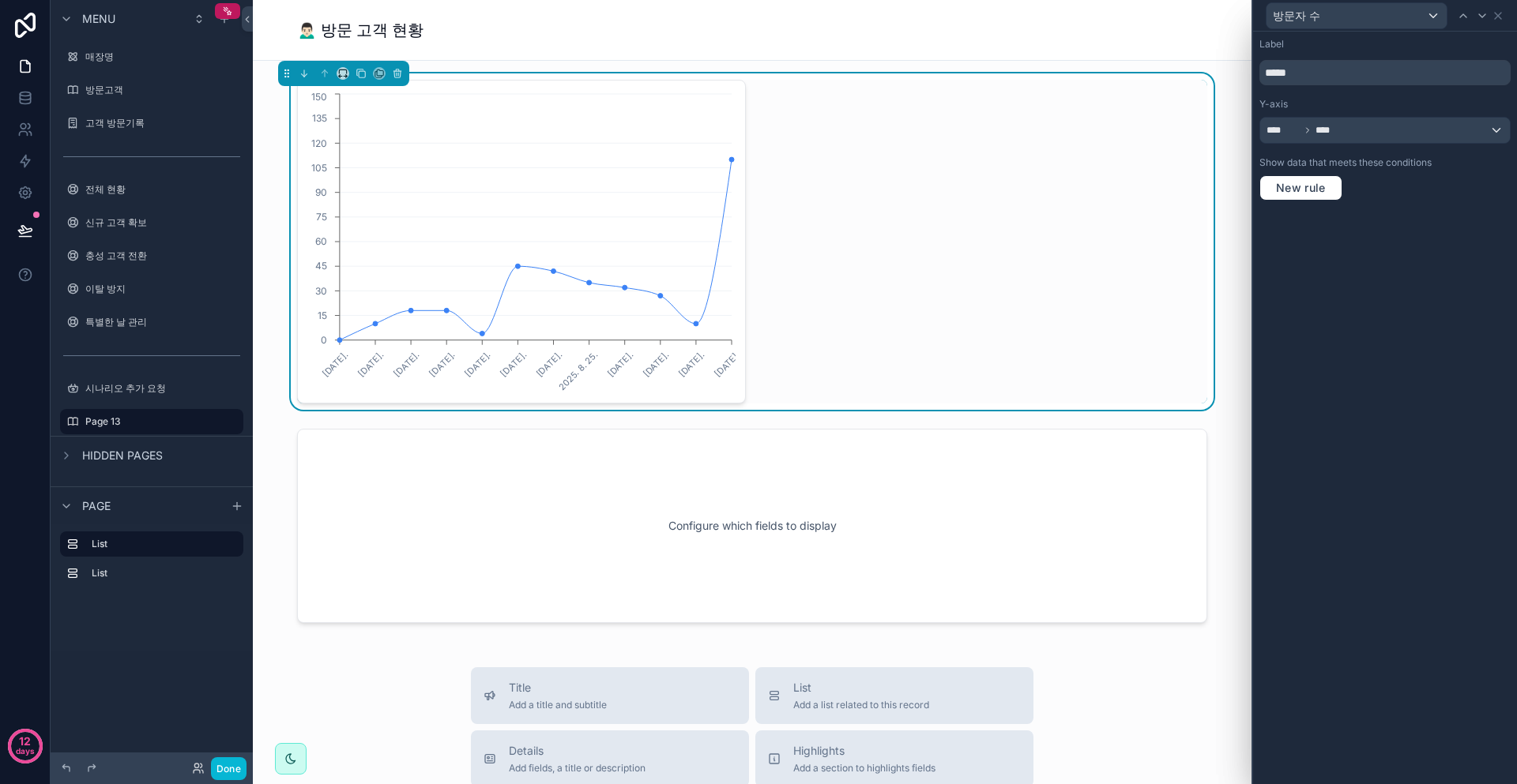
click at [905, 204] on div "[DATE]. [DATE]. [DATE]. [DATE]. [DATE]. [DATE]. [DATE]. [DATE]. [DATE]. [DATE].…" at bounding box center [752, 241] width 910 height 323
click at [1501, 19] on icon at bounding box center [1498, 16] width 13 height 13
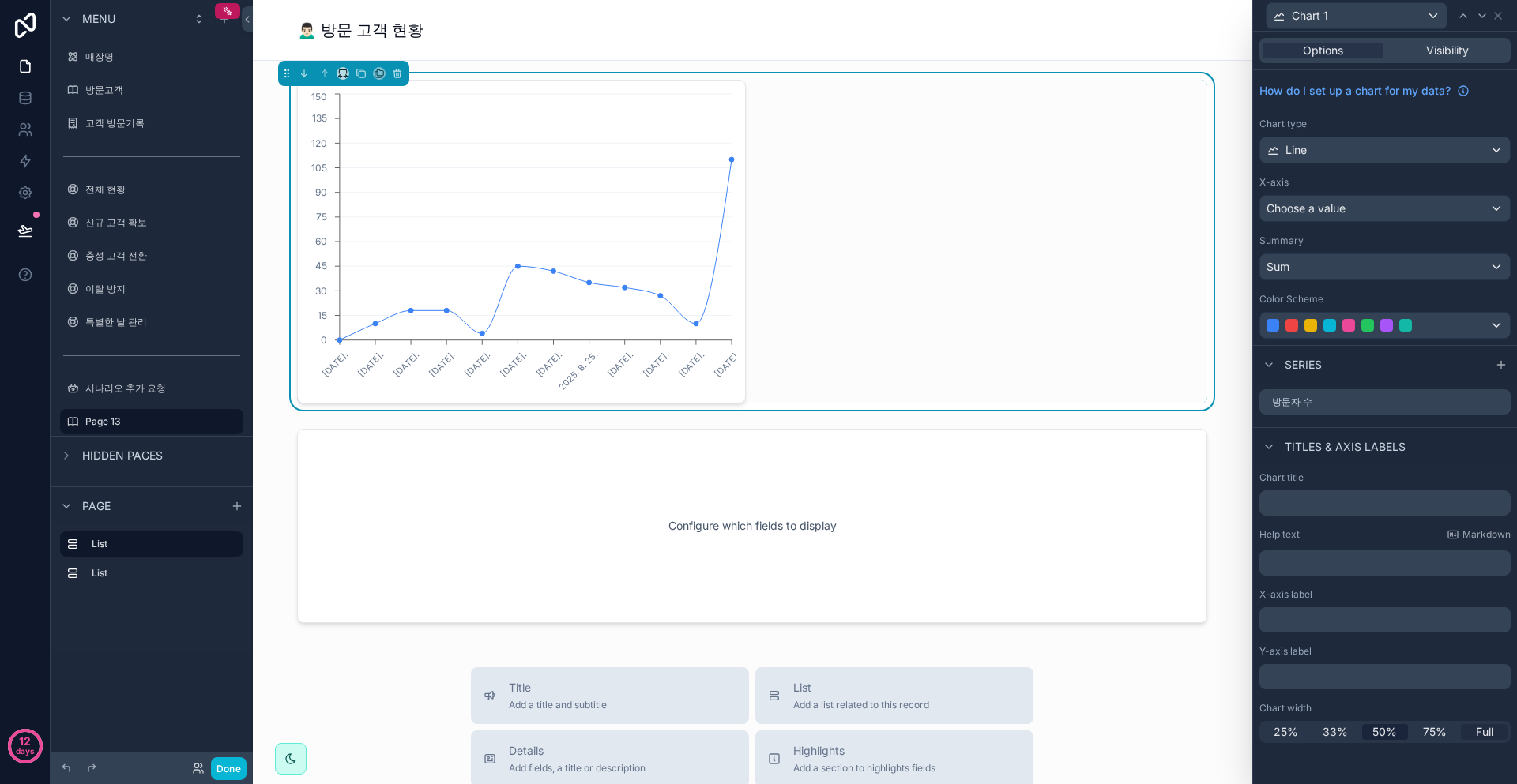
click at [1488, 732] on span "Full" at bounding box center [1485, 732] width 18 height 16
click at [1458, 48] on span "Visibility" at bounding box center [1447, 51] width 43 height 16
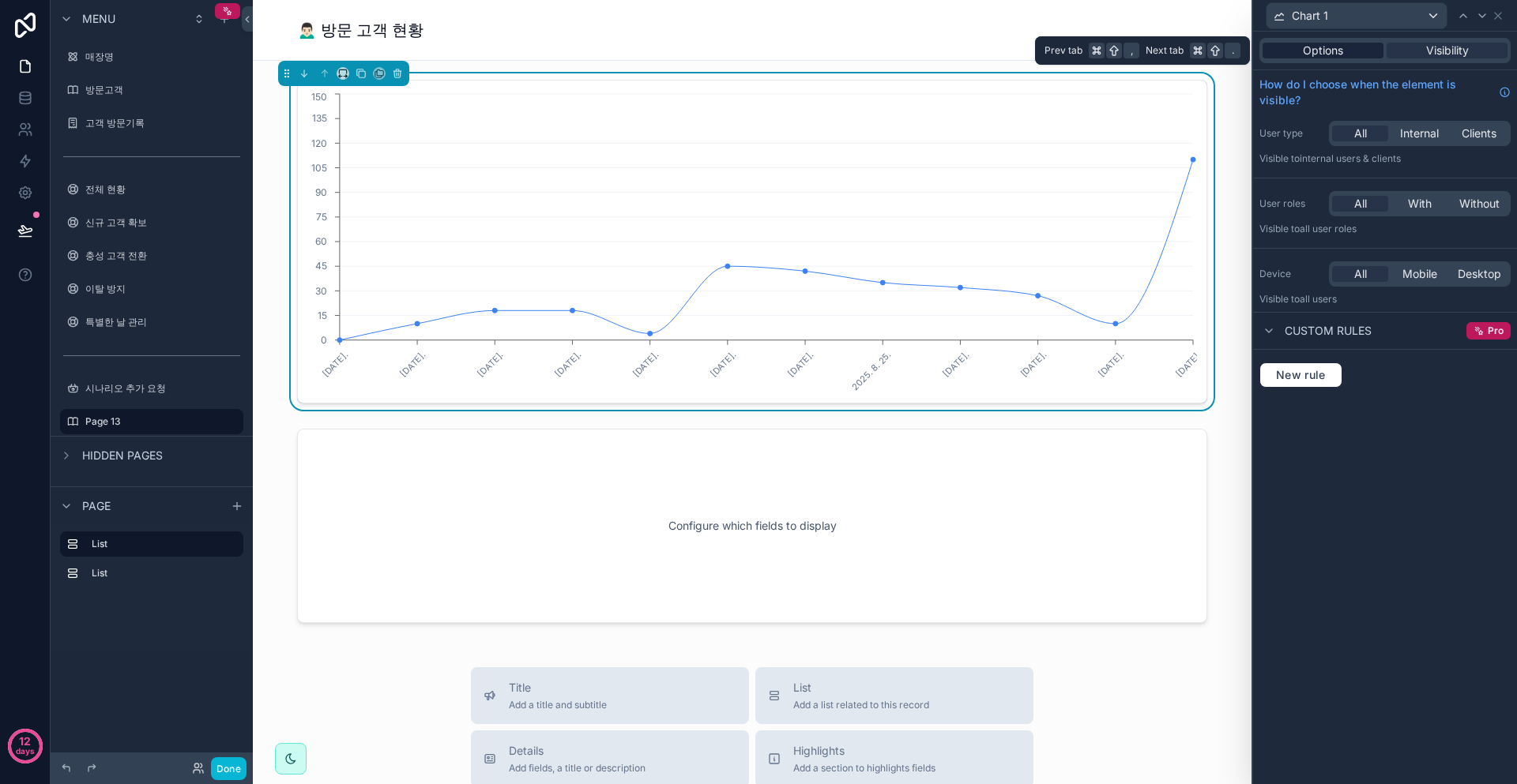
click at [1350, 53] on div "Options" at bounding box center [1323, 51] width 121 height 16
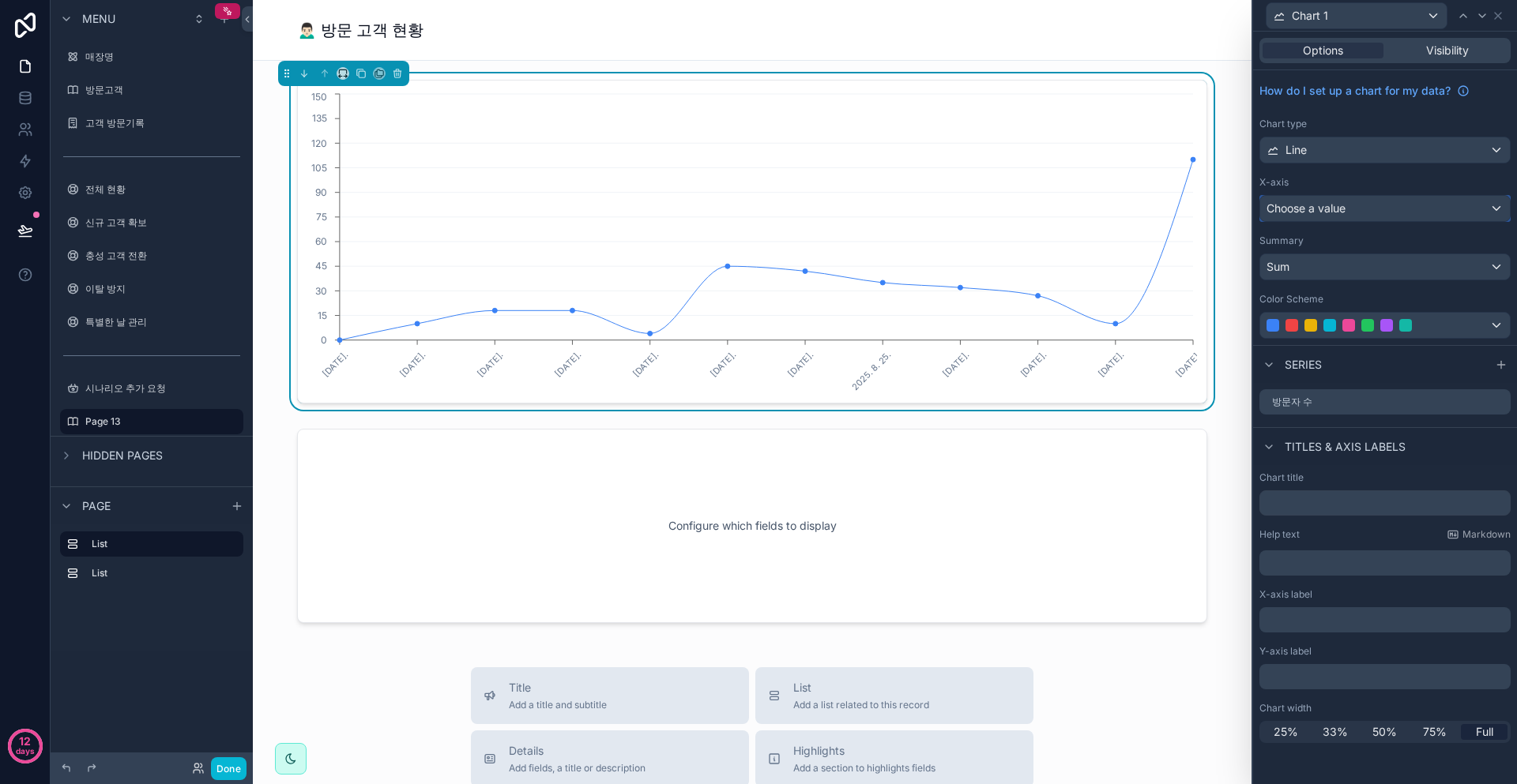
click at [1407, 212] on div "Choose a value" at bounding box center [1385, 208] width 249 height 25
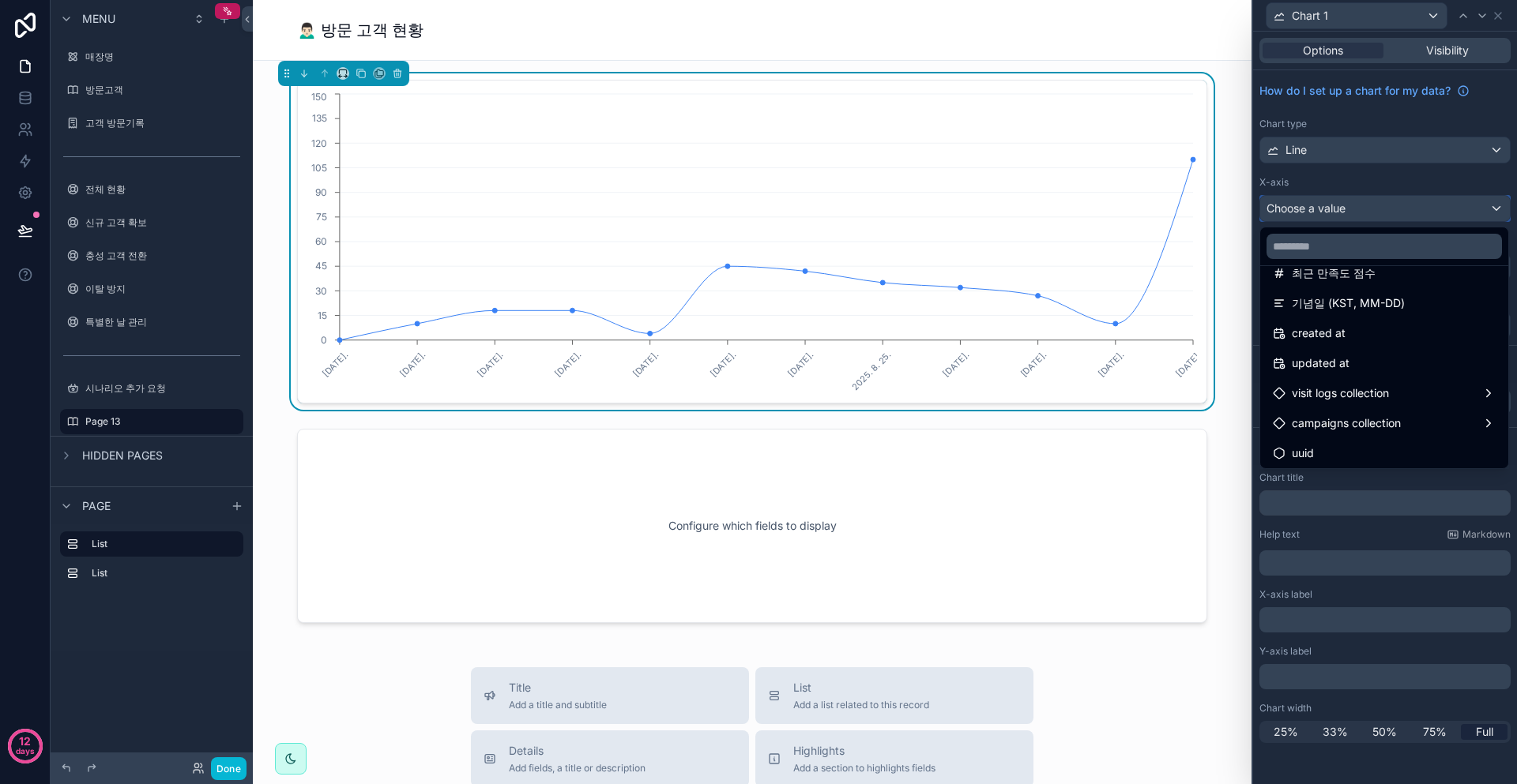
scroll to position [412, 0]
click at [1422, 388] on div "visit logs collection" at bounding box center [1385, 391] width 223 height 19
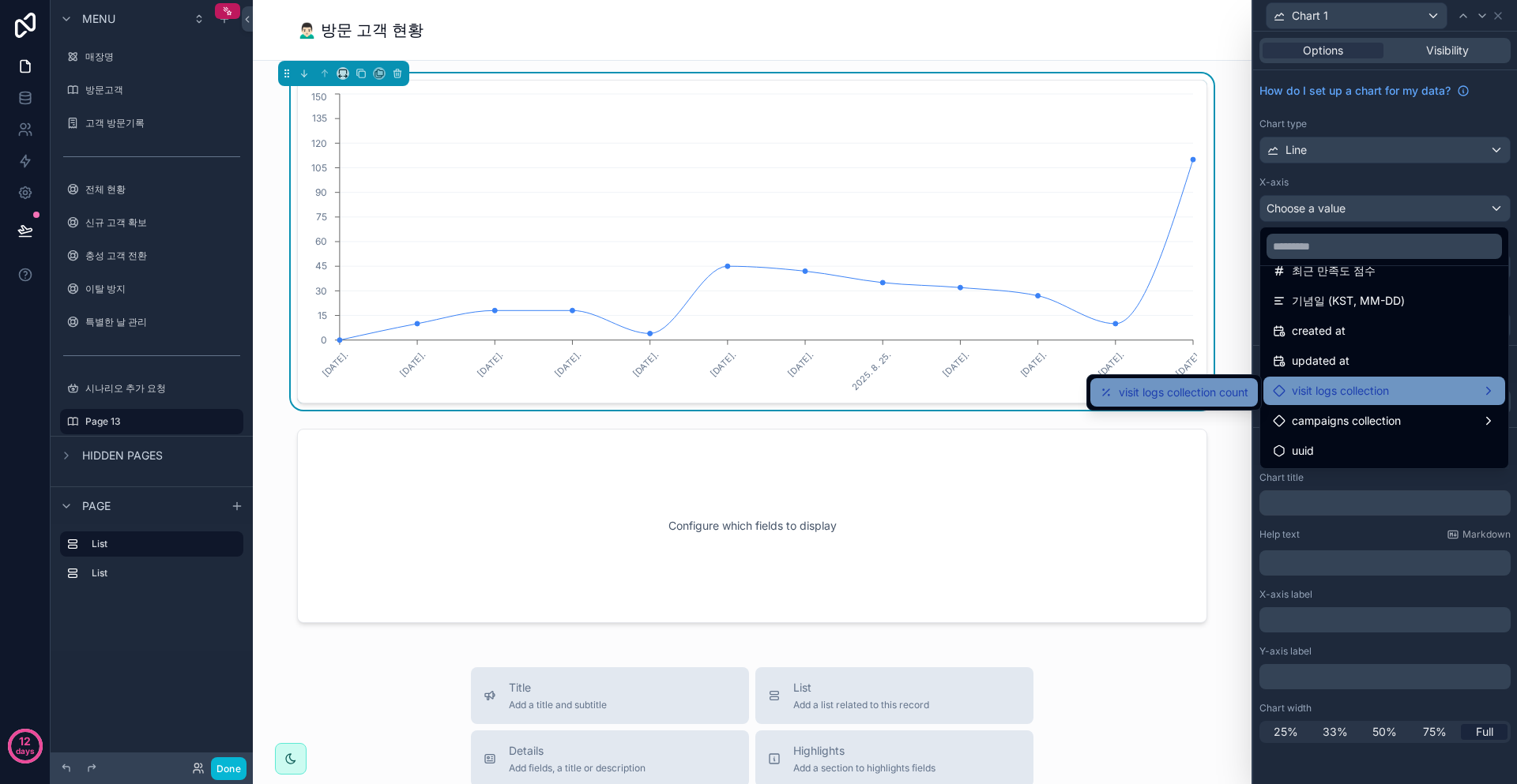
click at [1204, 403] on div "visit logs collection count" at bounding box center [1174, 392] width 168 height 28
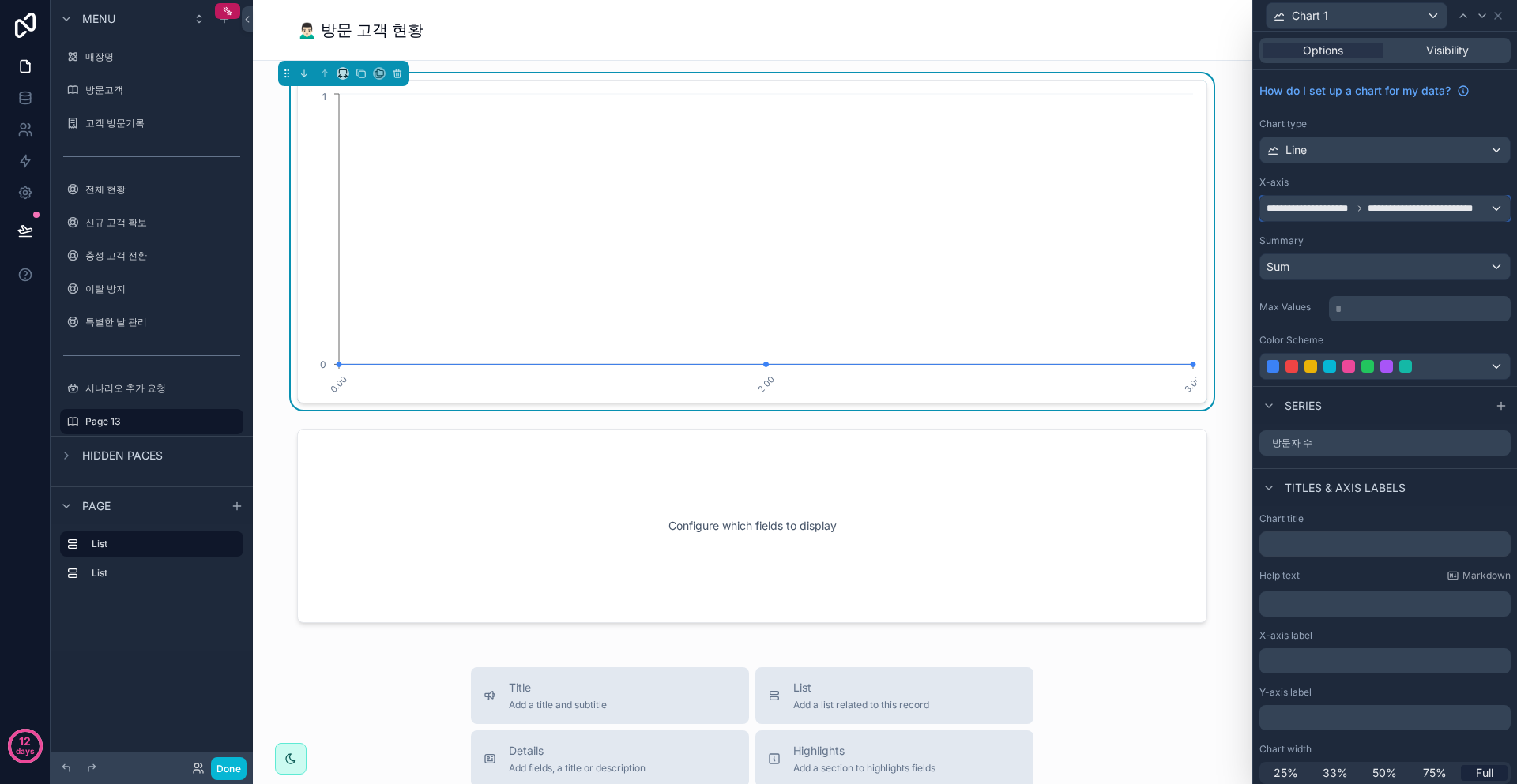
click at [1314, 206] on span "**********" at bounding box center [1310, 209] width 86 height 13
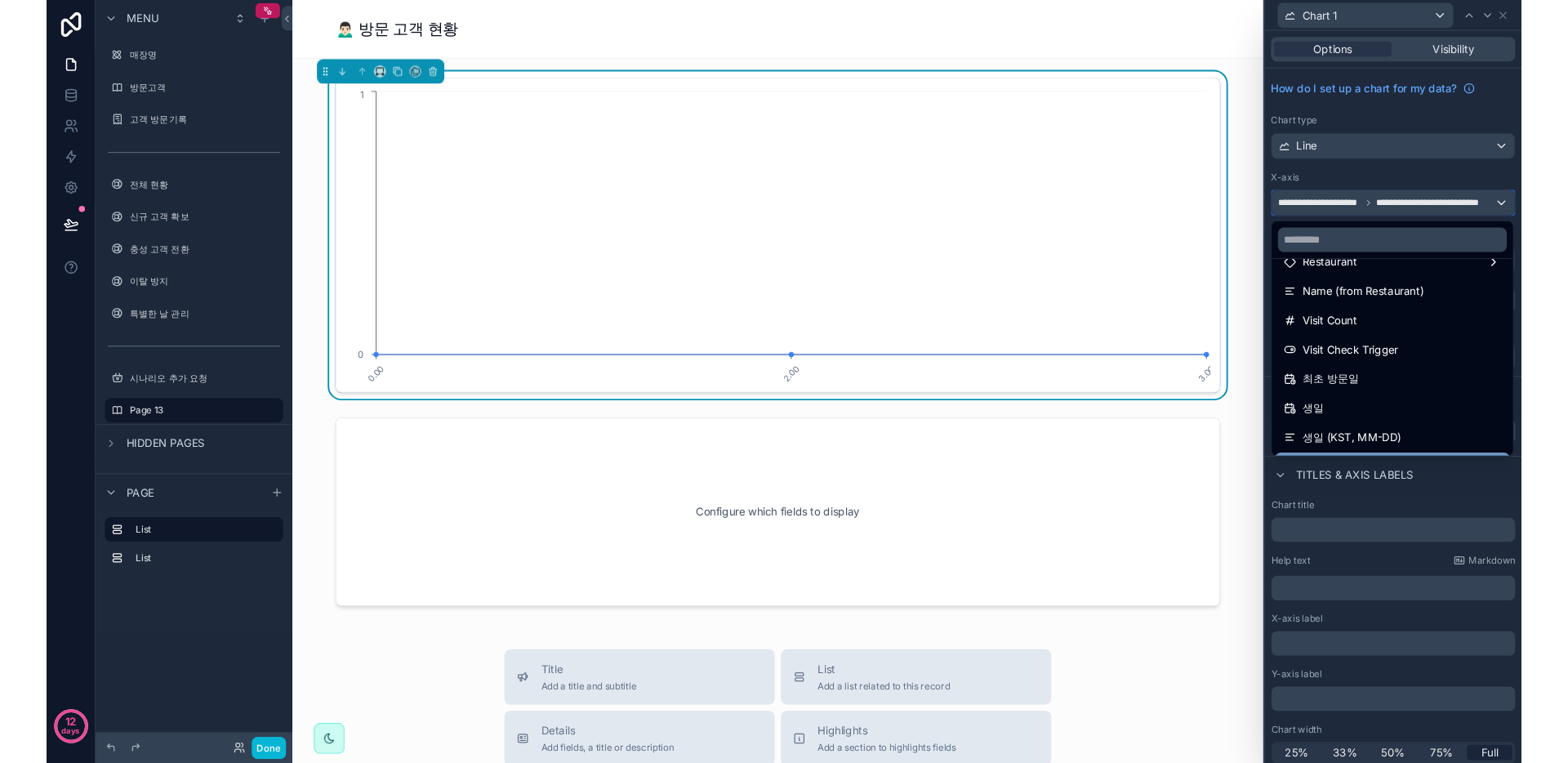
scroll to position [0, 0]
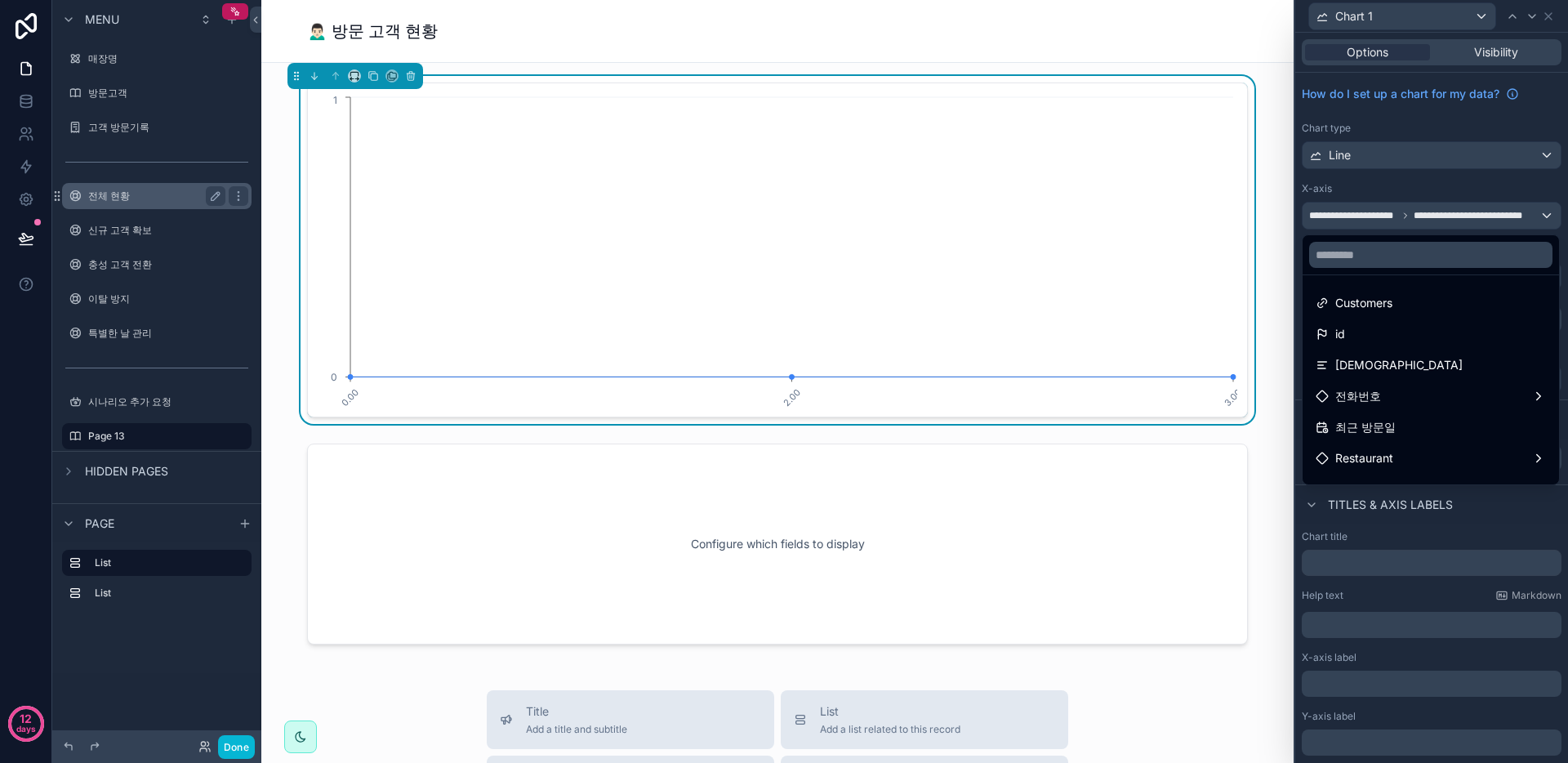
click at [98, 193] on label "전체 현황" at bounding box center [153, 196] width 131 height 13
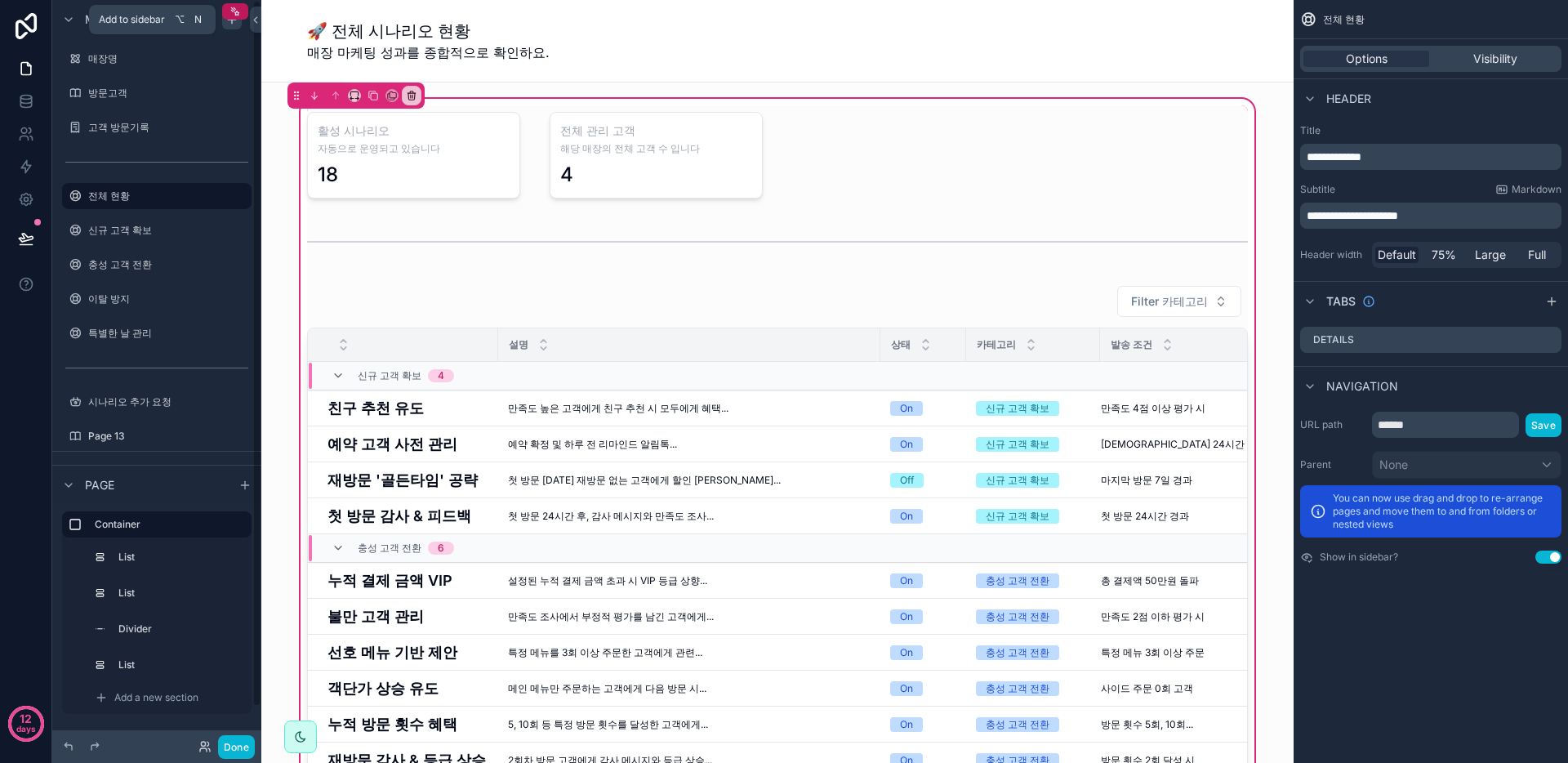
click at [234, 25] on icon "scrollable content" at bounding box center [232, 20] width 13 height 13
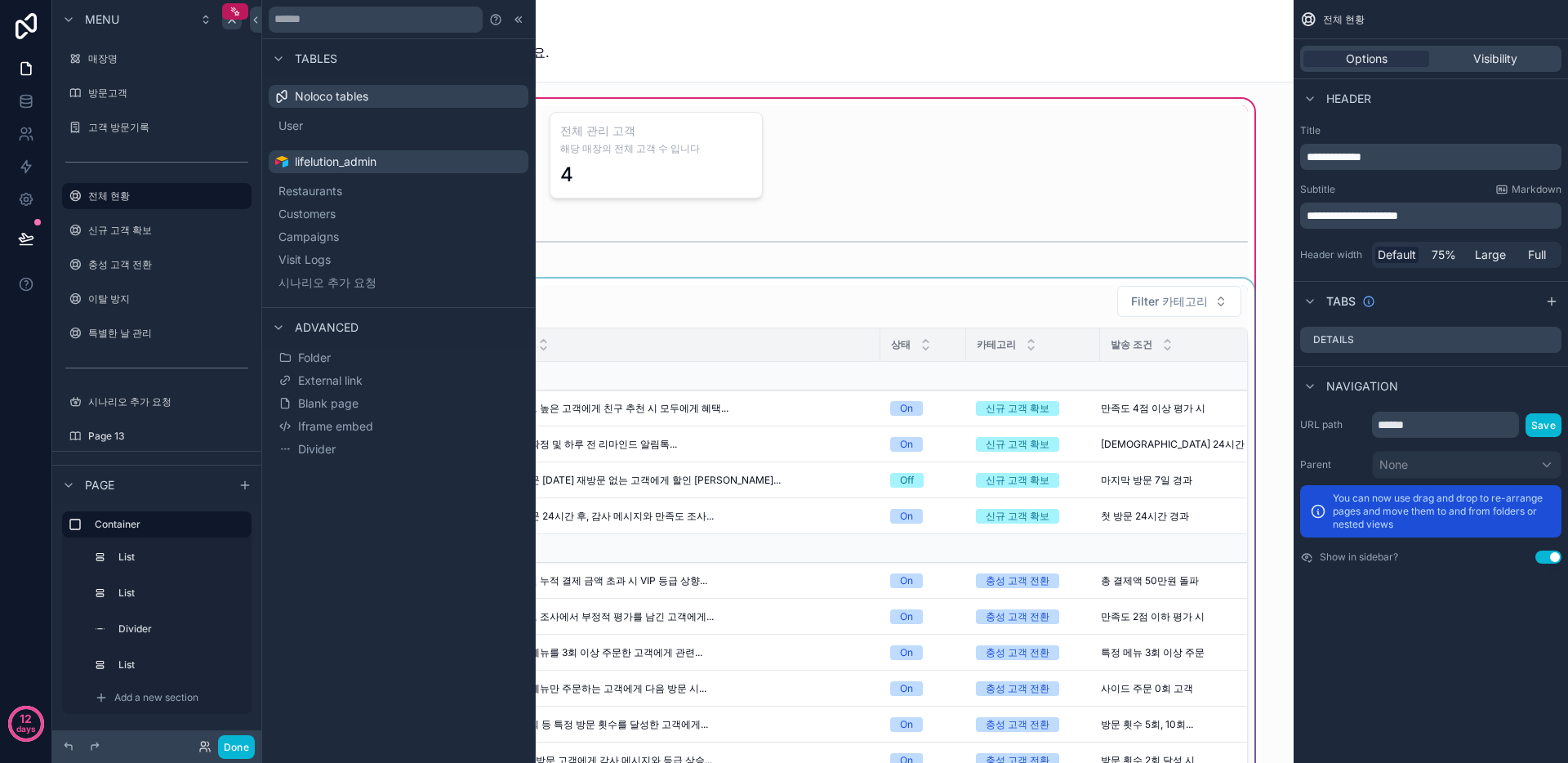
click at [640, 301] on div "scrollable content" at bounding box center [777, 593] width 961 height 630
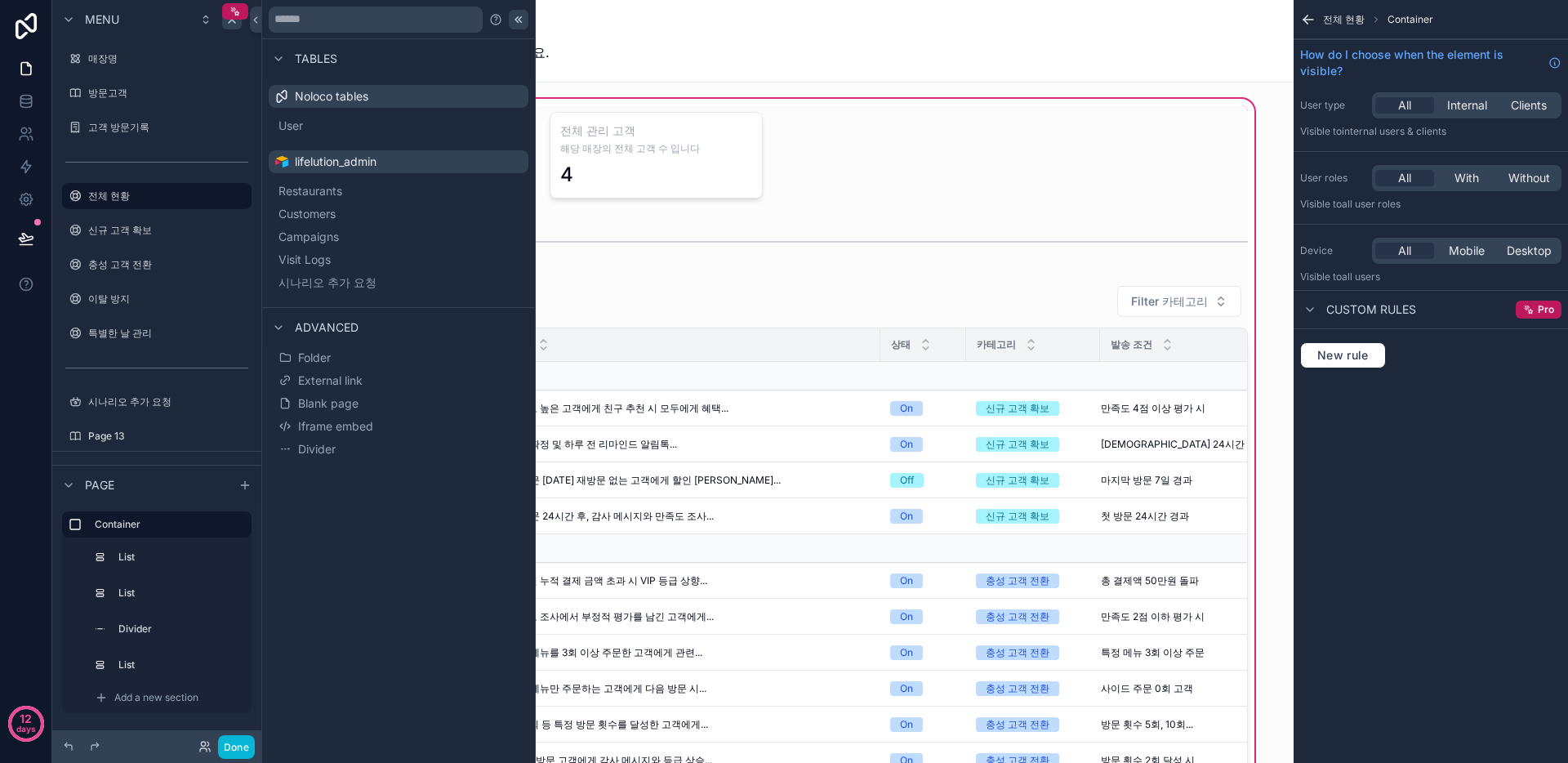
click at [520, 20] on icon at bounding box center [520, 19] width 3 height 6
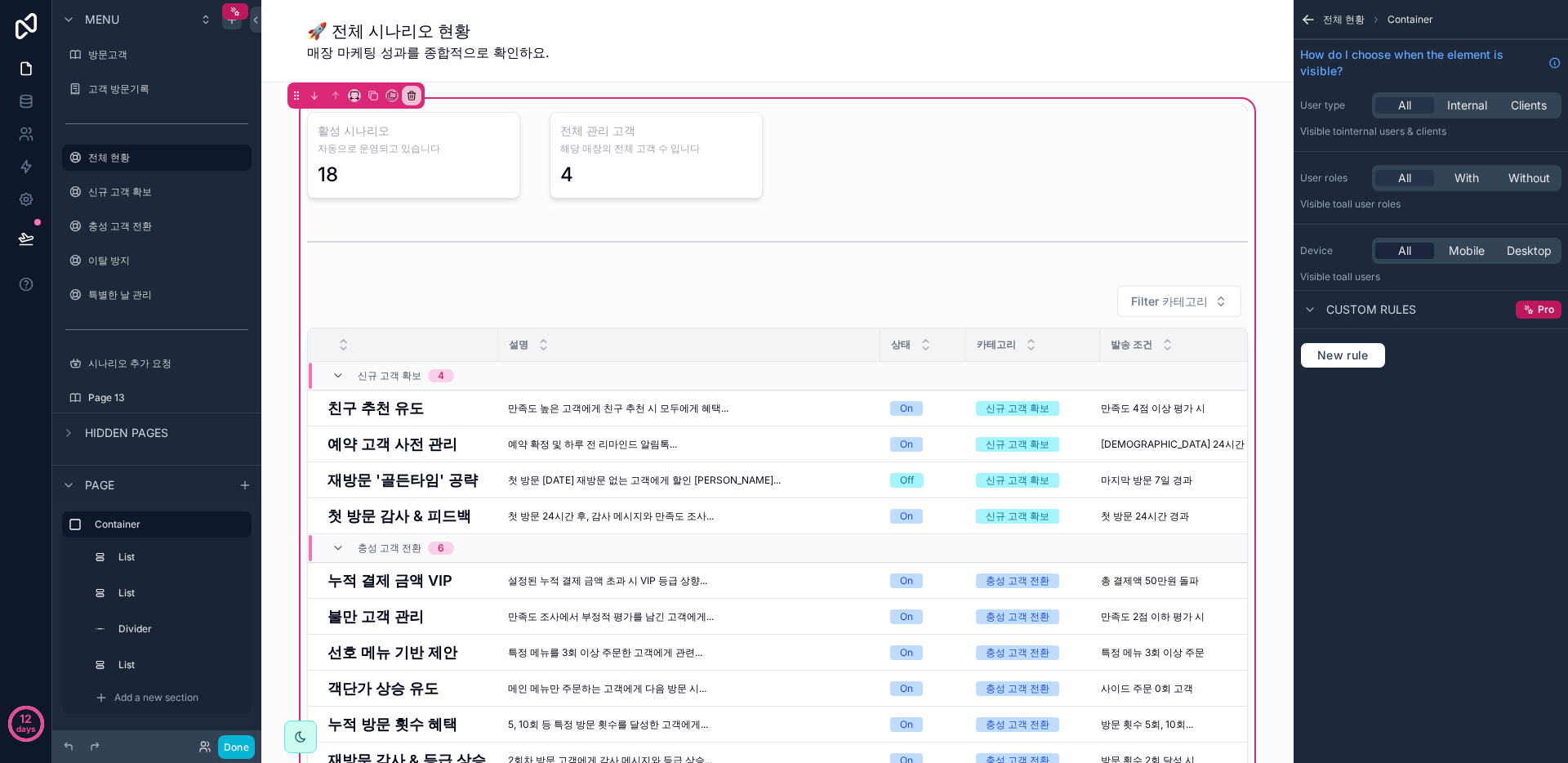
drag, startPoint x: 1477, startPoint y: 250, endPoint x: 1396, endPoint y: 248, distance: 81.0
click at [1477, 250] on span "Mobile" at bounding box center [1466, 251] width 36 height 17
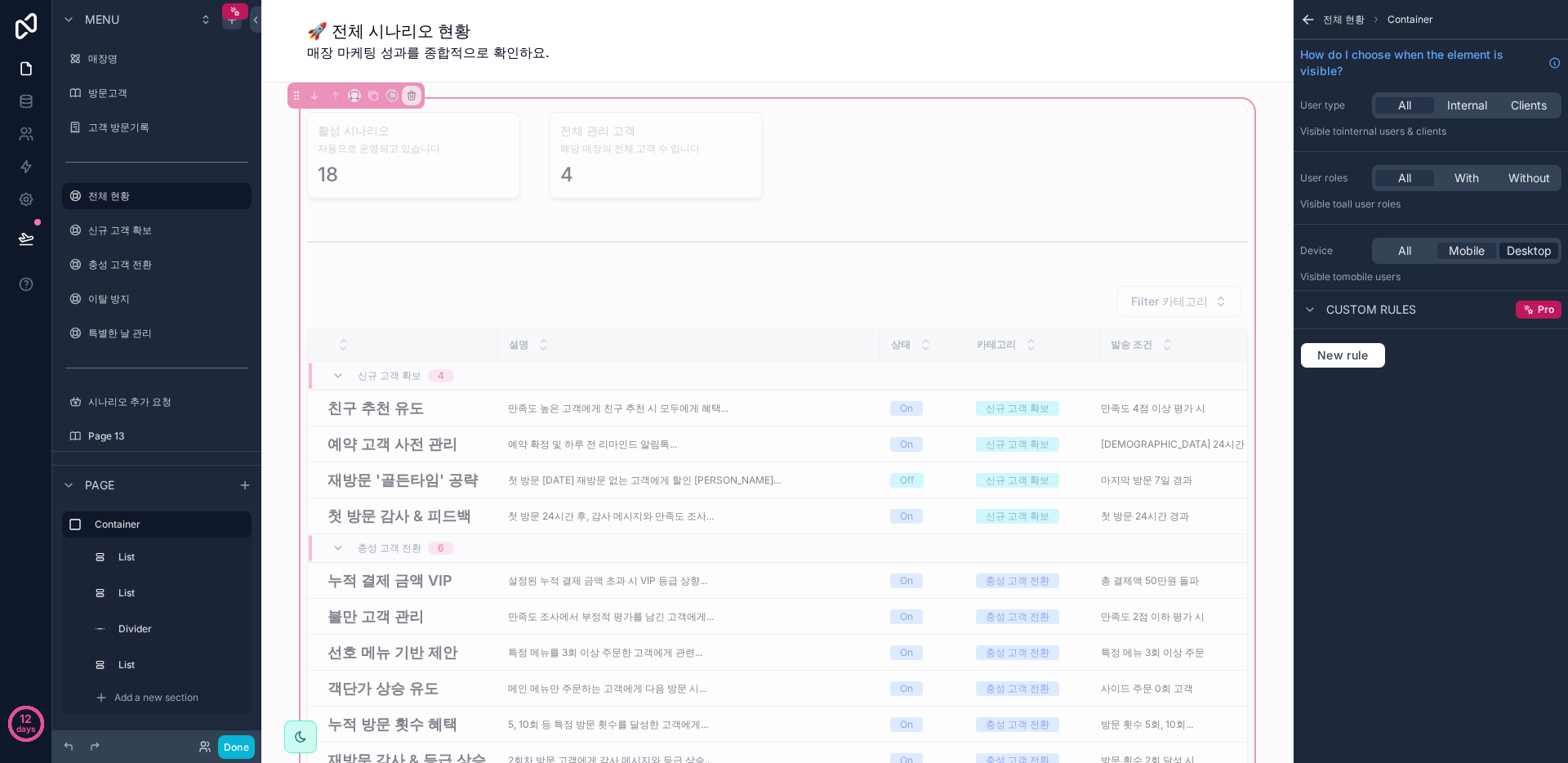
click at [1533, 253] on span "Desktop" at bounding box center [1530, 251] width 45 height 17
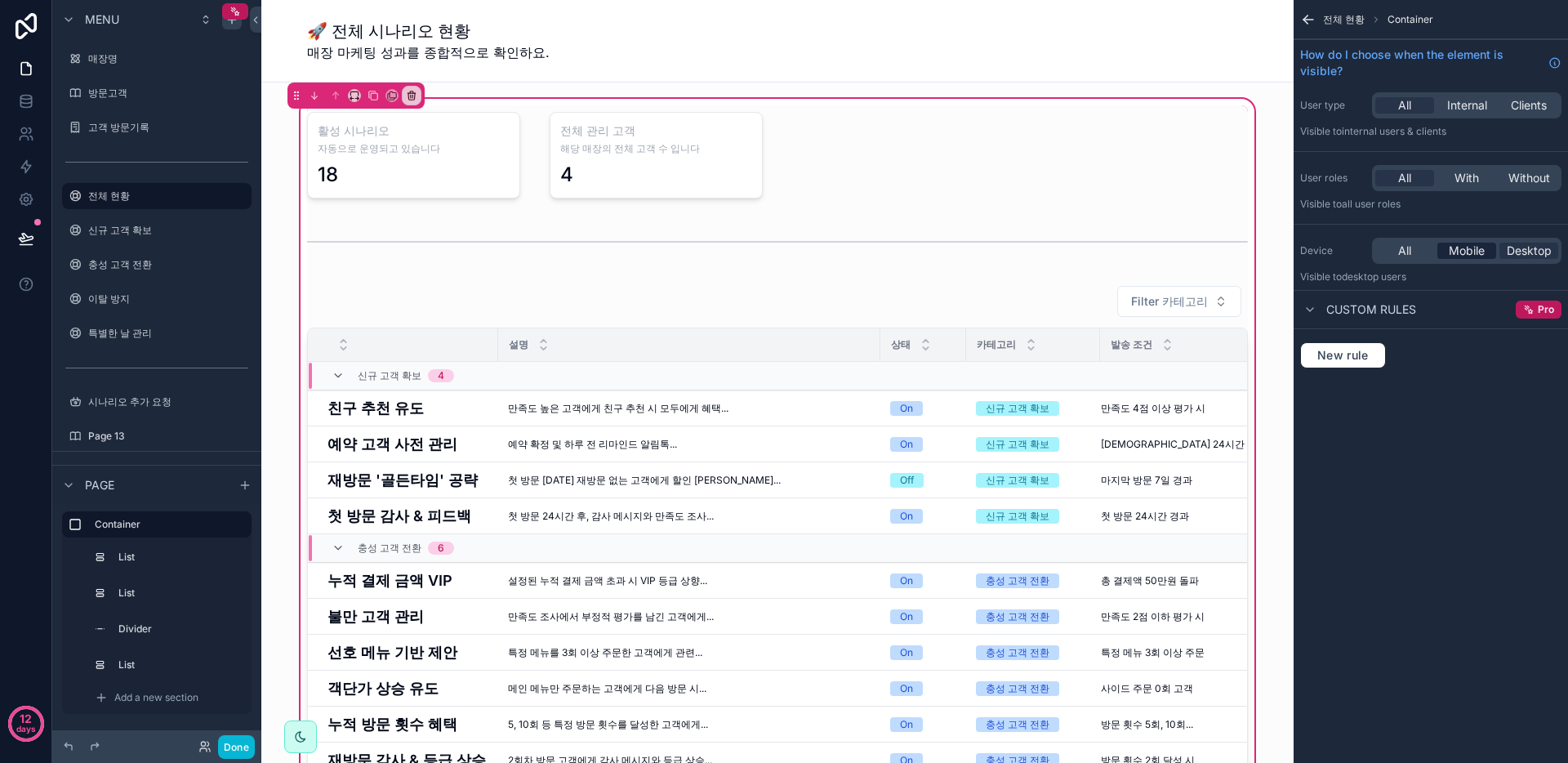
click at [1465, 254] on span "Mobile" at bounding box center [1466, 251] width 36 height 17
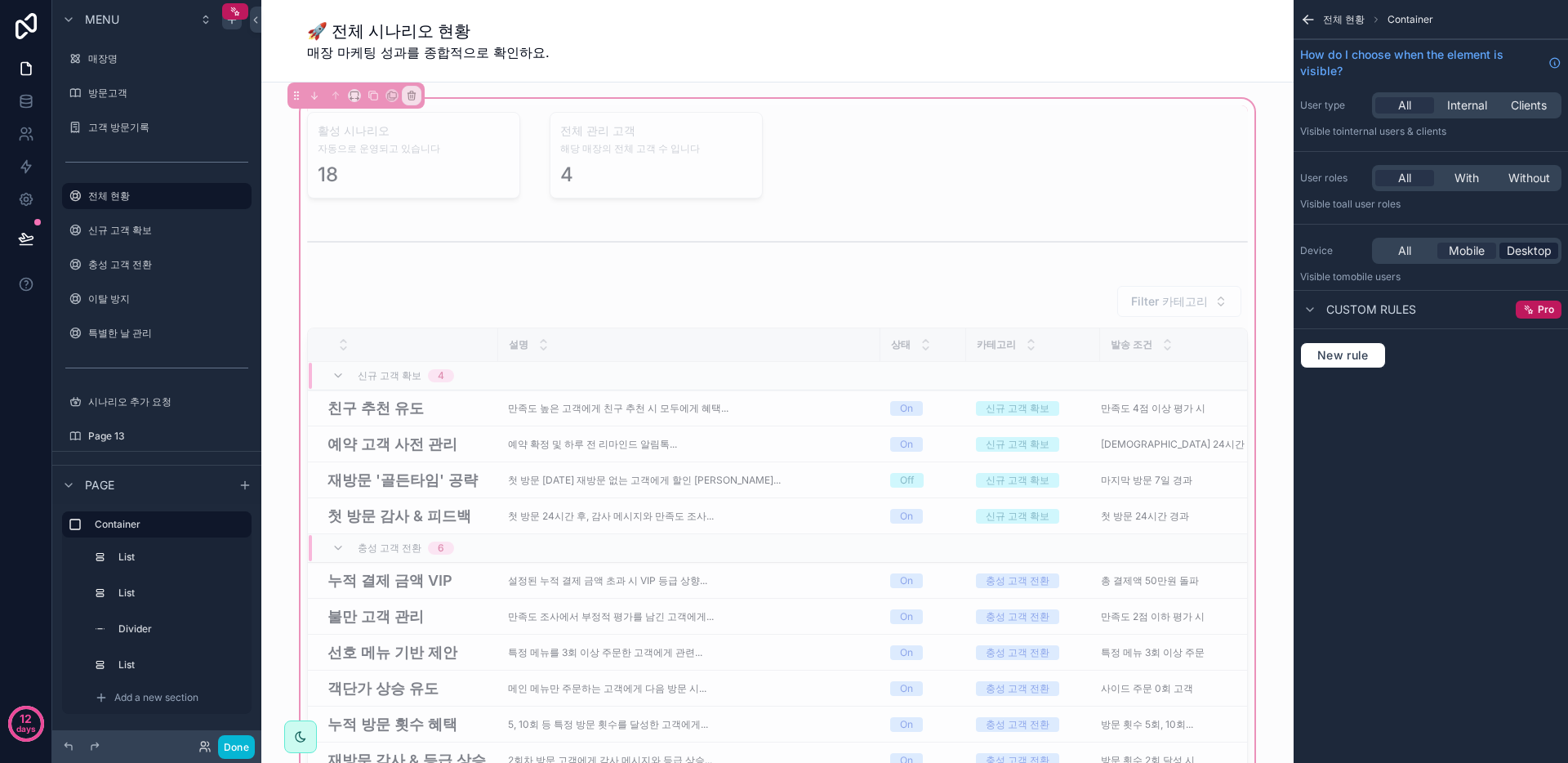
click at [1525, 250] on span "Desktop" at bounding box center [1530, 251] width 45 height 17
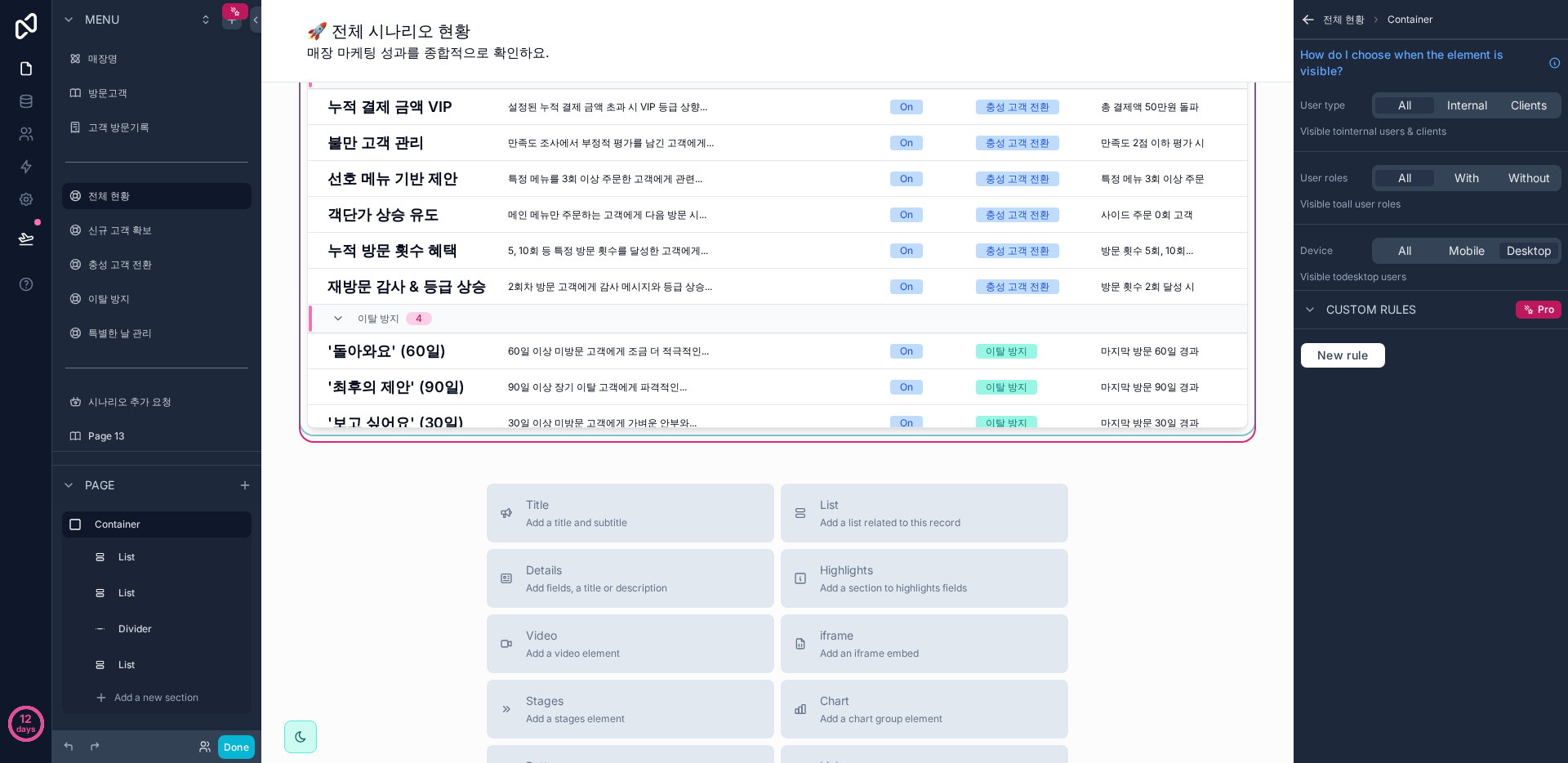
scroll to position [932, 0]
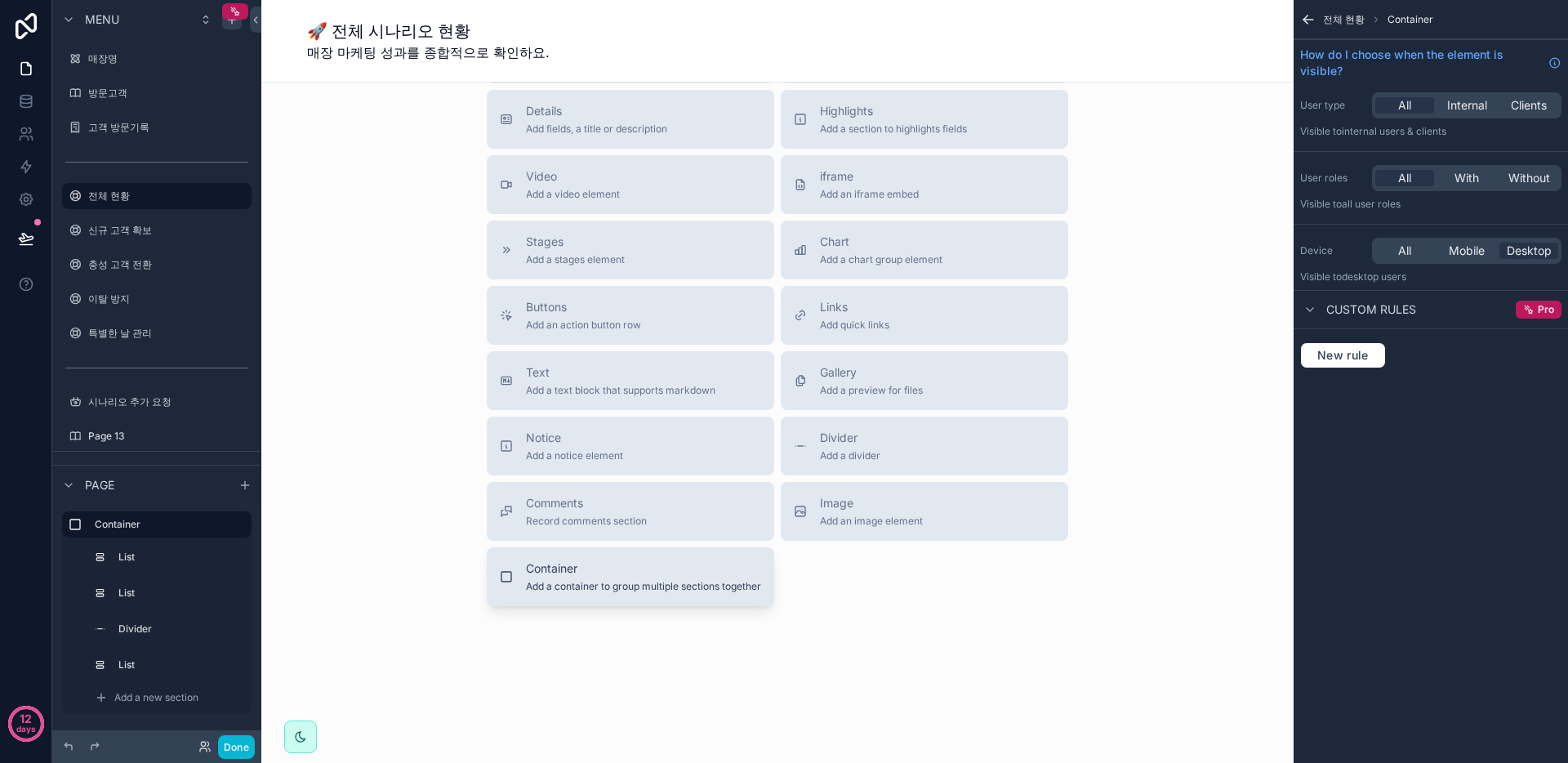
click at [660, 585] on span "Add a container to group multiple sections together" at bounding box center [644, 586] width 235 height 13
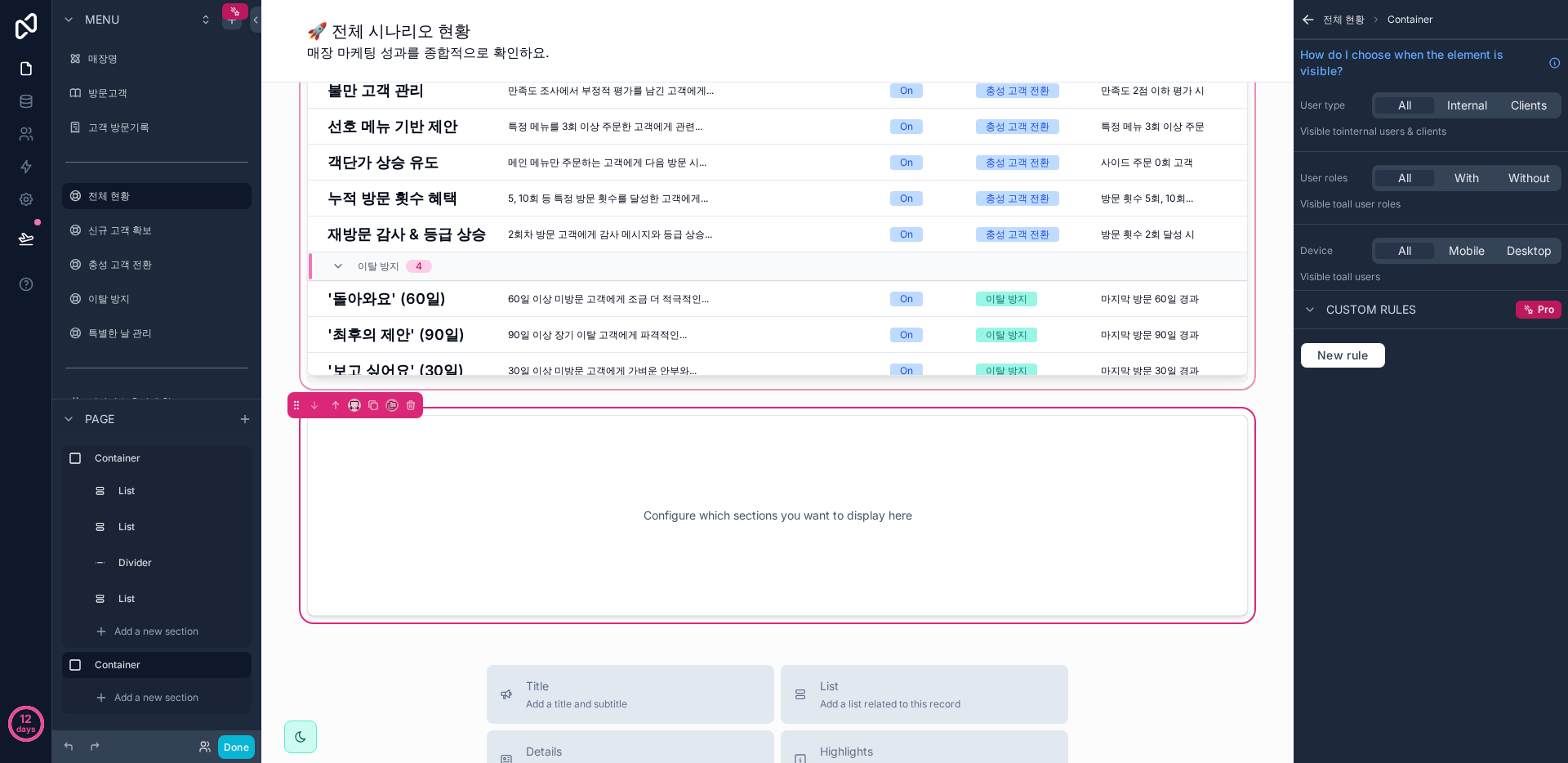
scroll to position [525, 0]
click at [992, 484] on div "Configure which sections you want to display here" at bounding box center [777, 517] width 887 height 147
click at [1314, 18] on icon "scrollable content" at bounding box center [1309, 20] width 17 height 17
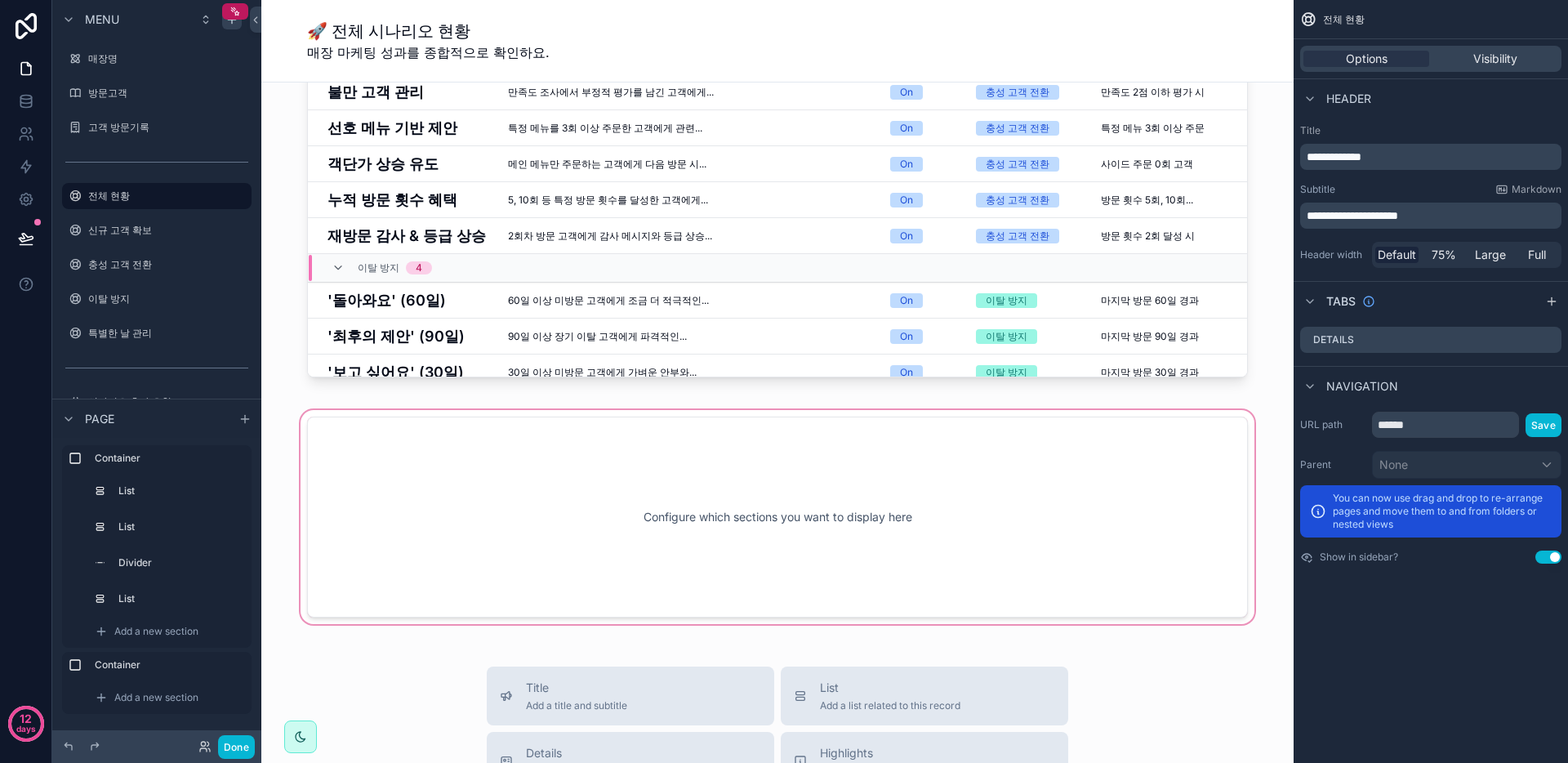
click at [1113, 456] on div "scrollable content" at bounding box center [777, 517] width 1006 height 220
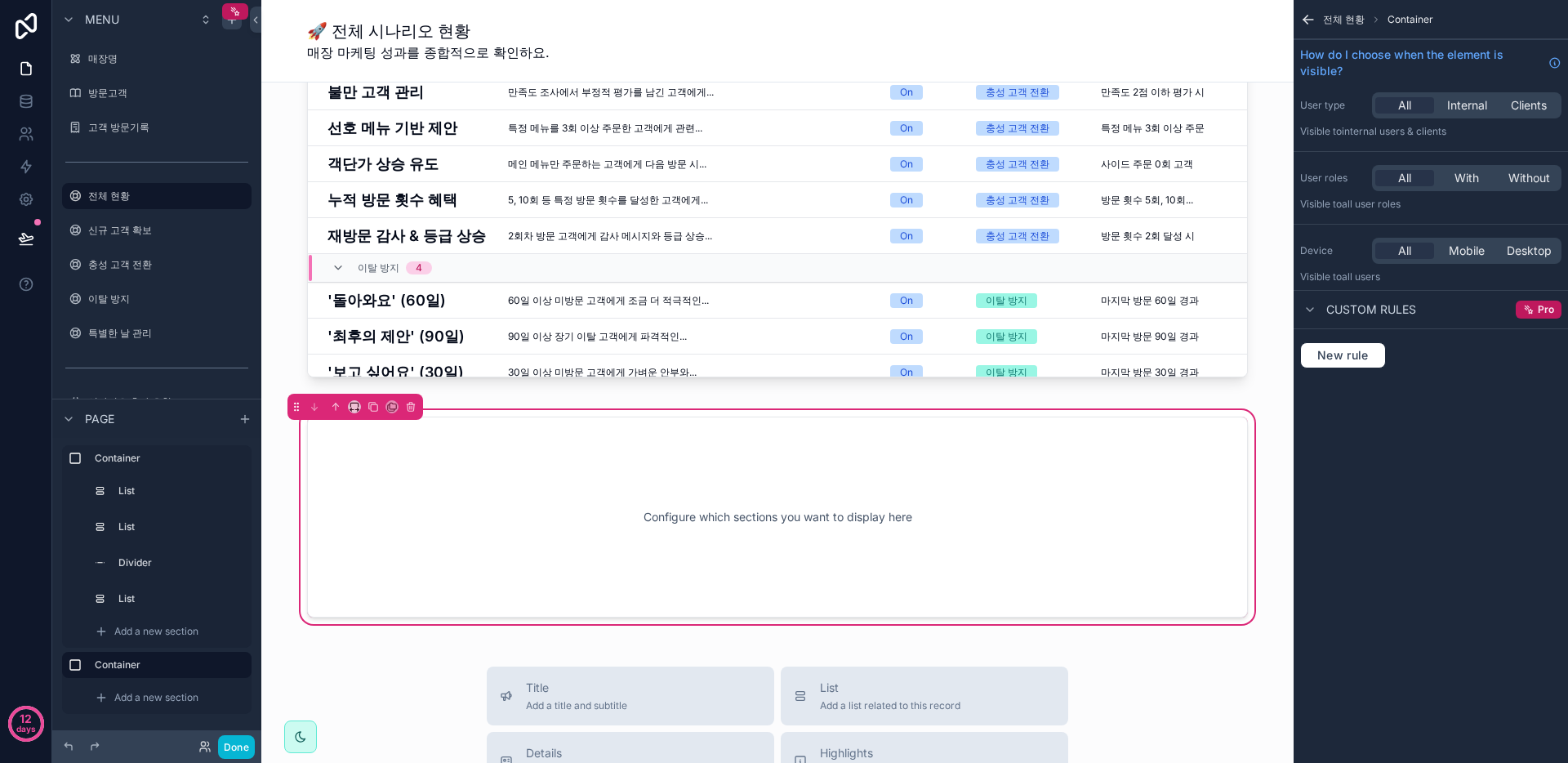
click at [1392, 18] on span "Container" at bounding box center [1410, 20] width 46 height 13
click at [1354, 18] on span "전체 현황" at bounding box center [1344, 20] width 42 height 13
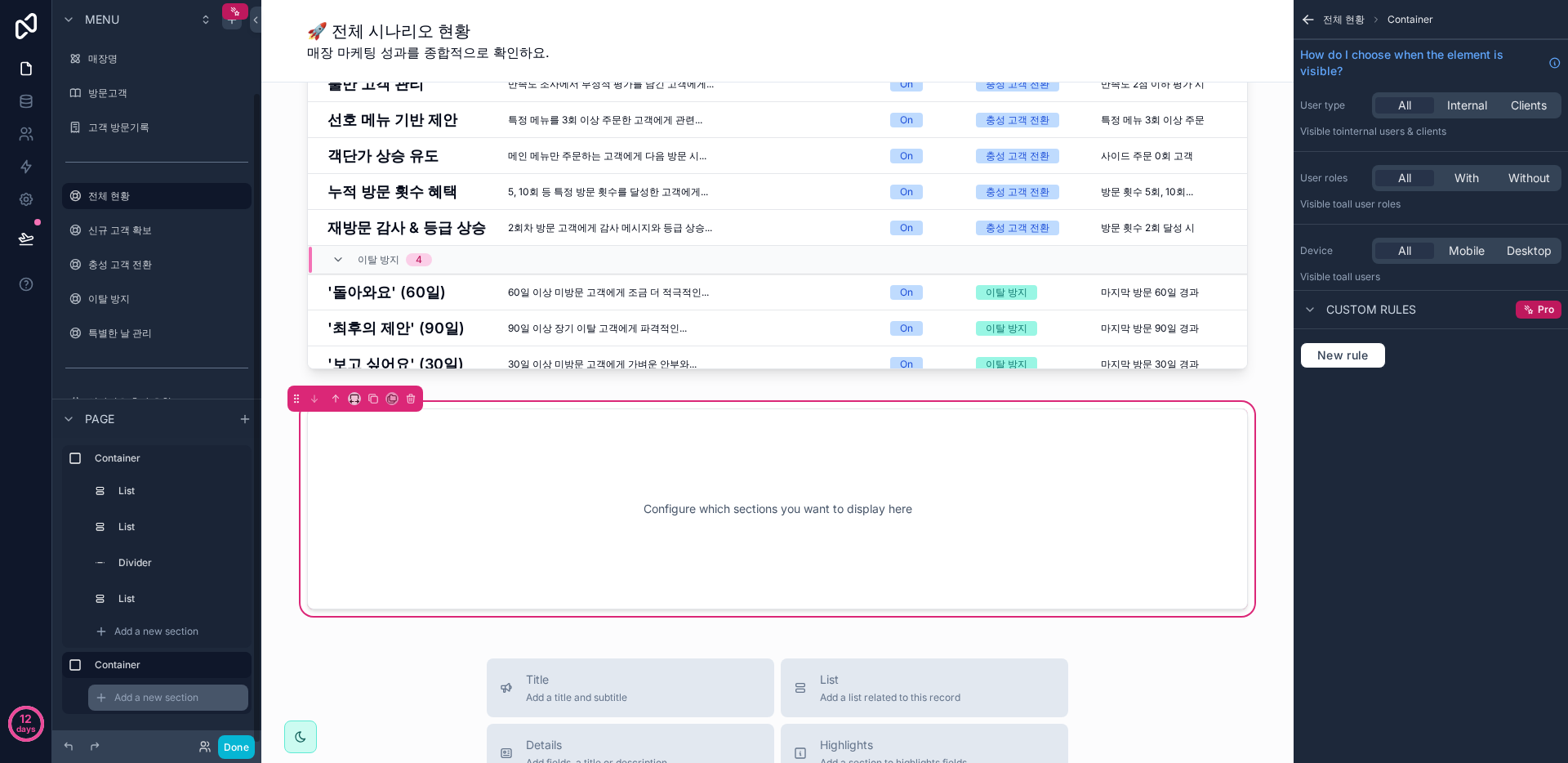
click at [146, 665] on label "Container" at bounding box center [167, 665] width 143 height 13
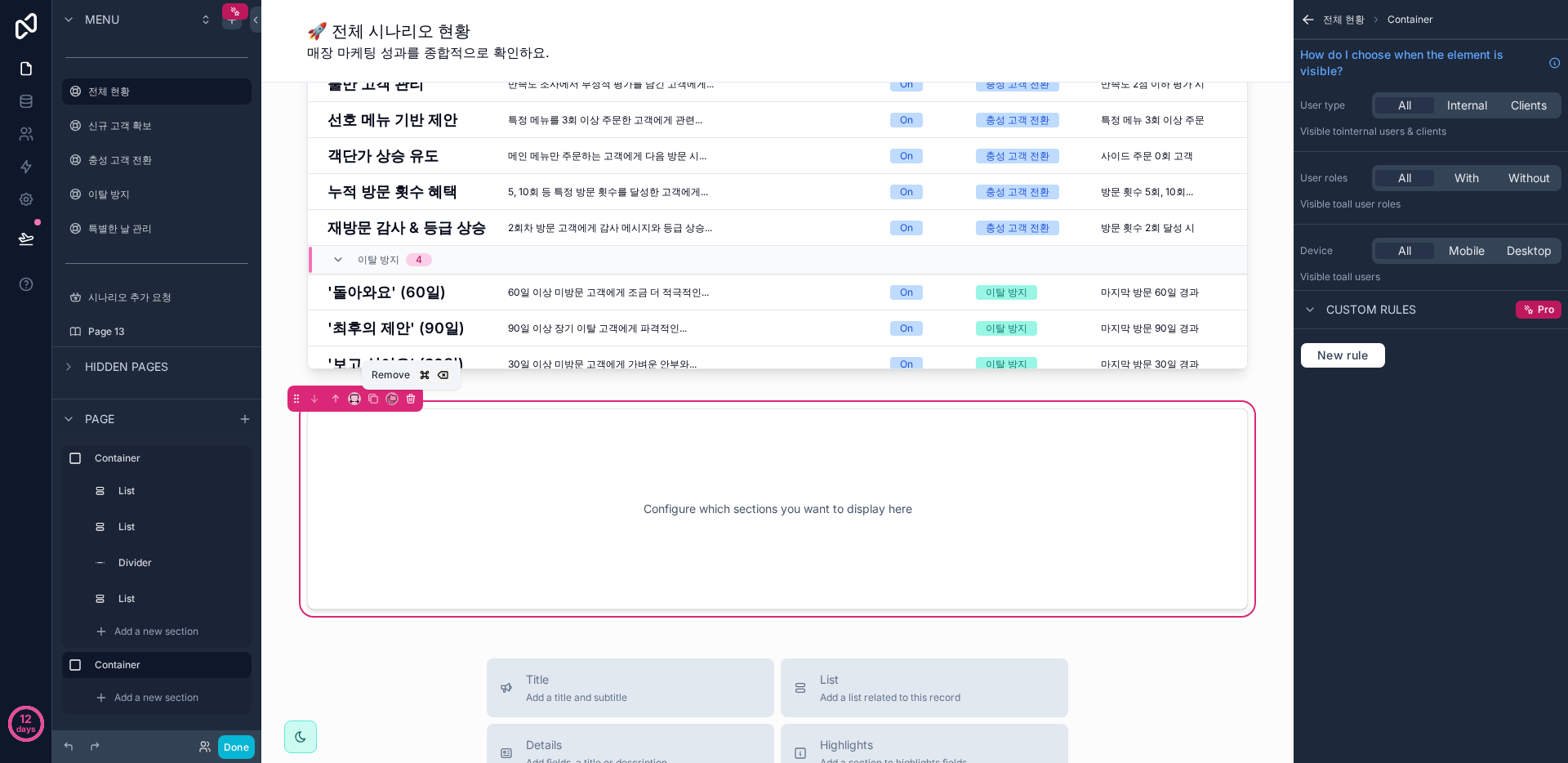
click at [410, 399] on icon "scrollable content" at bounding box center [410, 399] width 0 height 3
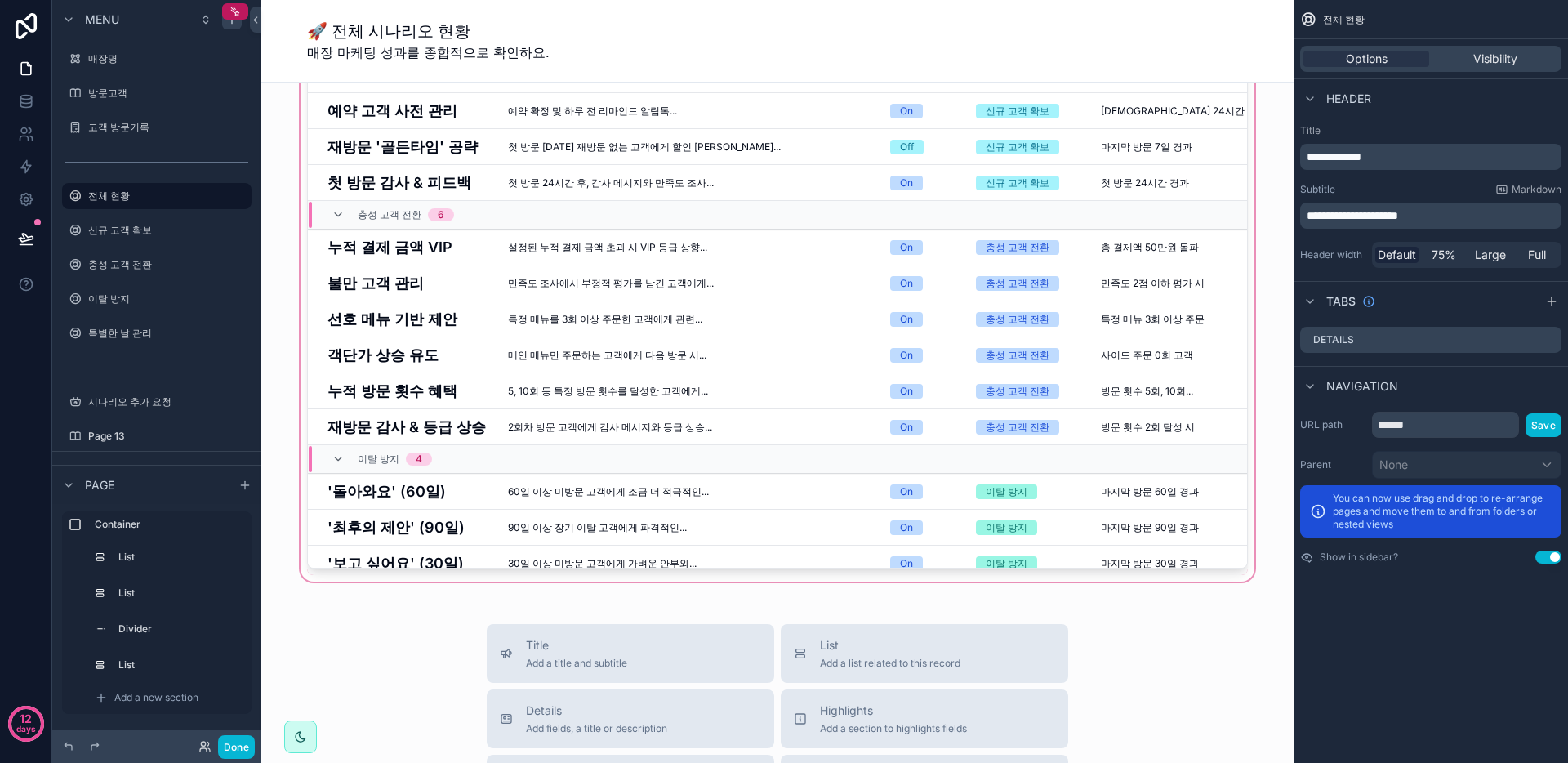
scroll to position [0, 0]
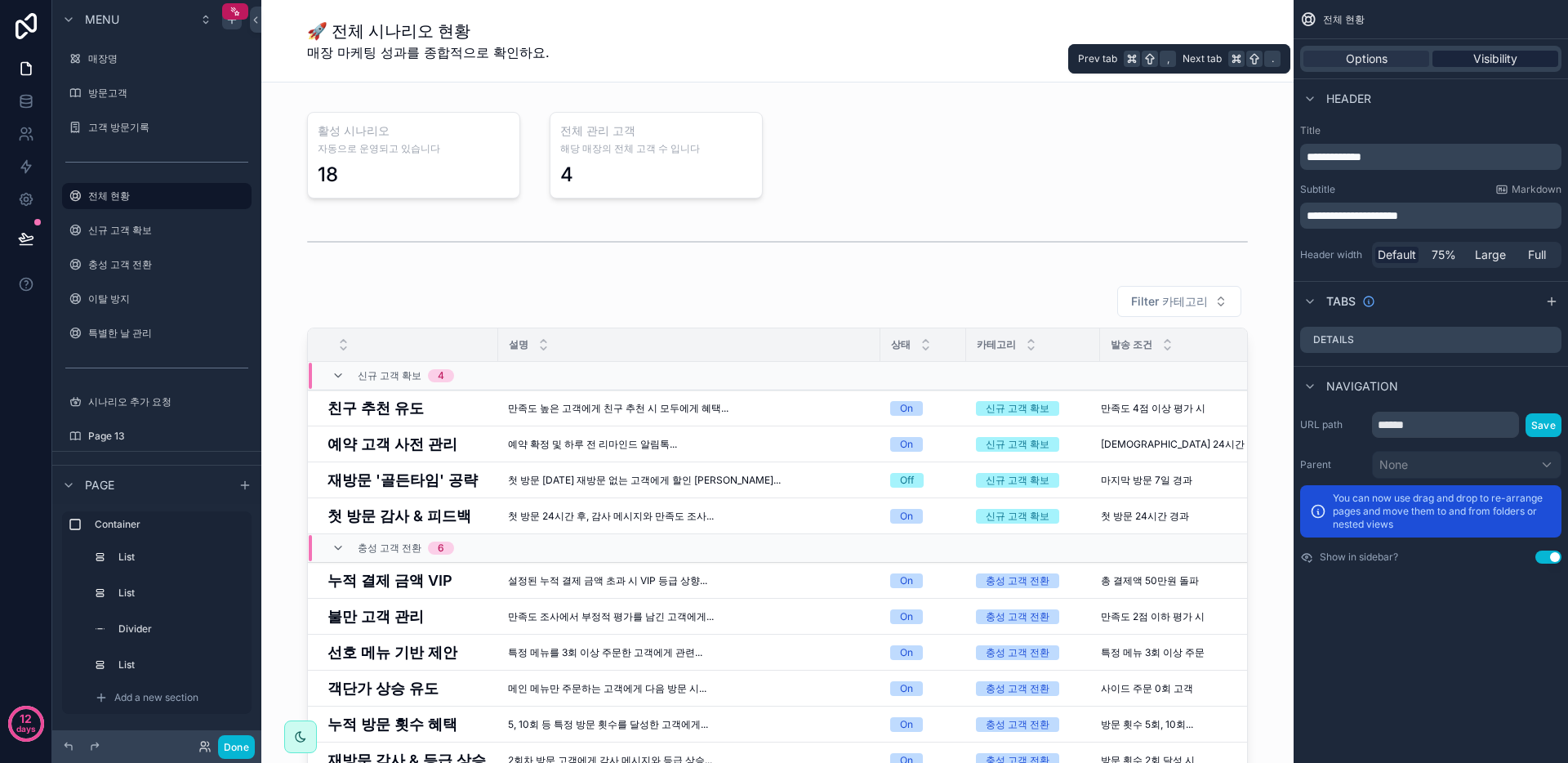
click at [1501, 62] on span "Visibility" at bounding box center [1495, 59] width 44 height 17
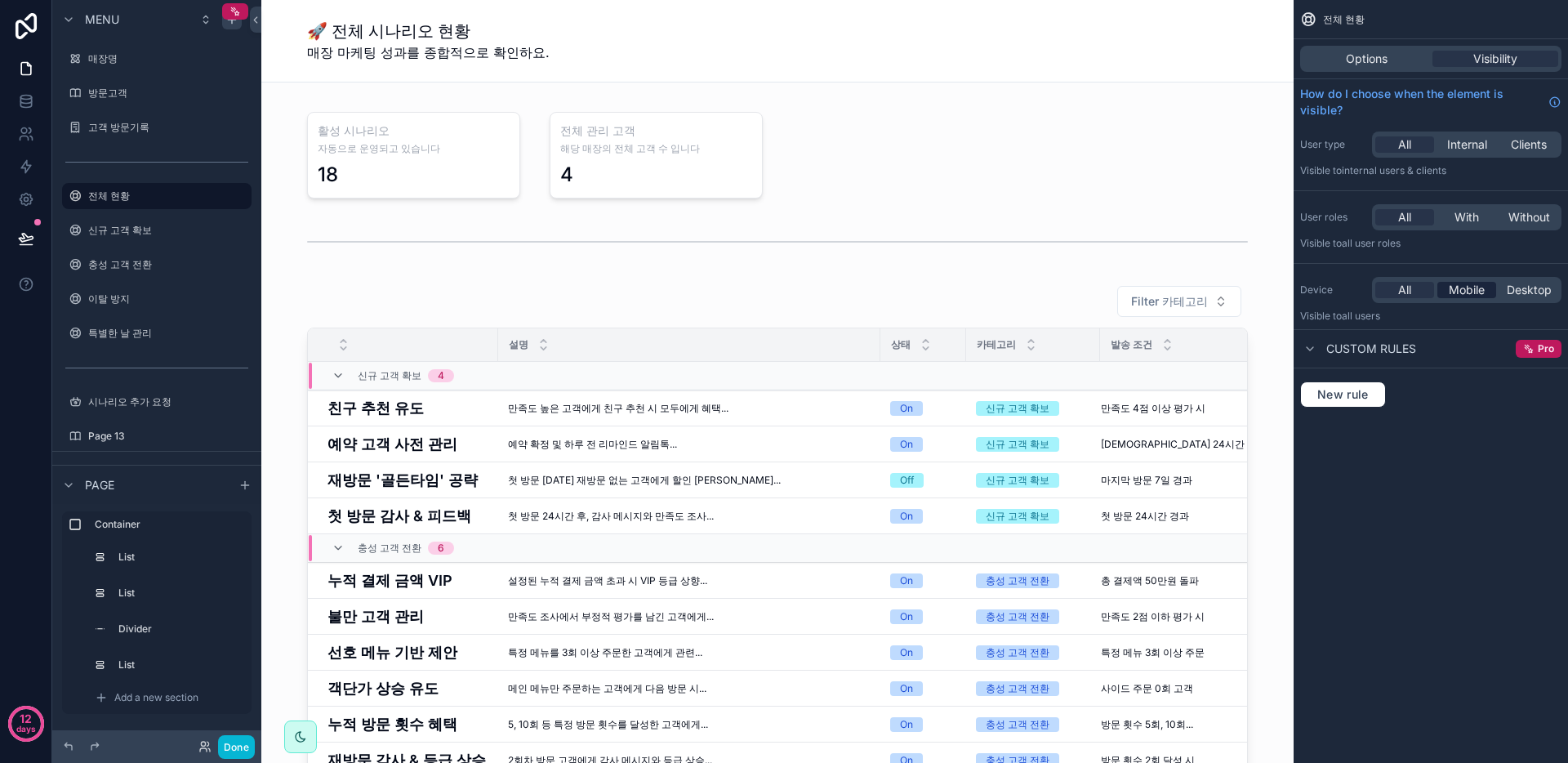
click at [1468, 294] on span "Mobile" at bounding box center [1466, 290] width 36 height 17
click at [1416, 281] on div "All Mobile Desktop" at bounding box center [1466, 289] width 189 height 26
click at [1414, 287] on div "All" at bounding box center [1405, 290] width 59 height 17
click at [230, 749] on button "Done" at bounding box center [236, 746] width 37 height 23
